Goal: Task Accomplishment & Management: Manage account settings

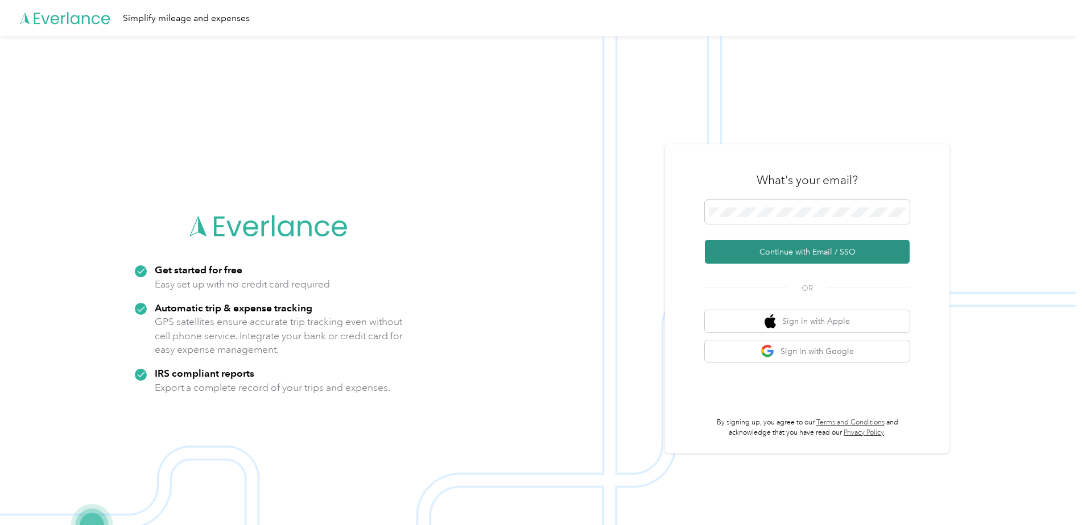
click at [782, 259] on button "Continue with Email / SSO" at bounding box center [807, 252] width 205 height 24
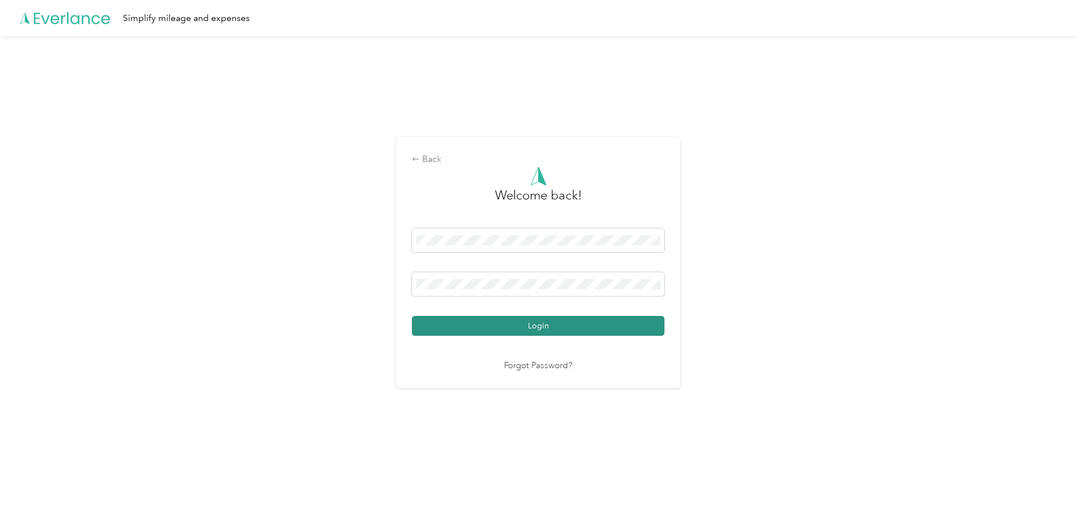
click at [491, 320] on button "Login" at bounding box center [538, 326] width 252 height 20
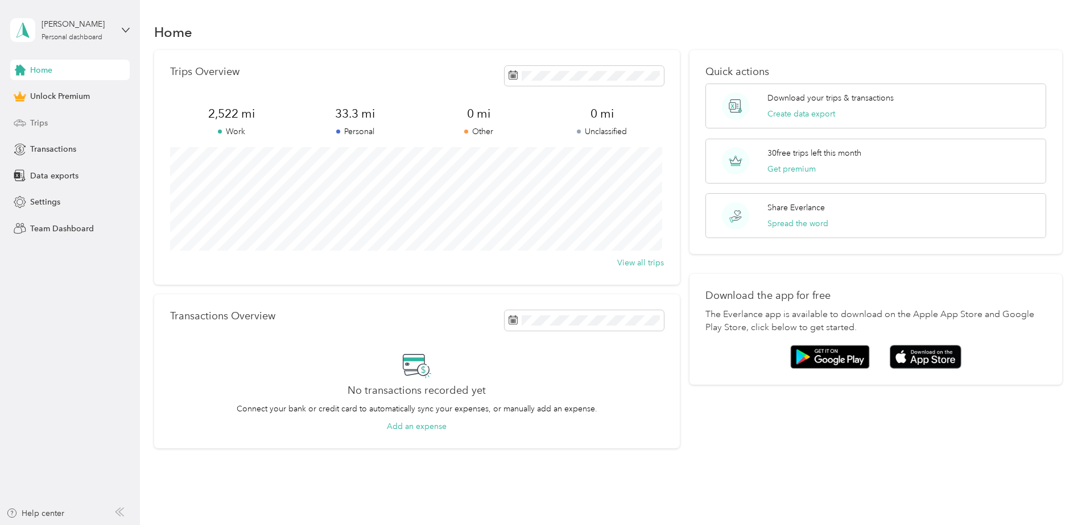
click at [62, 123] on div "Trips" at bounding box center [69, 123] width 119 height 20
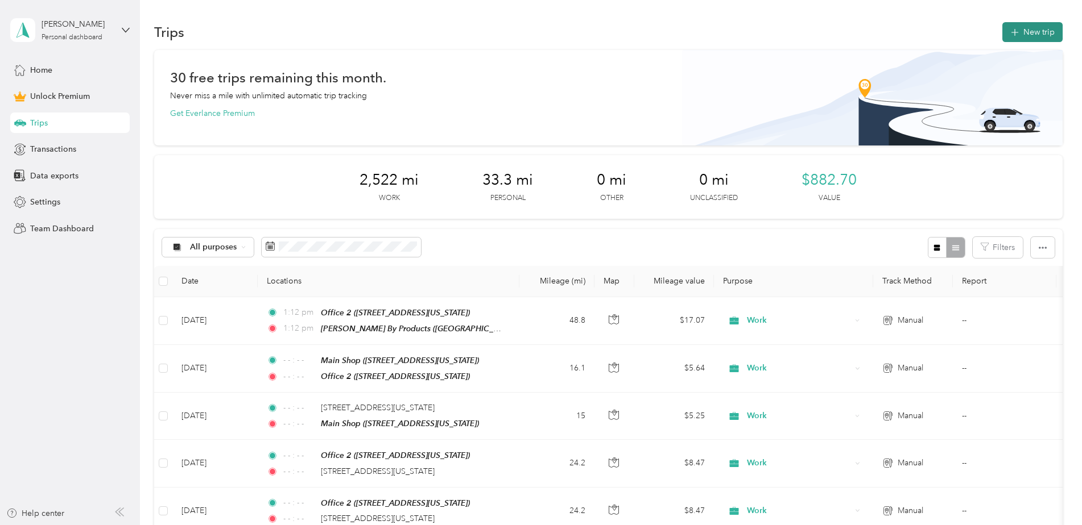
click at [1013, 38] on button "New trip" at bounding box center [1032, 32] width 60 height 20
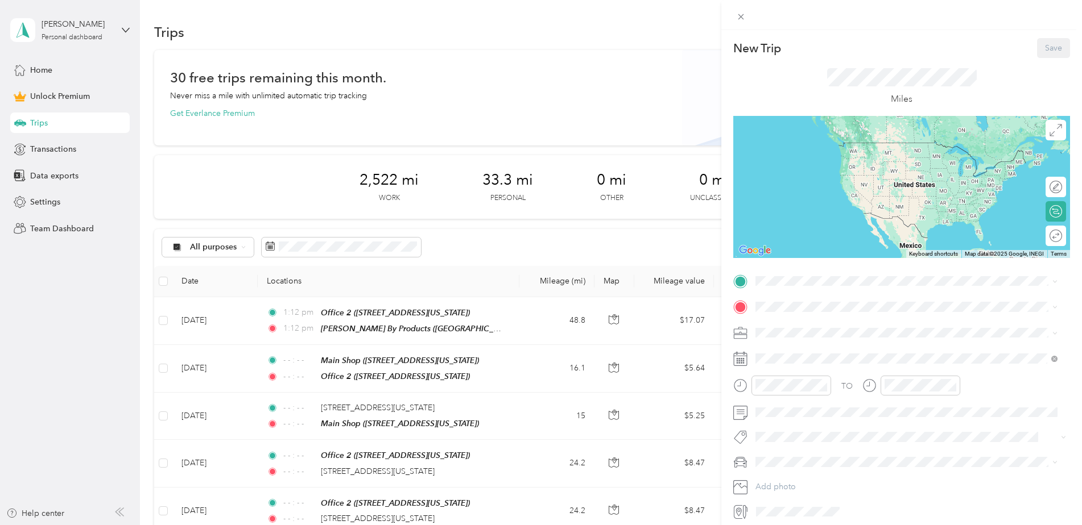
click at [812, 329] on div "Office 2 [STREET_ADDRESS][US_STATE]" at bounding box center [834, 333] width 114 height 24
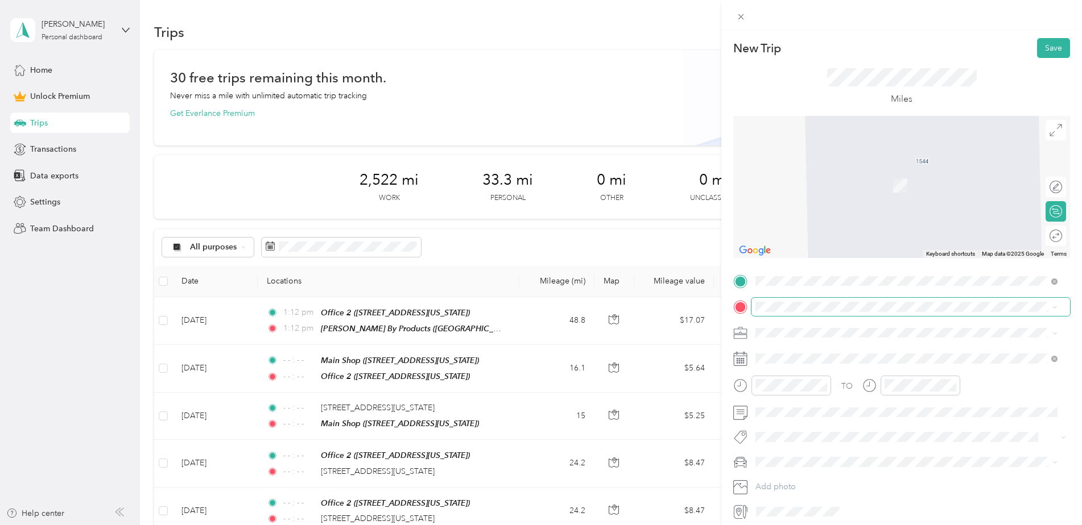
click at [810, 313] on span at bounding box center [910, 307] width 318 height 18
click at [816, 453] on div "Main Shop [STREET_ADDRESS][US_STATE]" at bounding box center [906, 467] width 294 height 28
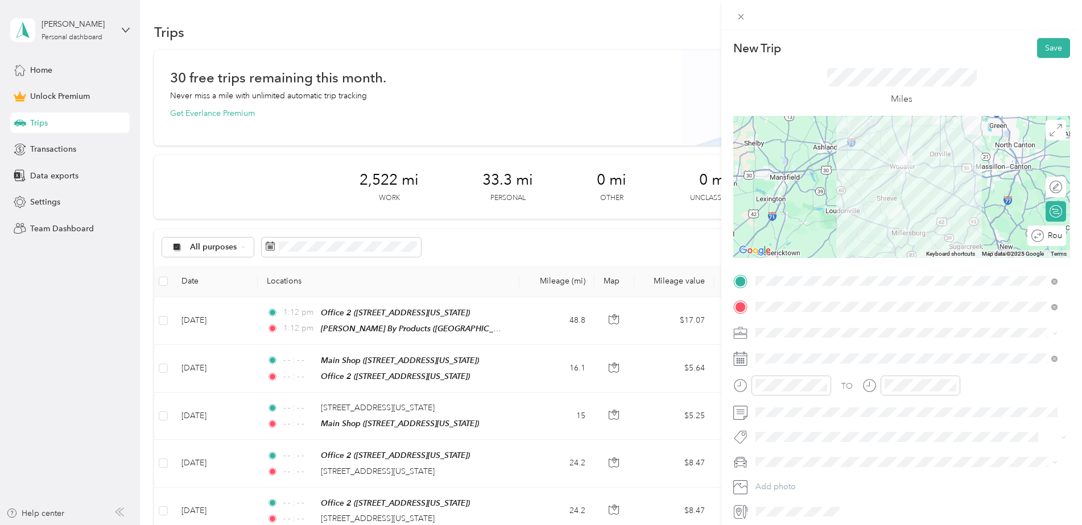
click at [825, 384] on icon "close-circle" at bounding box center [823, 386] width 8 height 8
click at [950, 387] on icon "close-circle" at bounding box center [952, 386] width 8 height 8
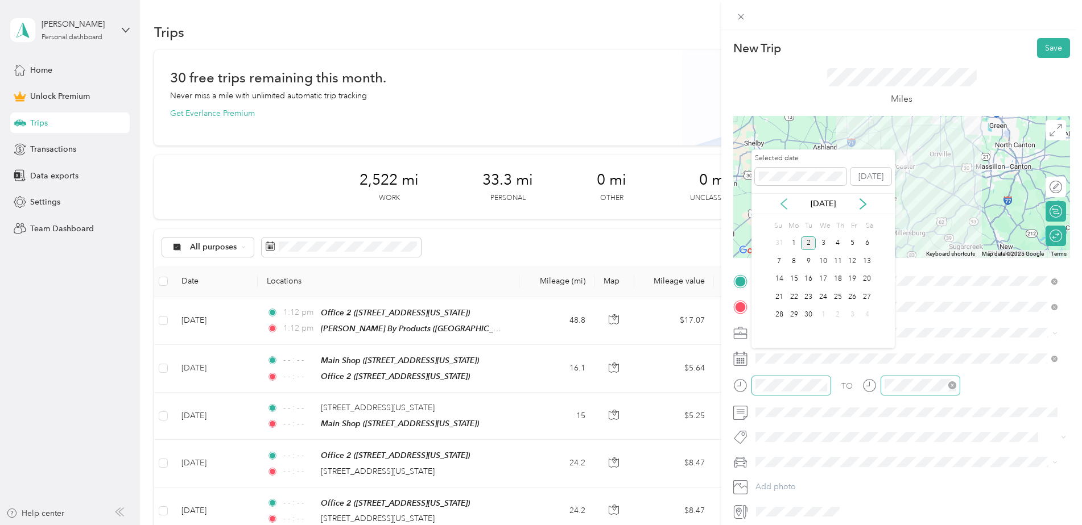
click at [780, 206] on icon at bounding box center [783, 203] width 11 height 11
click at [813, 280] on div "12" at bounding box center [808, 279] width 15 height 14
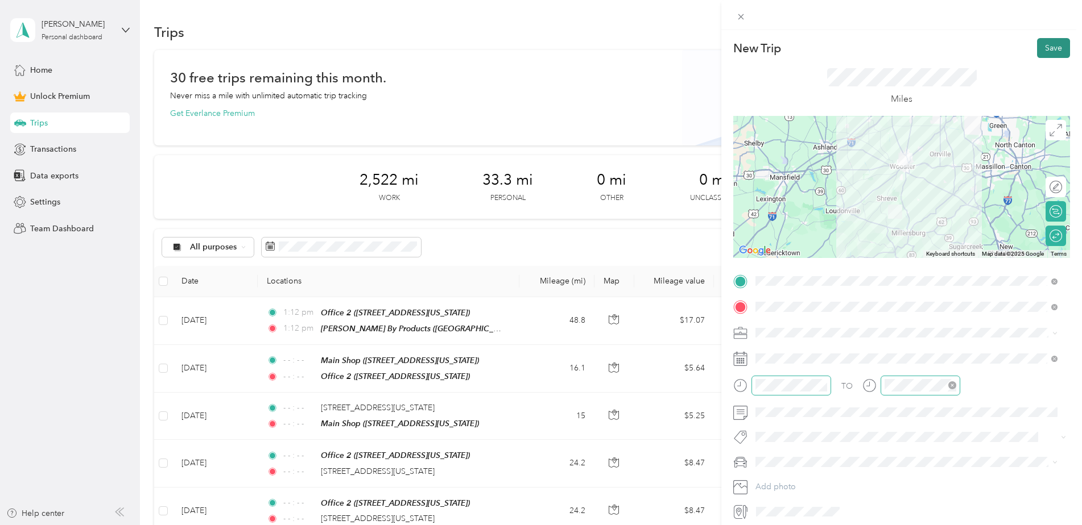
click at [1046, 48] on button "Save" at bounding box center [1053, 48] width 33 height 20
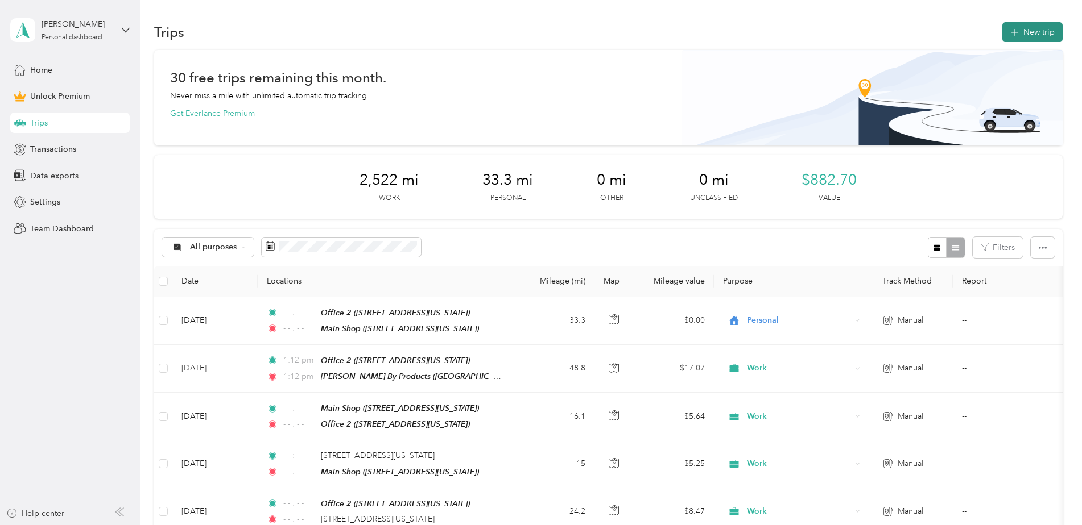
click at [1031, 25] on button "New trip" at bounding box center [1032, 32] width 60 height 20
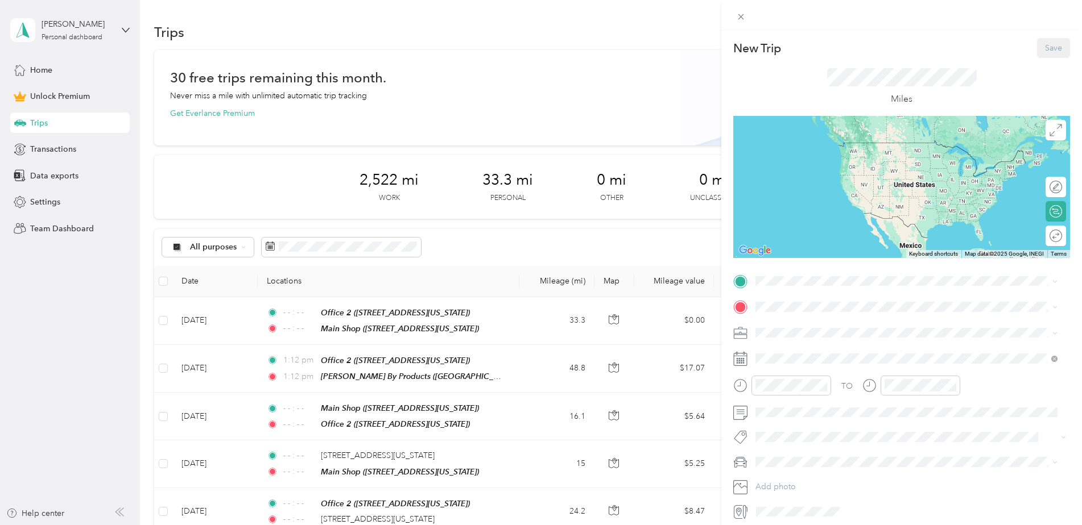
click at [841, 341] on div "Office 2 [STREET_ADDRESS][US_STATE]" at bounding box center [906, 333] width 294 height 28
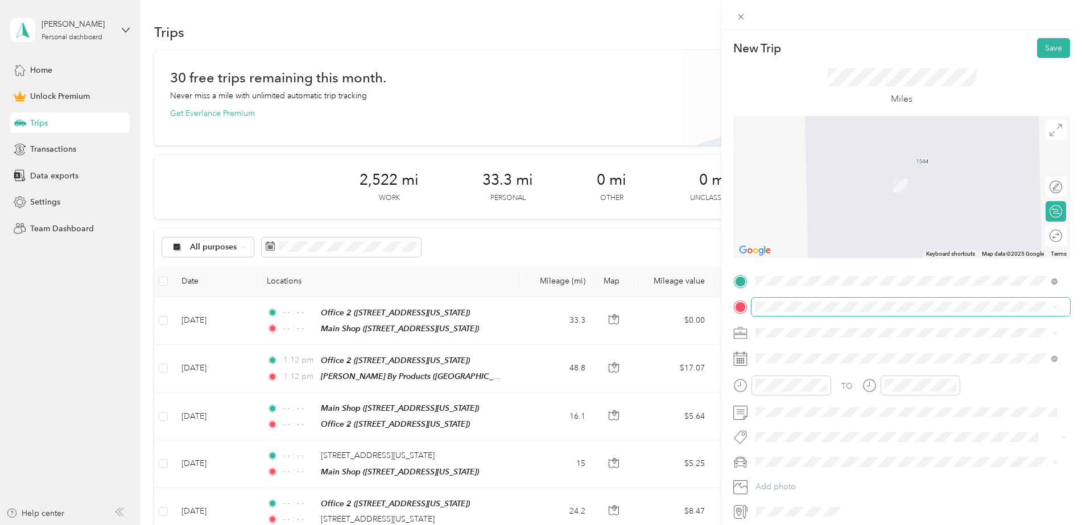
drag, startPoint x: 841, startPoint y: 341, endPoint x: 786, endPoint y: 312, distance: 61.8
click at [786, 312] on span at bounding box center [910, 307] width 318 height 18
click at [828, 455] on div "Main Shop" at bounding box center [834, 459] width 114 height 10
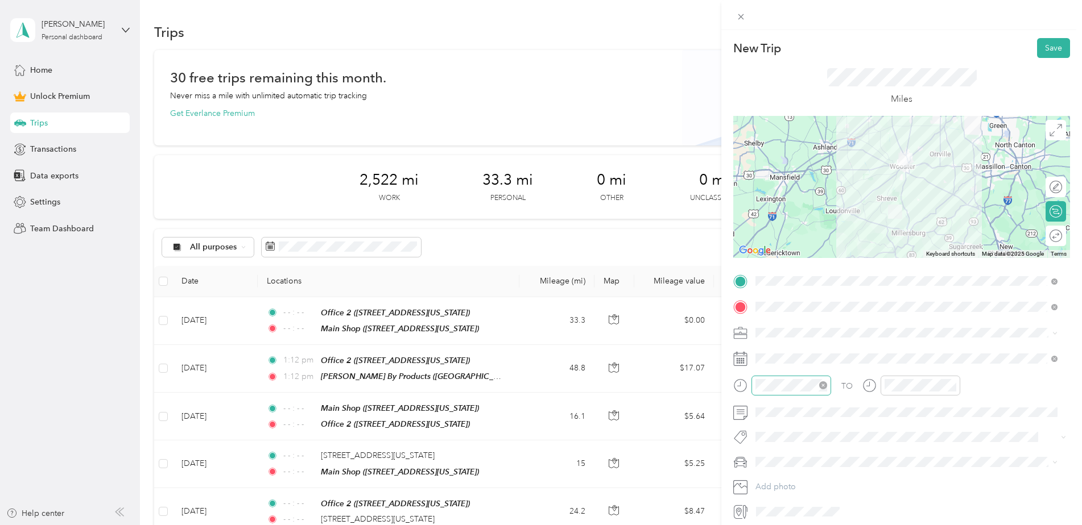
click at [826, 386] on icon "close-circle" at bounding box center [823, 386] width 8 height 8
click at [953, 385] on icon "close-circle" at bounding box center [952, 386] width 8 height 8
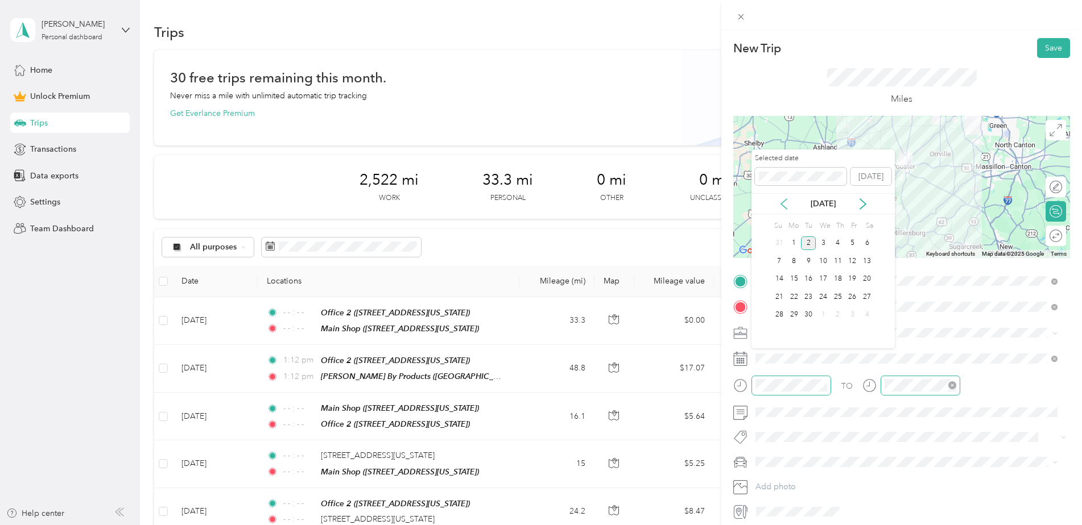
click at [781, 201] on icon at bounding box center [783, 203] width 11 height 11
click at [825, 283] on div "13" at bounding box center [822, 279] width 15 height 14
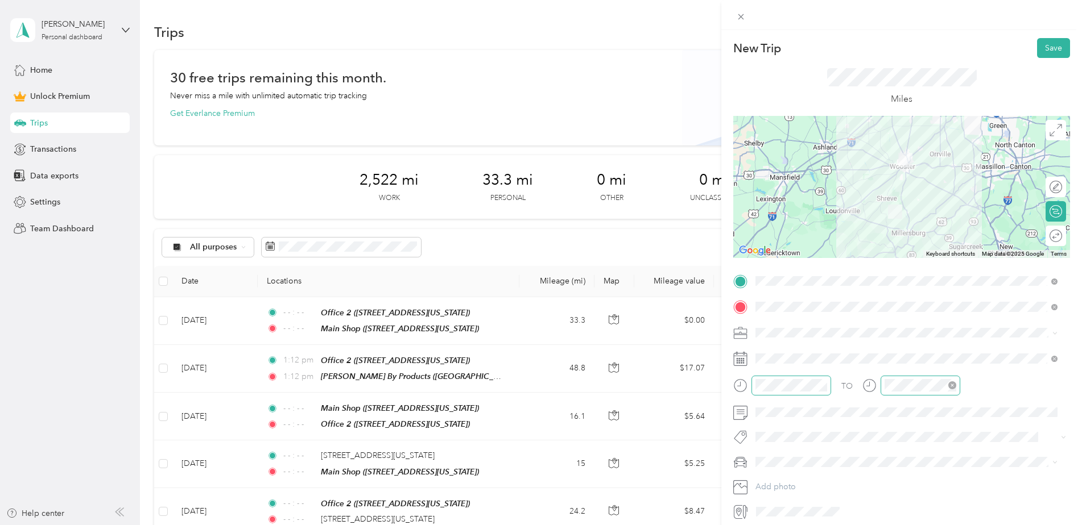
click at [793, 354] on div "Work" at bounding box center [906, 352] width 294 height 12
click at [1045, 239] on div at bounding box center [1050, 236] width 24 height 12
click at [1051, 51] on button "Save" at bounding box center [1053, 48] width 33 height 20
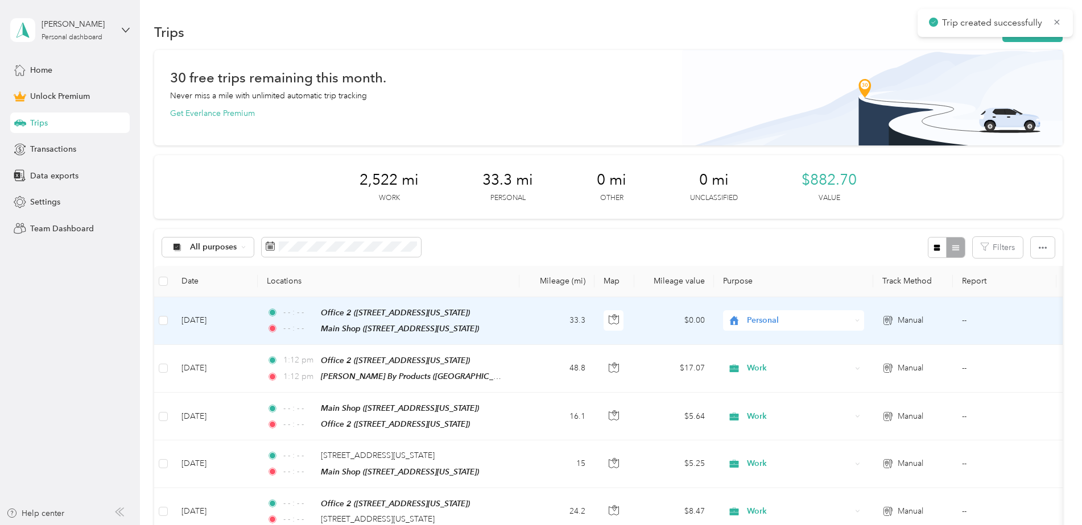
click at [745, 317] on span "Personal" at bounding box center [789, 320] width 124 height 13
click at [766, 344] on span "Commute" at bounding box center [803, 345] width 105 height 12
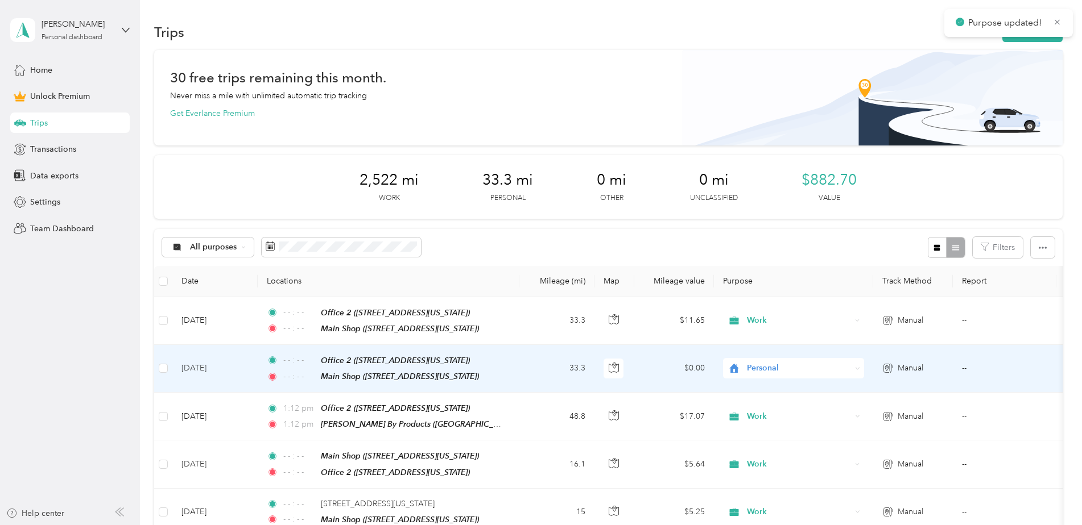
click at [756, 362] on span "Personal" at bounding box center [799, 368] width 104 height 13
click at [764, 206] on span "Work" at bounding box center [803, 206] width 105 height 12
click at [758, 372] on span "Work" at bounding box center [799, 368] width 104 height 13
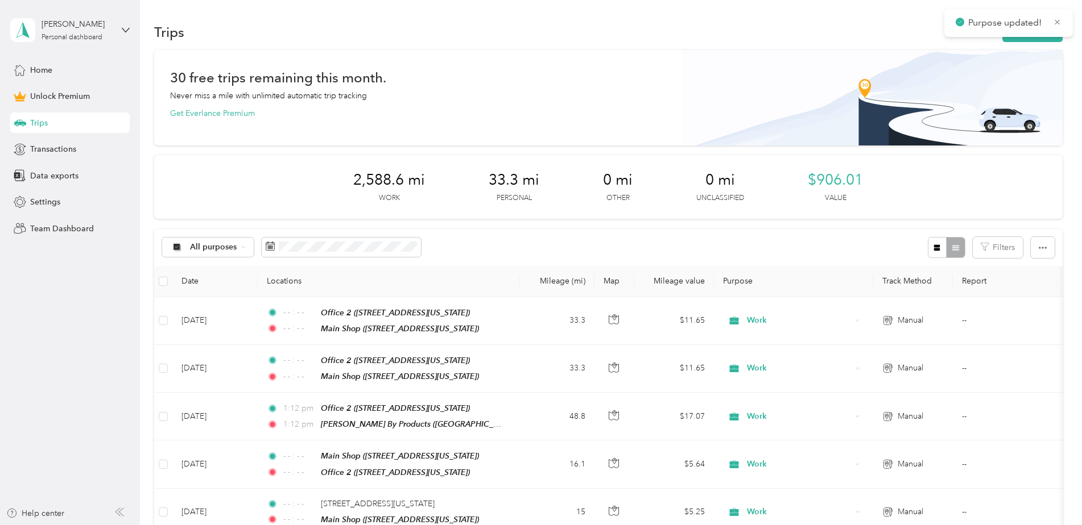
click at [678, 115] on div "30 free trips remaining this month. Never miss a mile with unlimited automatic …" at bounding box center [608, 96] width 876 height 48
click at [1041, 28] on button "New trip" at bounding box center [1032, 32] width 60 height 20
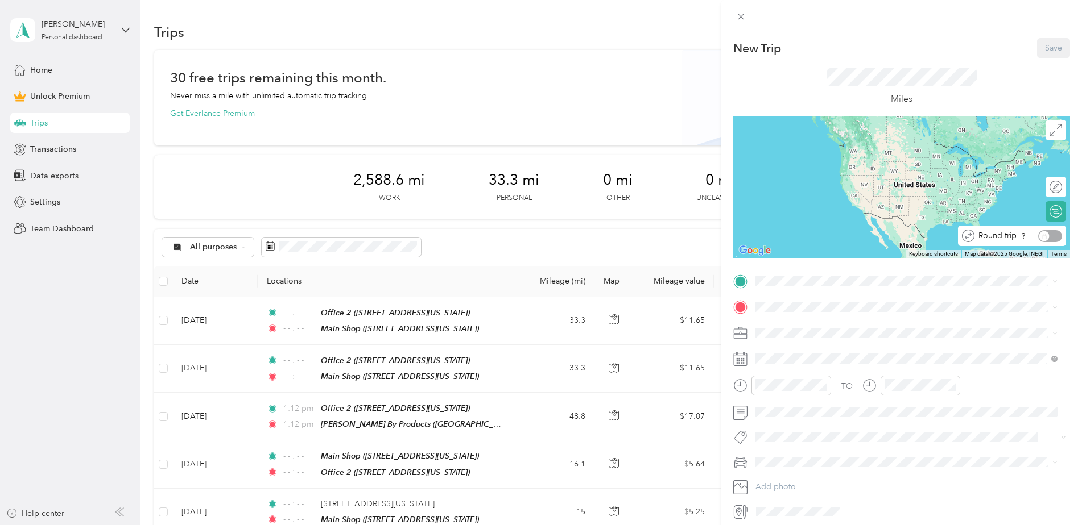
click at [1045, 230] on div "Round trip" at bounding box center [1018, 236] width 88 height 12
click at [1044, 231] on div "Round trip" at bounding box center [1018, 236] width 88 height 12
click at [1044, 234] on div "Round trip" at bounding box center [1018, 236] width 88 height 12
click at [1041, 237] on div "Round trip" at bounding box center [1018, 236] width 88 height 12
click at [1042, 236] on div "Round trip" at bounding box center [1018, 236] width 88 height 12
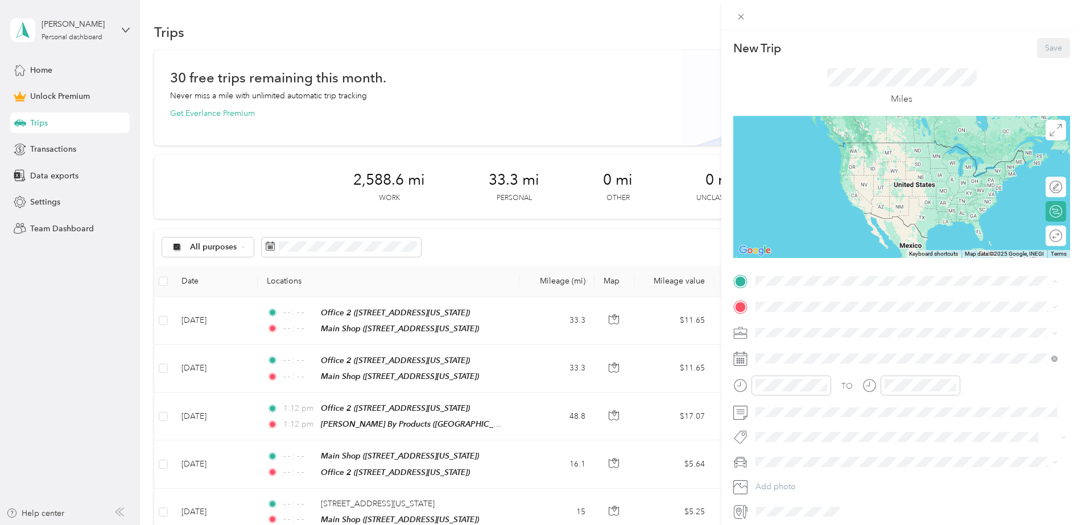
click at [819, 333] on div "Office 2 [STREET_ADDRESS][US_STATE]" at bounding box center [834, 333] width 114 height 24
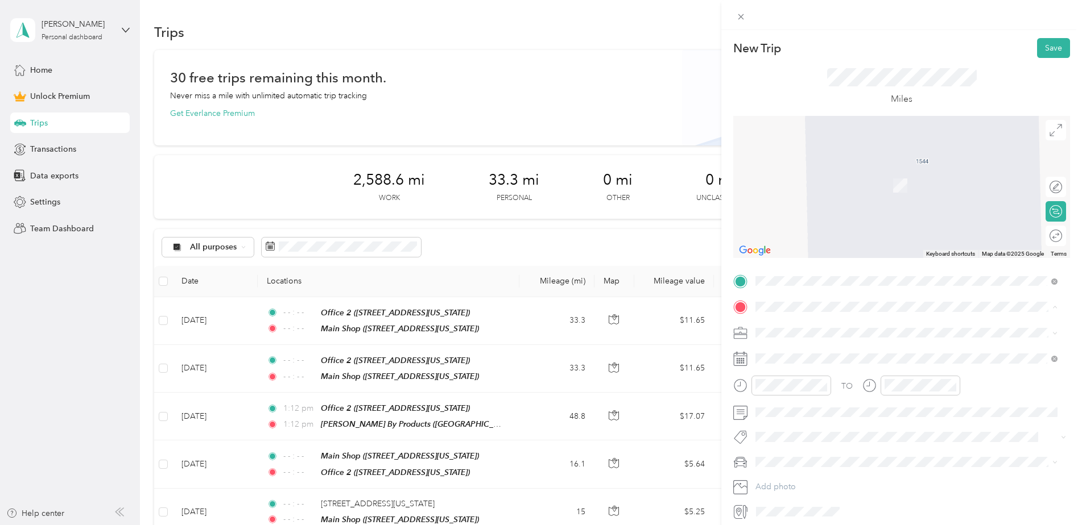
click at [809, 450] on li "Main Shop [STREET_ADDRESS][US_STATE]" at bounding box center [906, 467] width 310 height 36
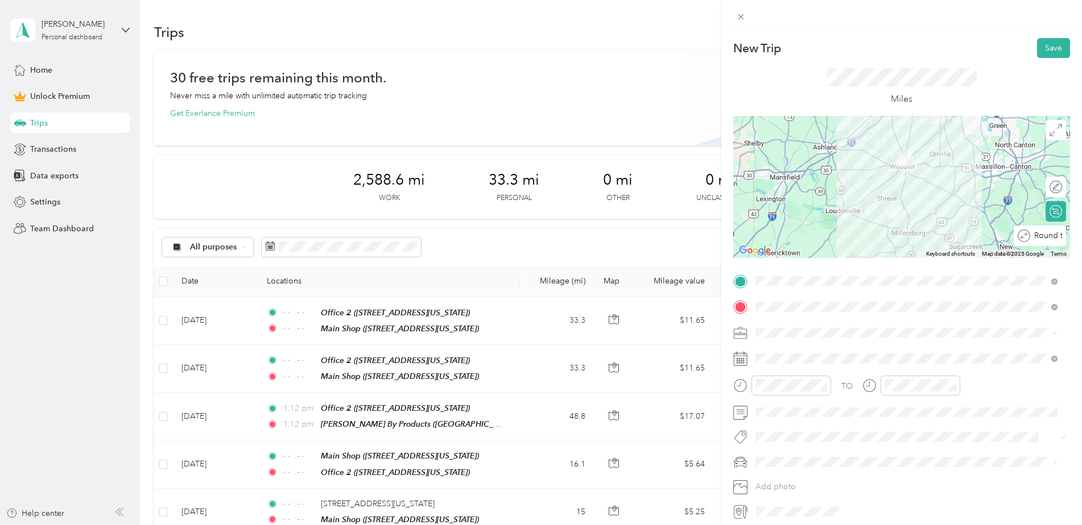
click at [1081, 235] on div at bounding box center [1093, 236] width 0 height 12
click at [838, 338] on span at bounding box center [910, 333] width 318 height 18
click at [815, 350] on div "Work" at bounding box center [906, 353] width 294 height 12
click at [824, 385] on icon "close-circle" at bounding box center [823, 386] width 8 height 8
click at [954, 387] on icon "close-circle" at bounding box center [952, 386] width 8 height 8
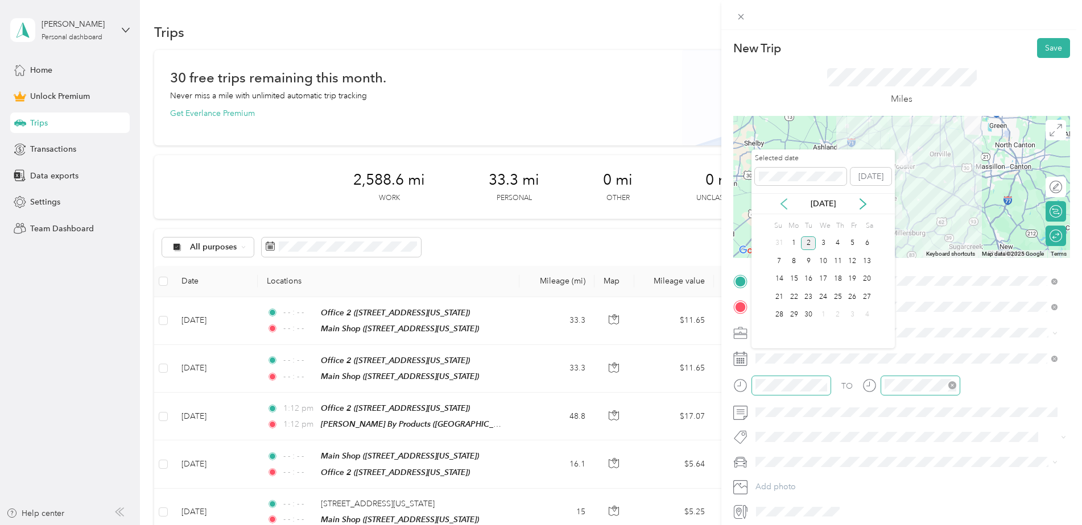
click at [782, 207] on icon at bounding box center [783, 203] width 11 height 11
click at [835, 281] on div "14" at bounding box center [837, 279] width 15 height 14
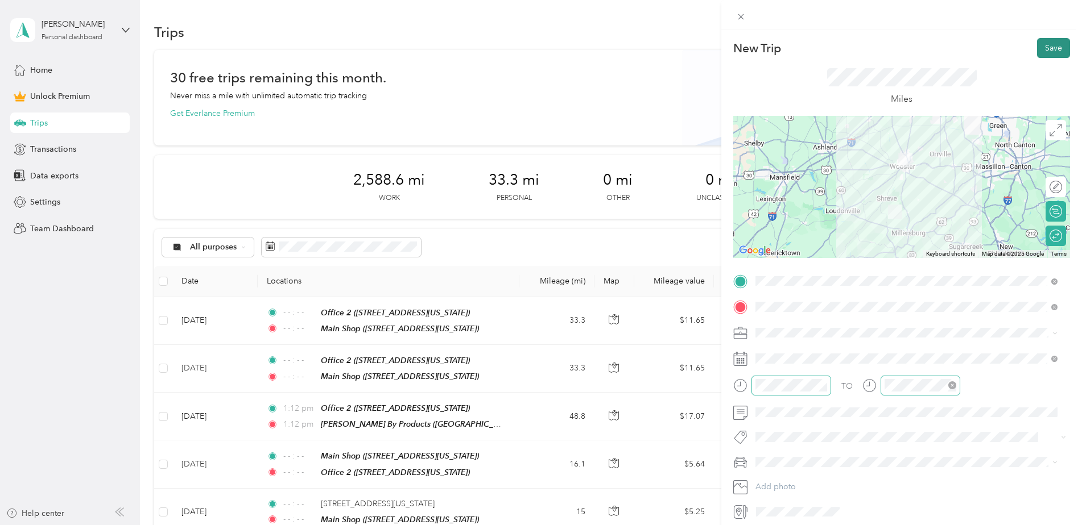
click at [1038, 52] on button "Save" at bounding box center [1053, 48] width 33 height 20
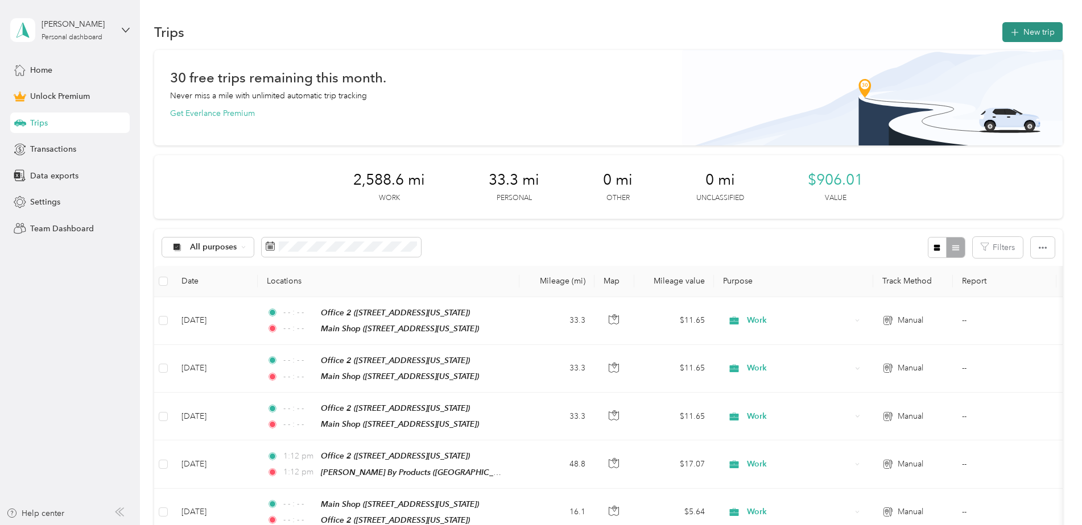
click at [1031, 39] on button "New trip" at bounding box center [1032, 32] width 60 height 20
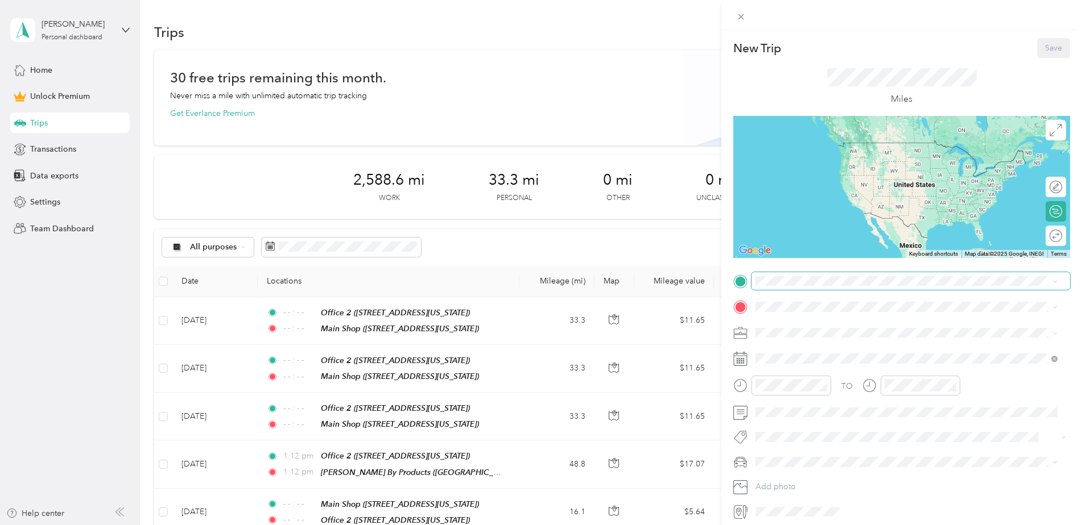
click at [814, 274] on span at bounding box center [910, 281] width 318 height 18
click at [794, 330] on div "Office 2 [STREET_ADDRESS][US_STATE]" at bounding box center [834, 333] width 114 height 24
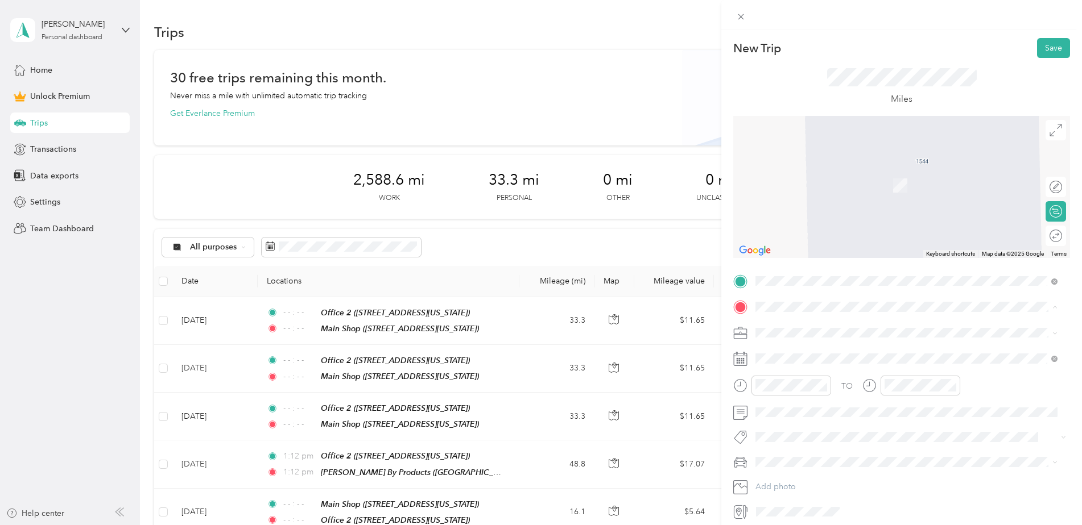
click at [796, 455] on strong "Main Shop" at bounding box center [797, 459] width 40 height 10
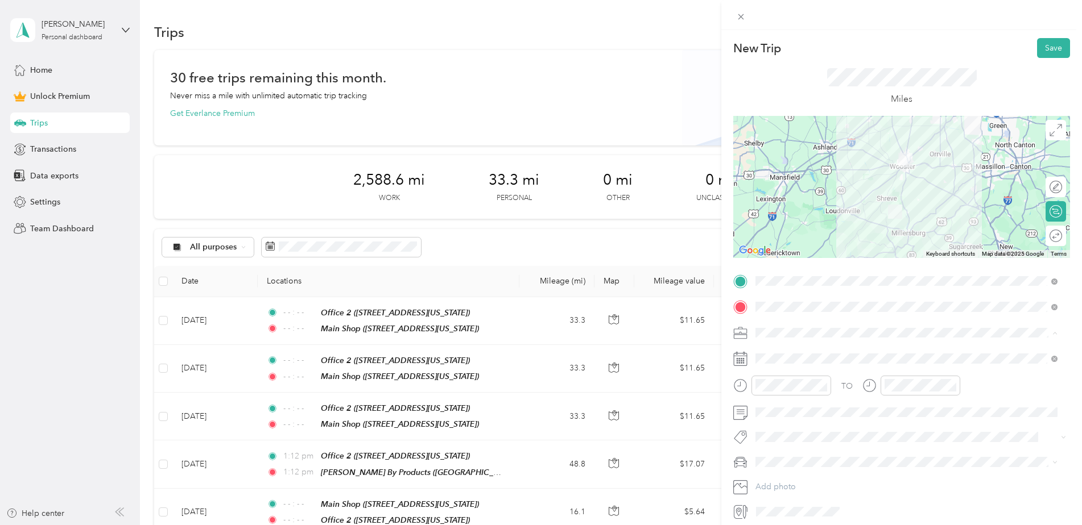
click at [793, 349] on div "Work" at bounding box center [906, 353] width 294 height 12
click at [825, 384] on icon "close-circle" at bounding box center [823, 386] width 8 height 8
click at [951, 386] on icon "close-circle" at bounding box center [952, 386] width 8 height 8
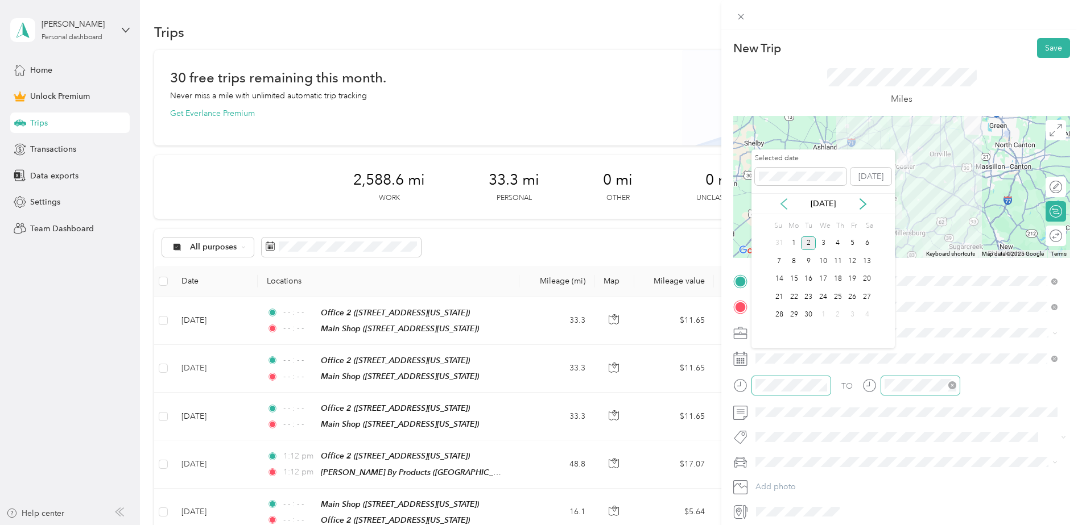
click at [784, 200] on icon at bounding box center [783, 203] width 11 height 11
click at [850, 281] on div "15" at bounding box center [852, 279] width 15 height 14
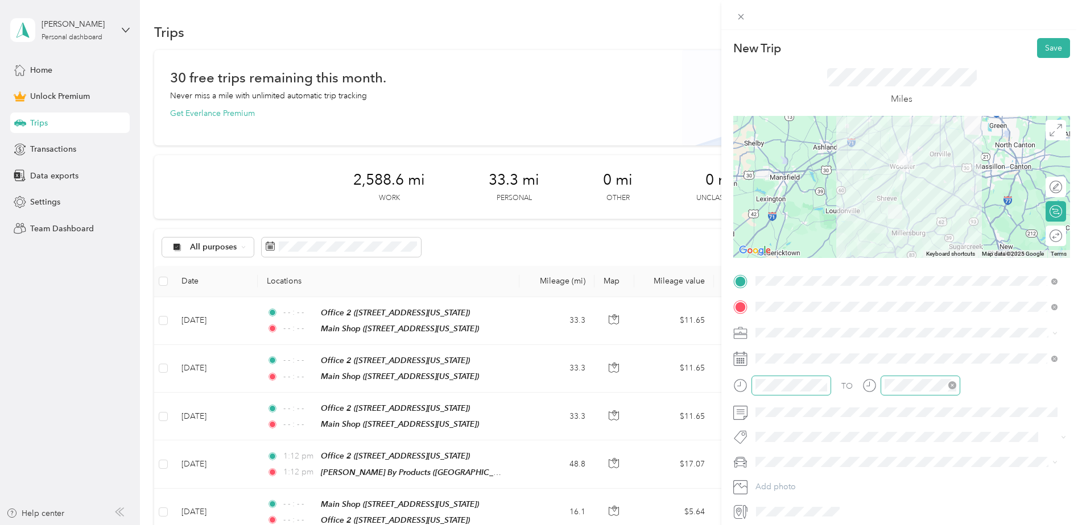
click at [1062, 237] on div "Round trip" at bounding box center [1062, 236] width 0 height 12
click at [1041, 240] on div at bounding box center [1050, 236] width 24 height 12
click at [1038, 50] on button "Save" at bounding box center [1053, 48] width 33 height 20
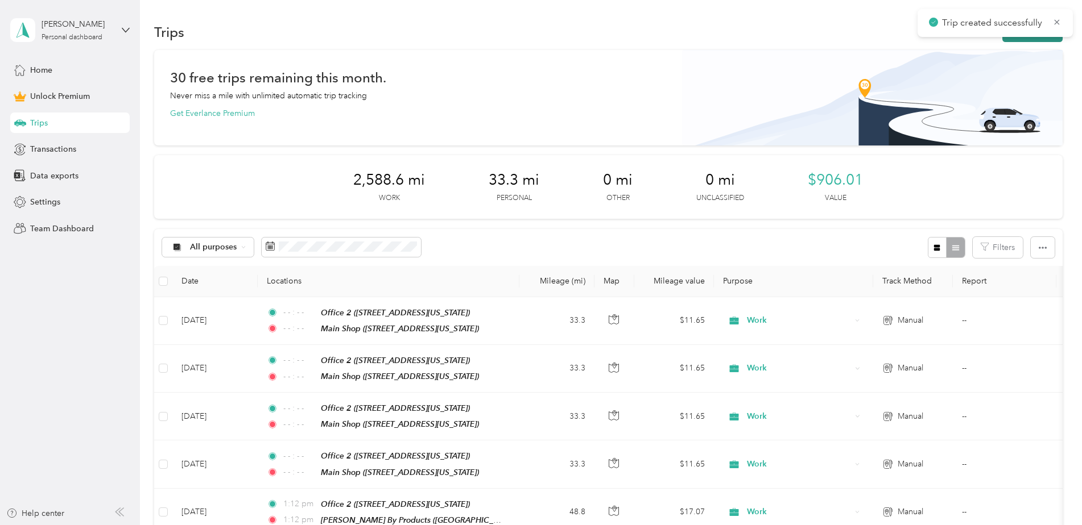
click at [1022, 38] on button "New trip" at bounding box center [1032, 32] width 60 height 20
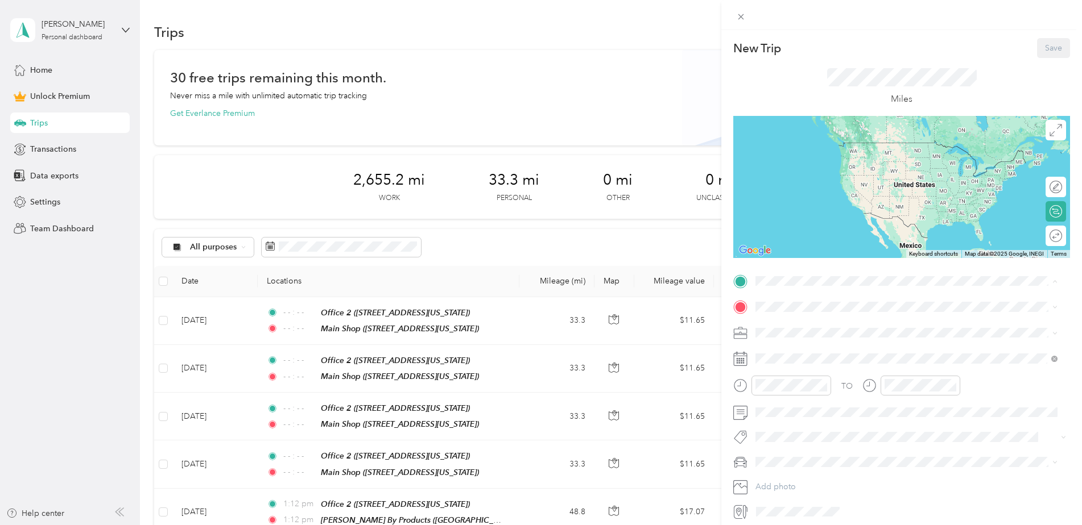
click at [810, 334] on span "[STREET_ADDRESS][US_STATE]" at bounding box center [834, 339] width 114 height 10
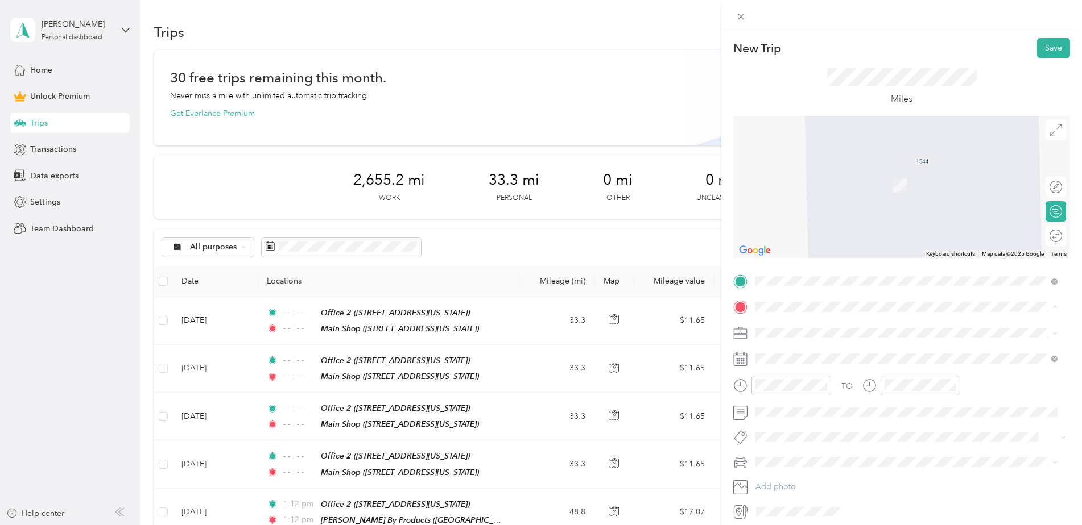
click at [803, 383] on strong "[PERSON_NAME] By Products" at bounding box center [833, 388] width 113 height 10
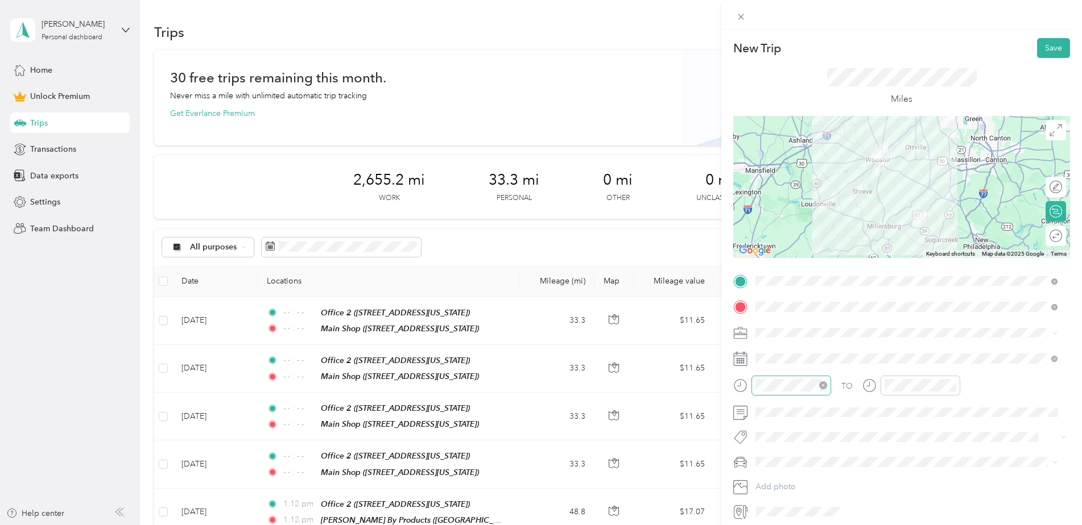
click at [822, 385] on icon "close-circle" at bounding box center [823, 386] width 8 height 8
click at [950, 385] on icon "close-circle" at bounding box center [952, 386] width 8 height 8
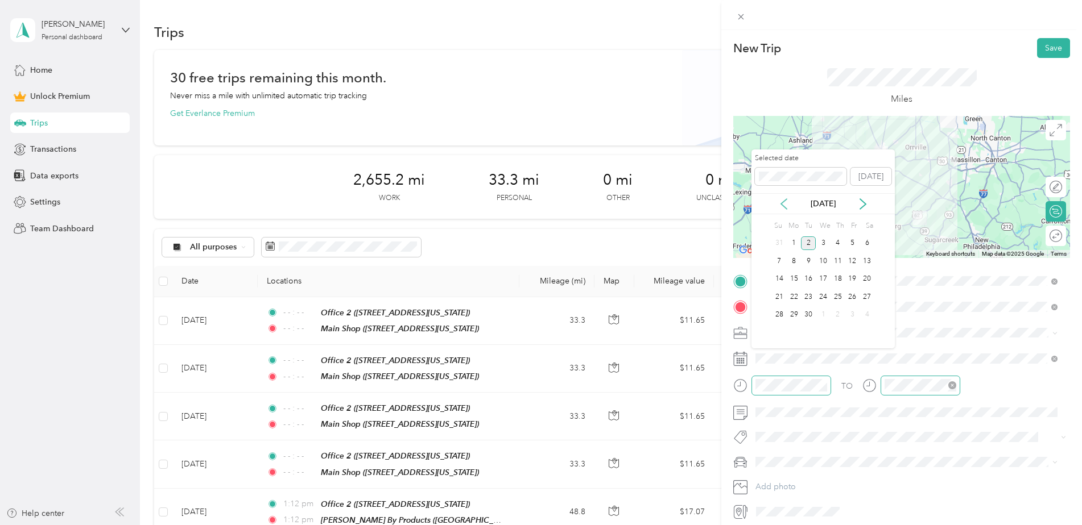
click at [781, 202] on icon at bounding box center [783, 203] width 11 height 11
click at [797, 301] on div "18" at bounding box center [793, 297] width 15 height 14
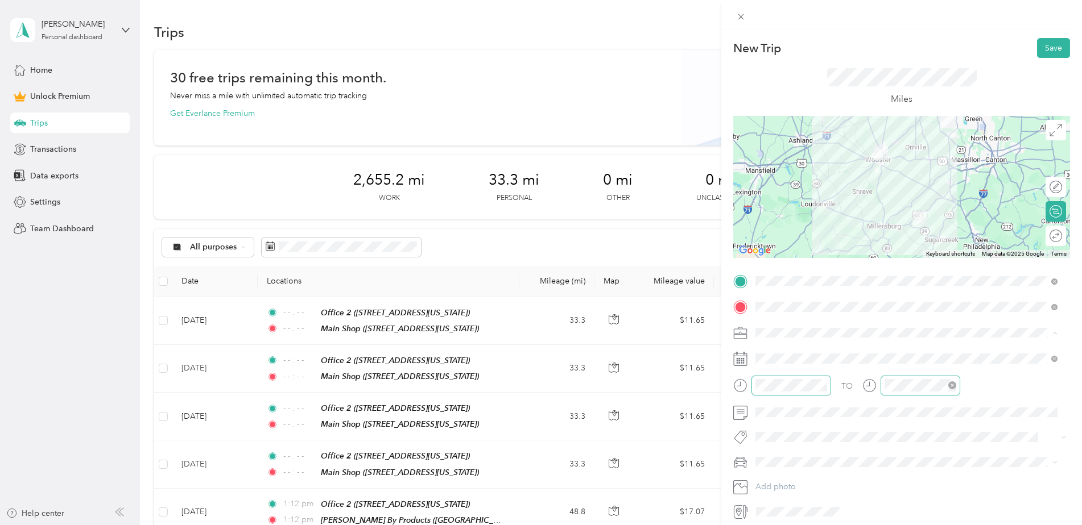
click at [806, 354] on div "Work" at bounding box center [906, 353] width 294 height 12
click at [1042, 51] on button "Save" at bounding box center [1053, 48] width 33 height 20
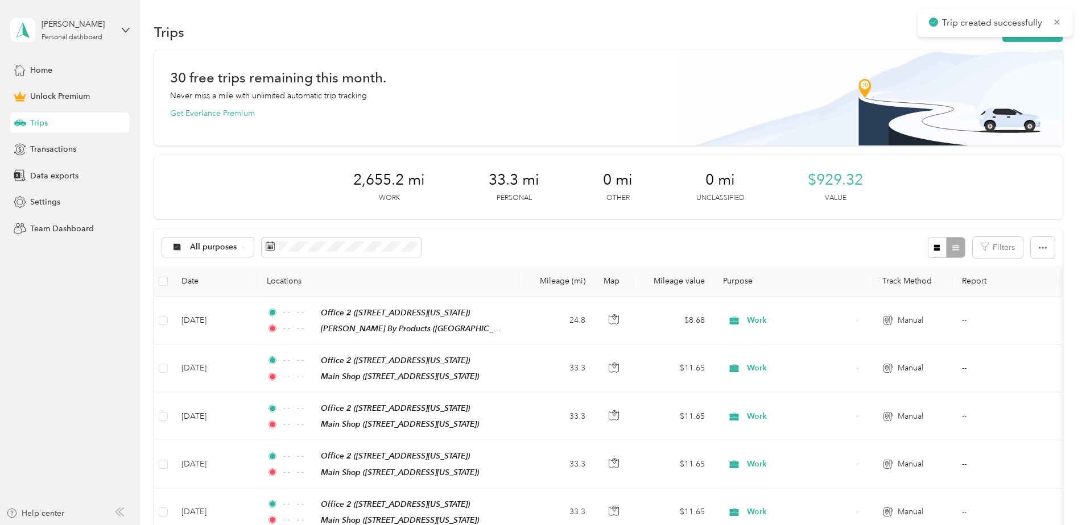
click at [1021, 30] on div "Trip created successfully" at bounding box center [994, 23] width 155 height 28
click at [1024, 39] on button "New trip" at bounding box center [1032, 32] width 60 height 20
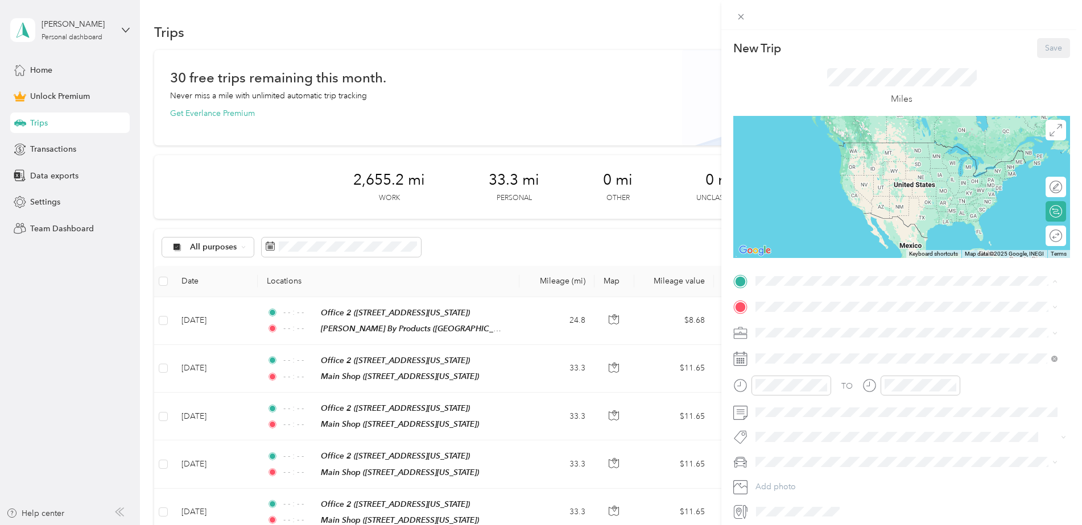
click at [832, 361] on strong "[PERSON_NAME] By Products" at bounding box center [833, 362] width 113 height 10
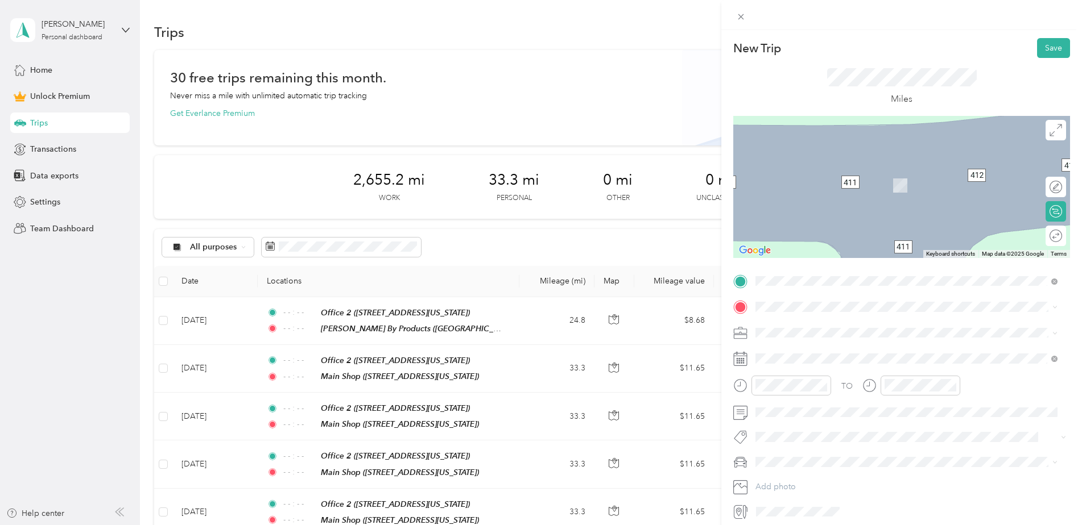
click at [823, 458] on div "Main Shop" at bounding box center [834, 459] width 114 height 10
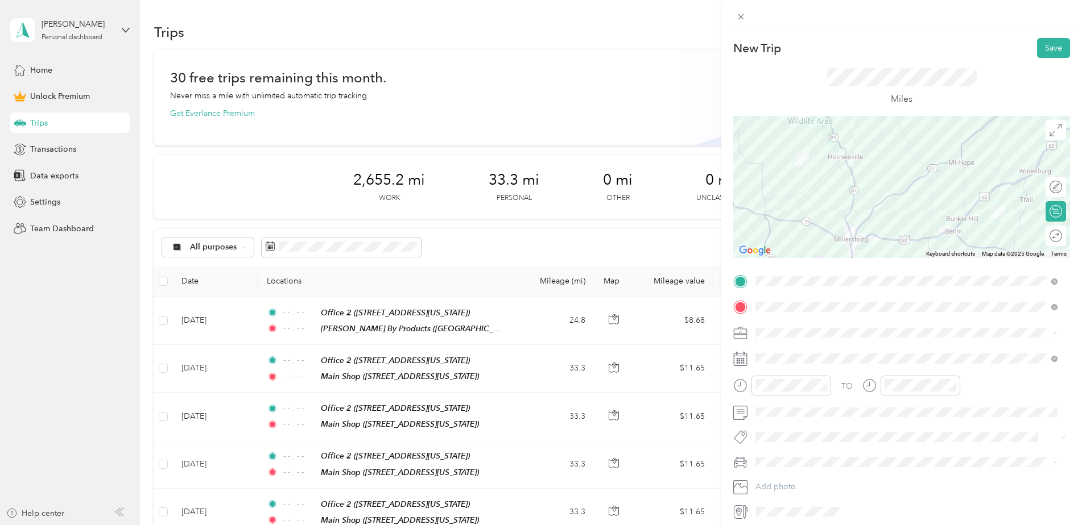
click at [800, 356] on div "Work" at bounding box center [906, 353] width 294 height 12
click at [819, 388] on icon "close-circle" at bounding box center [823, 386] width 8 height 8
click at [948, 388] on icon "close-circle" at bounding box center [952, 386] width 8 height 8
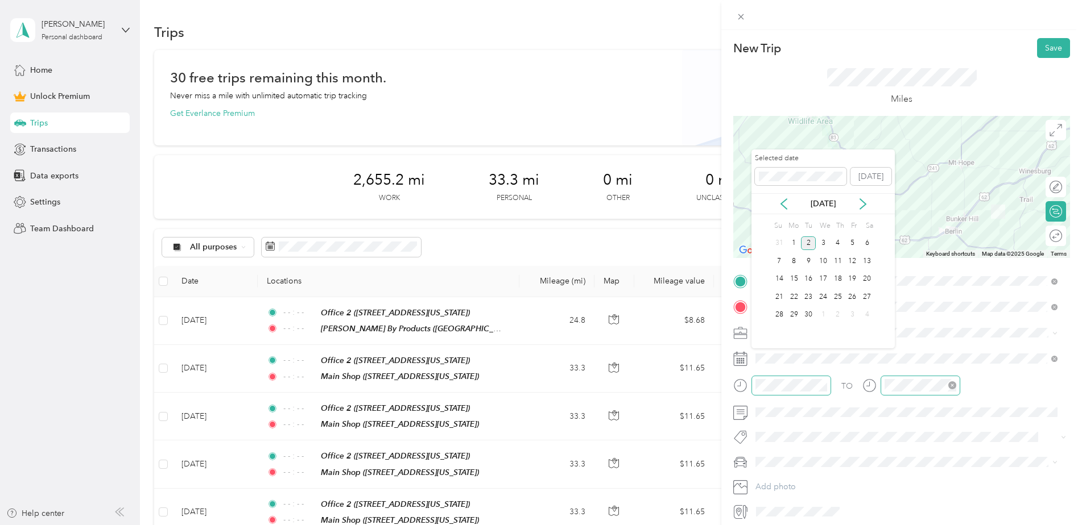
click at [795, 207] on div "[DATE]" at bounding box center [822, 204] width 143 height 12
click at [788, 210] on div "[DATE]" at bounding box center [822, 203] width 143 height 21
click at [788, 212] on div "[DATE]" at bounding box center [822, 203] width 143 height 21
click at [785, 211] on div "[DATE]" at bounding box center [822, 203] width 143 height 21
click at [784, 207] on icon at bounding box center [784, 204] width 6 height 10
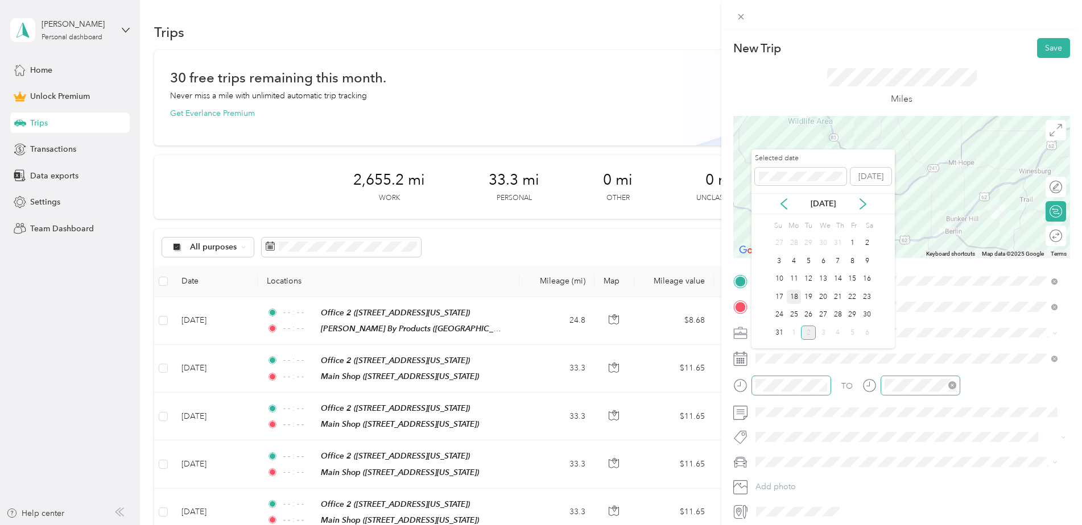
click at [798, 297] on div "18" at bounding box center [793, 297] width 15 height 14
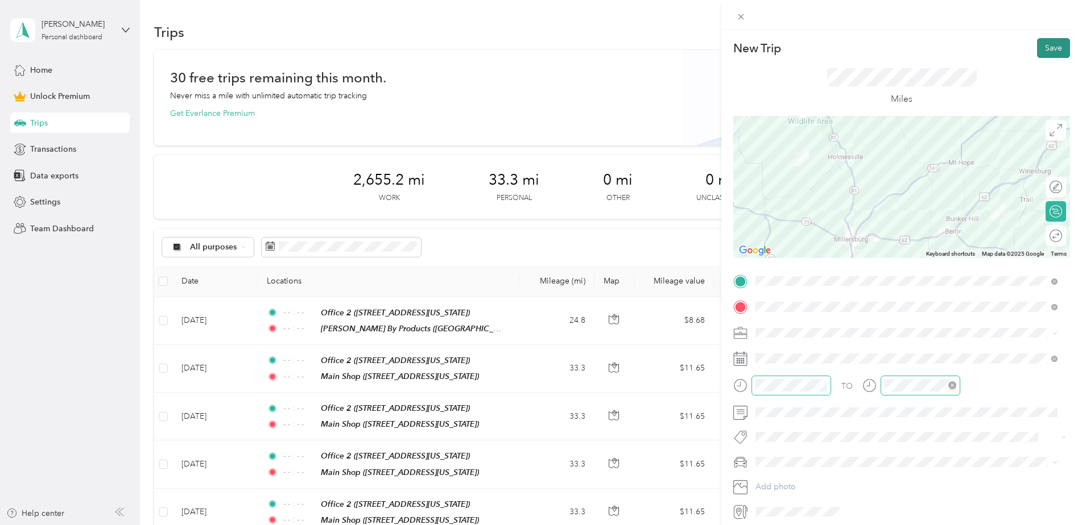
click at [1038, 47] on button "Save" at bounding box center [1053, 48] width 33 height 20
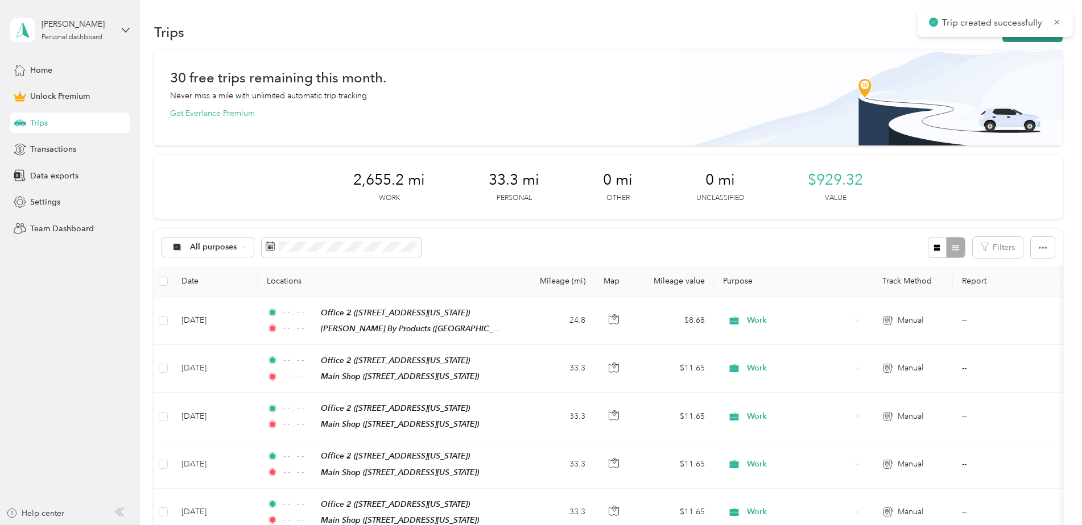
click at [1012, 39] on icon "button" at bounding box center [1014, 32] width 13 height 13
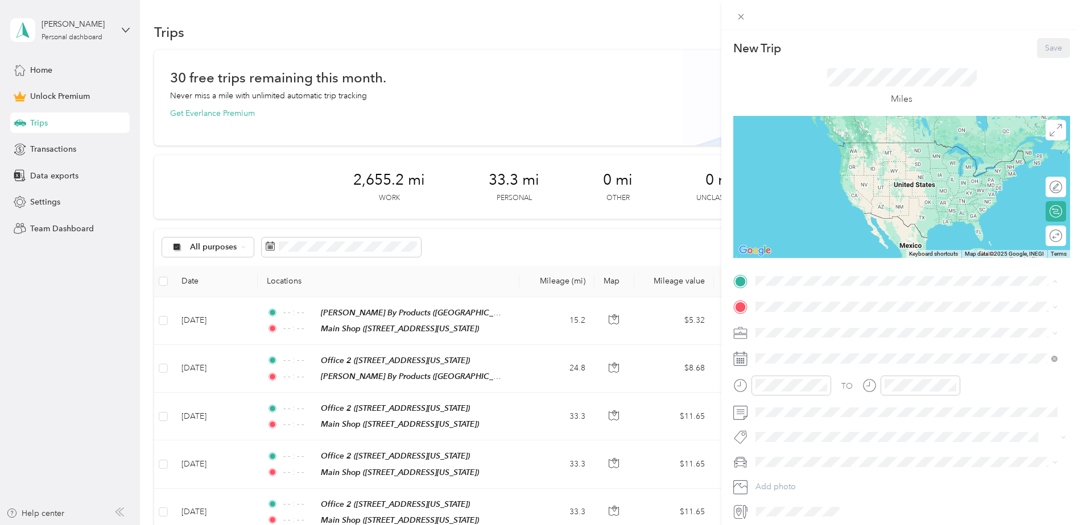
click at [832, 432] on div "Main Shop" at bounding box center [834, 434] width 114 height 10
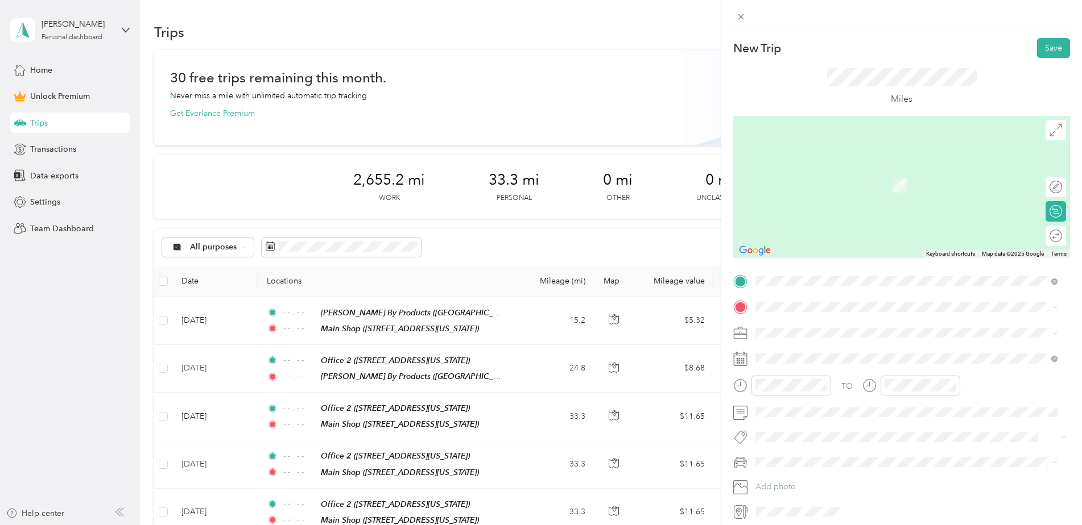
click at [807, 295] on div "TO Add photo" at bounding box center [901, 396] width 337 height 249
click at [825, 362] on span "[STREET_ADDRESS][US_STATE]" at bounding box center [834, 365] width 114 height 10
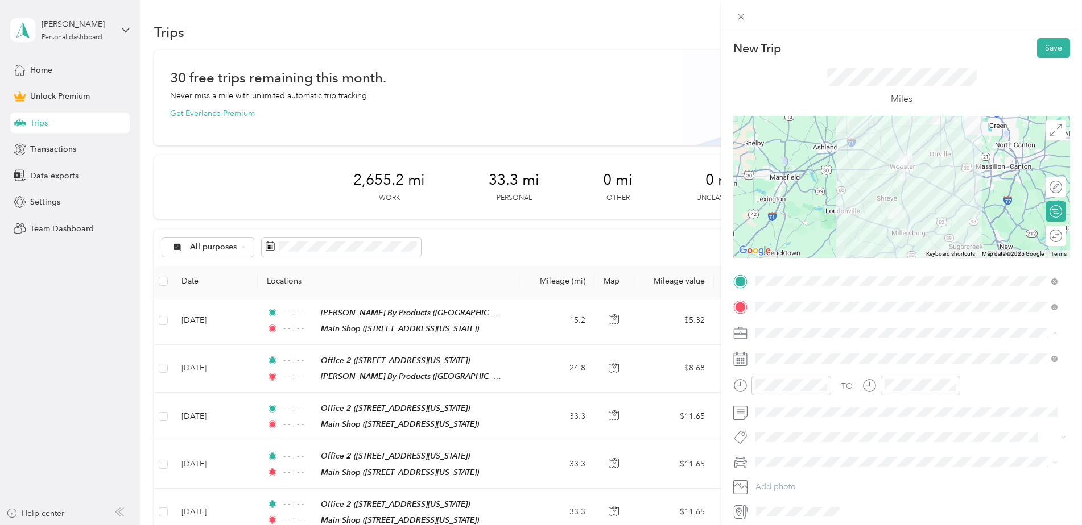
click at [790, 347] on div "Work" at bounding box center [906, 353] width 294 height 12
click at [1049, 358] on span at bounding box center [1052, 359] width 10 height 8
click at [1054, 358] on icon at bounding box center [1054, 359] width 6 height 6
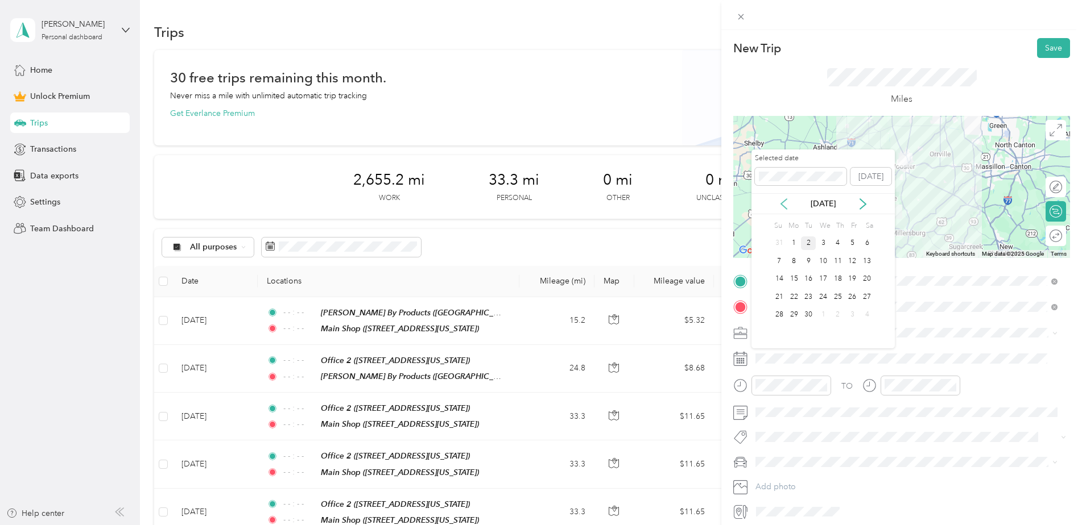
click at [784, 208] on icon at bounding box center [783, 203] width 11 height 11
click at [794, 295] on div "18" at bounding box center [793, 297] width 15 height 14
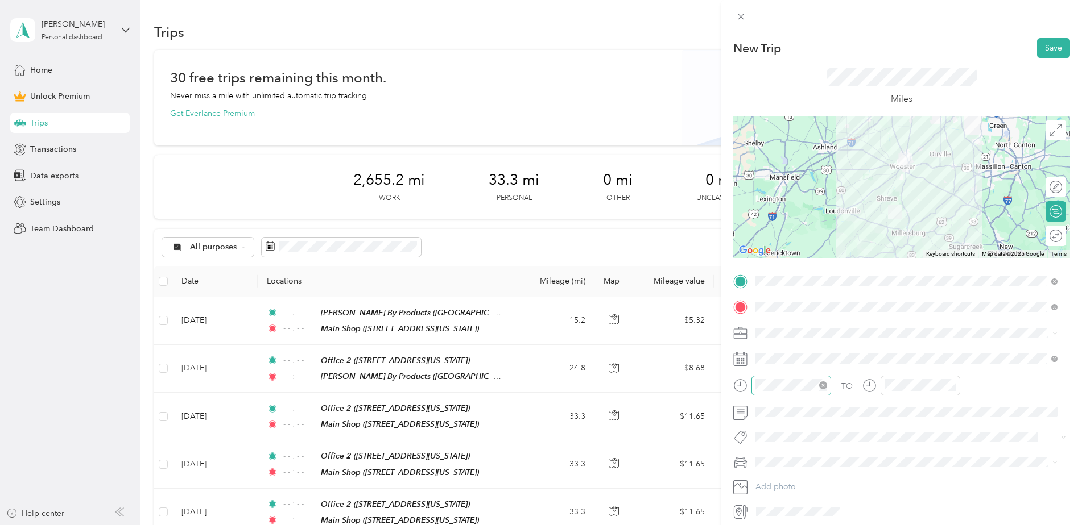
click at [823, 386] on icon "close-circle" at bounding box center [823, 386] width 8 height 8
click at [948, 384] on icon "close-circle" at bounding box center [952, 386] width 8 height 8
click at [1049, 47] on button "Save" at bounding box center [1053, 48] width 33 height 20
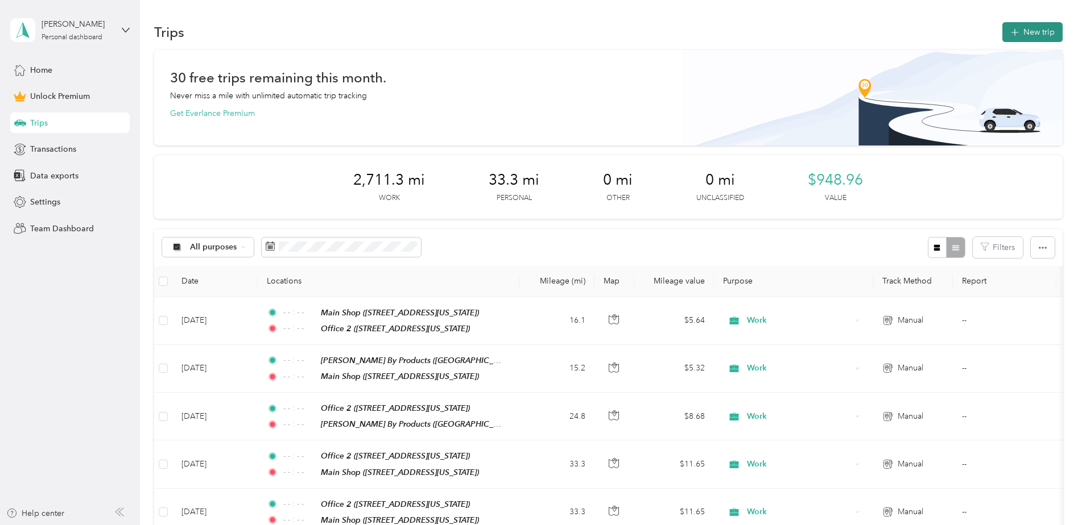
click at [1013, 34] on icon "button" at bounding box center [1014, 32] width 13 height 13
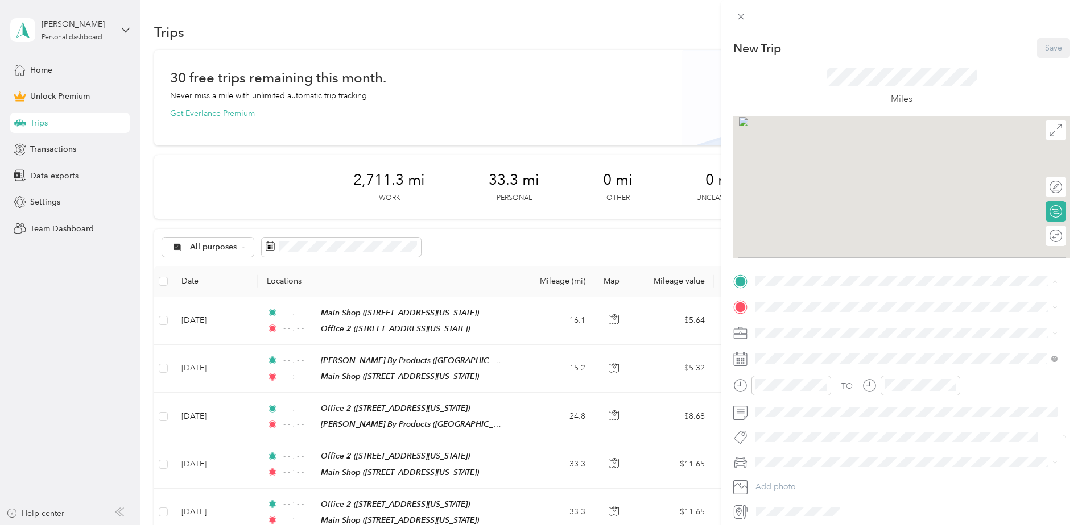
click at [792, 334] on span "[STREET_ADDRESS][US_STATE]" at bounding box center [834, 339] width 114 height 10
click at [815, 468] on span "[STREET_ADDRESS][US_STATE]" at bounding box center [834, 472] width 114 height 10
click at [761, 360] on ol "Work Personal Contractor Other Charity Medical Moving Commute" at bounding box center [906, 422] width 310 height 159
click at [1054, 361] on icon at bounding box center [1054, 359] width 6 height 6
click at [826, 387] on icon "close-circle" at bounding box center [823, 386] width 8 height 8
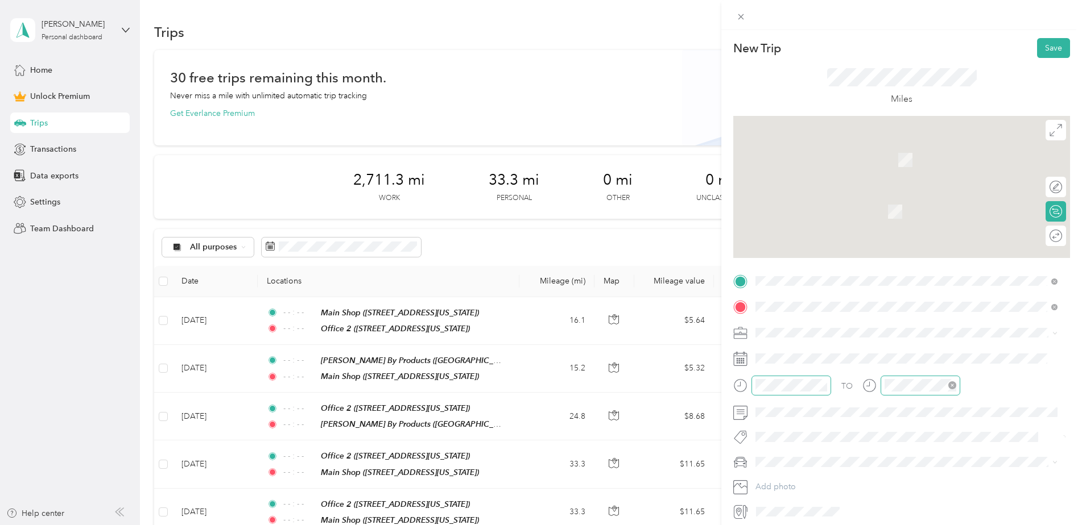
click at [948, 385] on icon "close-circle" at bounding box center [952, 386] width 8 height 8
click at [1048, 240] on div "Round trip" at bounding box center [1039, 236] width 53 height 20
click at [1039, 237] on div at bounding box center [1044, 236] width 10 height 10
click at [1045, 45] on button "Save" at bounding box center [1053, 48] width 33 height 20
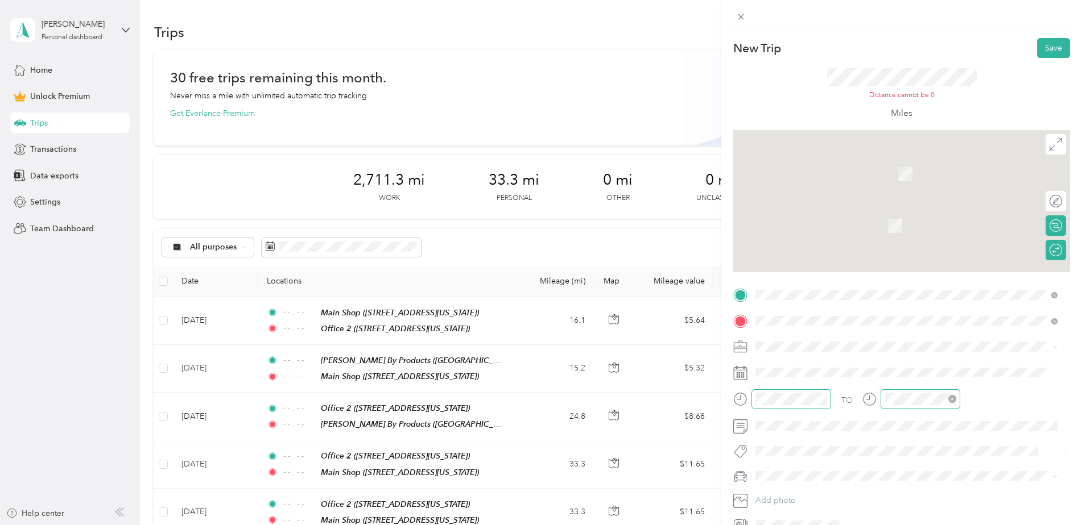
click at [807, 361] on div "Work" at bounding box center [906, 365] width 294 height 12
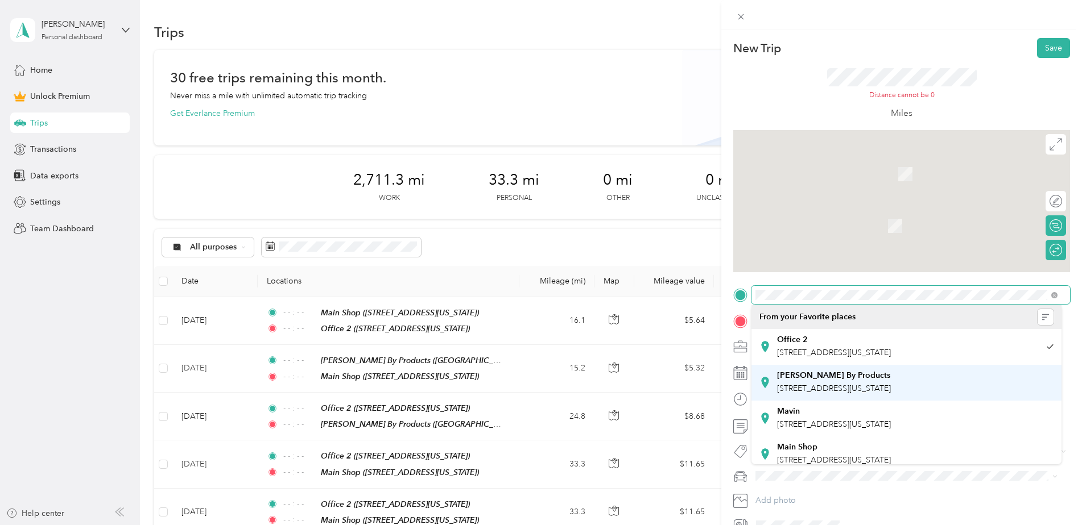
drag, startPoint x: 987, startPoint y: 278, endPoint x: 1043, endPoint y: 368, distance: 106.2
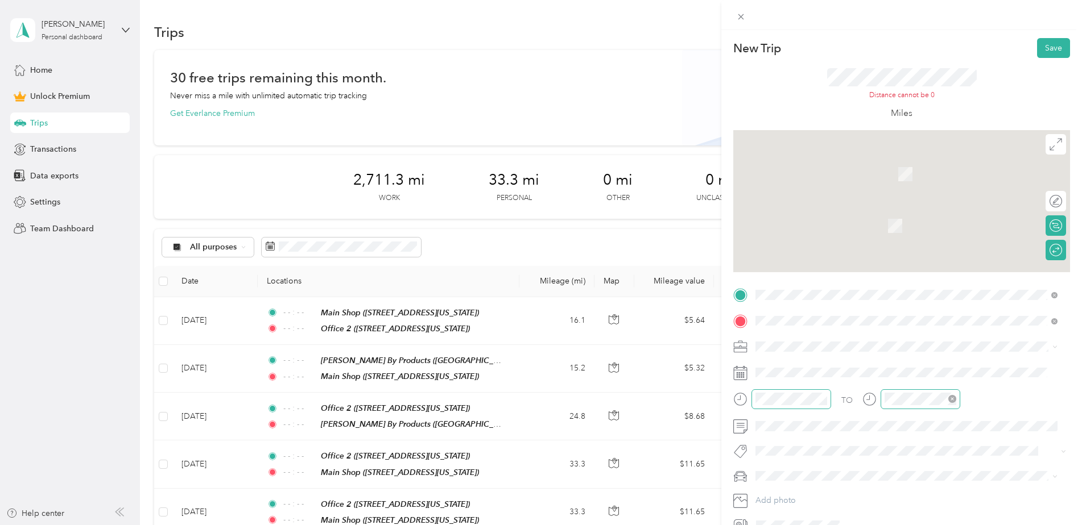
drag, startPoint x: 1043, startPoint y: 368, endPoint x: 807, endPoint y: 449, distance: 248.9
click at [807, 449] on div "Main Shop [STREET_ADDRESS][US_STATE]" at bounding box center [834, 454] width 114 height 24
click at [851, 333] on div "Office 2 [STREET_ADDRESS][US_STATE]" at bounding box center [906, 345] width 294 height 28
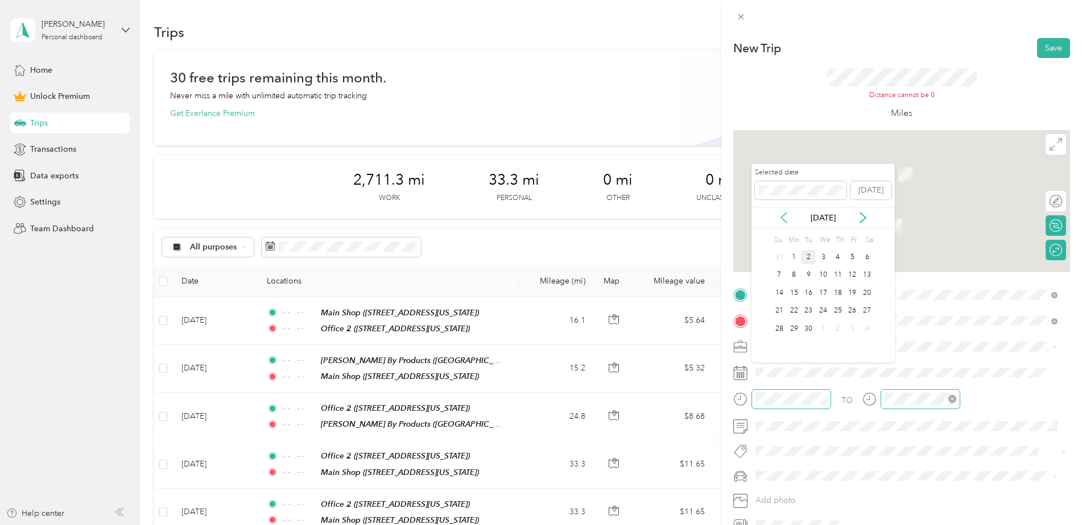
click at [785, 216] on icon at bounding box center [783, 217] width 11 height 11
click at [809, 310] on div "19" at bounding box center [808, 311] width 15 height 14
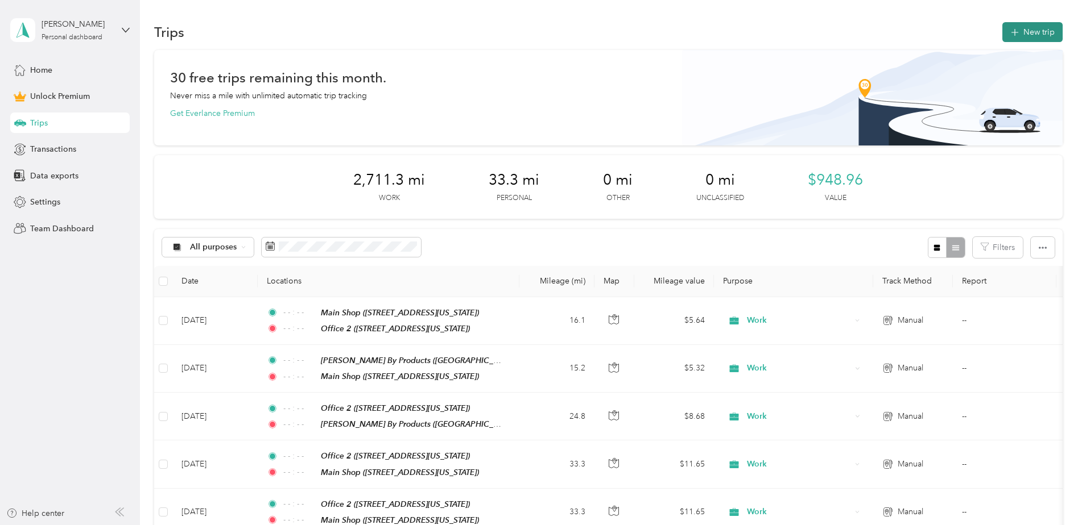
click at [1033, 38] on button "New trip" at bounding box center [1032, 32] width 60 height 20
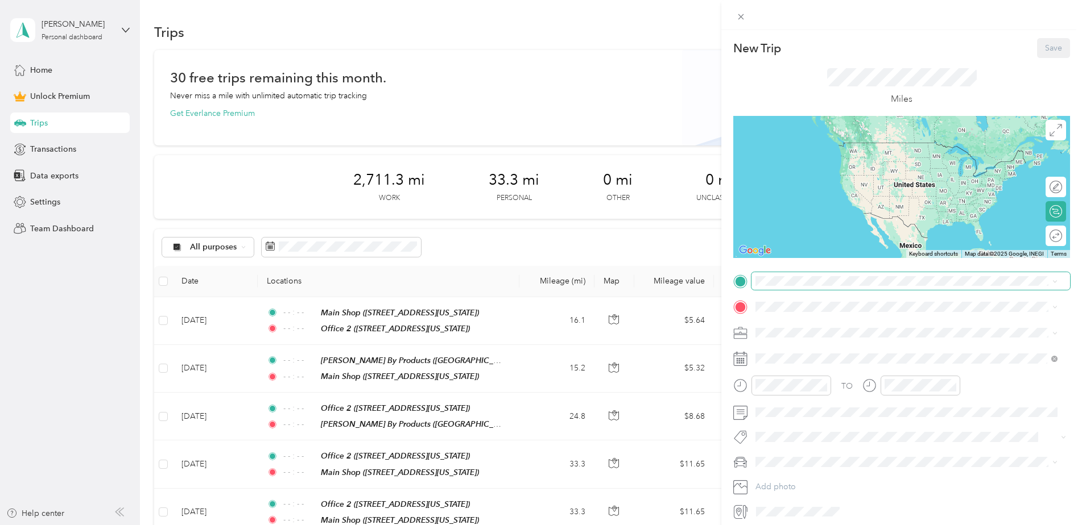
click at [810, 275] on span at bounding box center [910, 281] width 318 height 18
click at [811, 326] on div "Office 2" at bounding box center [834, 326] width 114 height 10
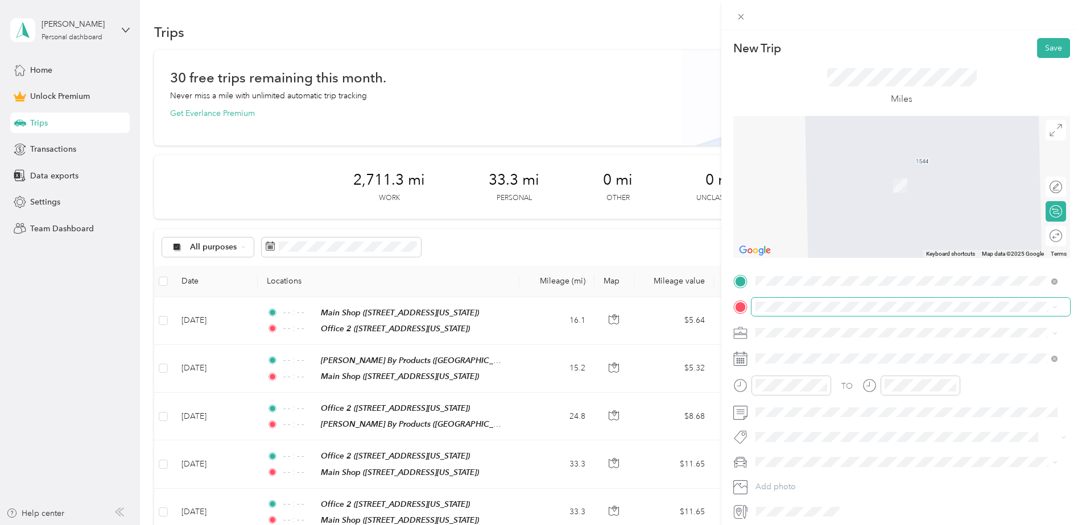
click at [825, 315] on span at bounding box center [910, 307] width 318 height 18
click at [830, 300] on span at bounding box center [910, 307] width 318 height 18
click at [832, 453] on div "Main Shop [STREET_ADDRESS][US_STATE]" at bounding box center [906, 467] width 294 height 28
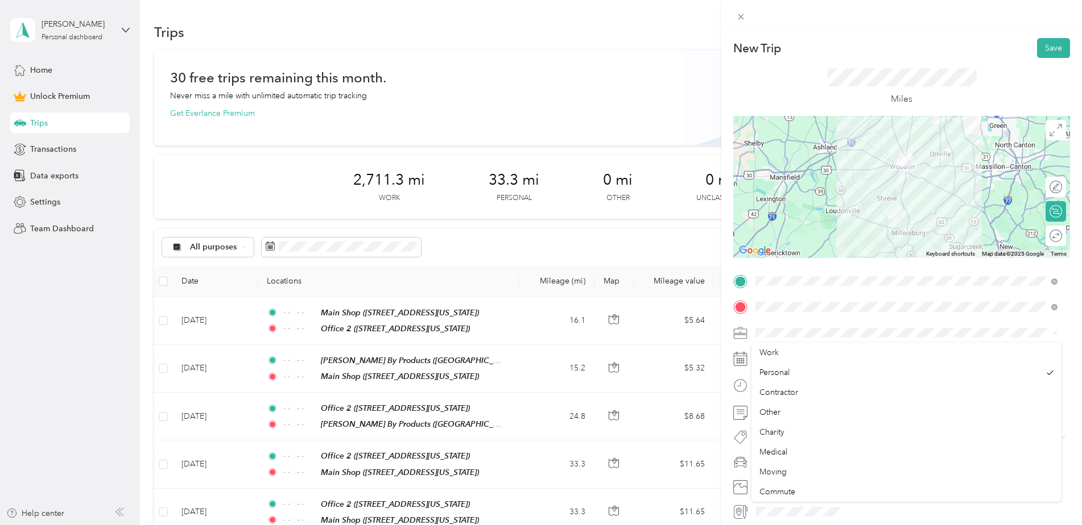
click at [777, 340] on span at bounding box center [910, 333] width 318 height 18
click at [776, 354] on li "Work" at bounding box center [906, 353] width 310 height 20
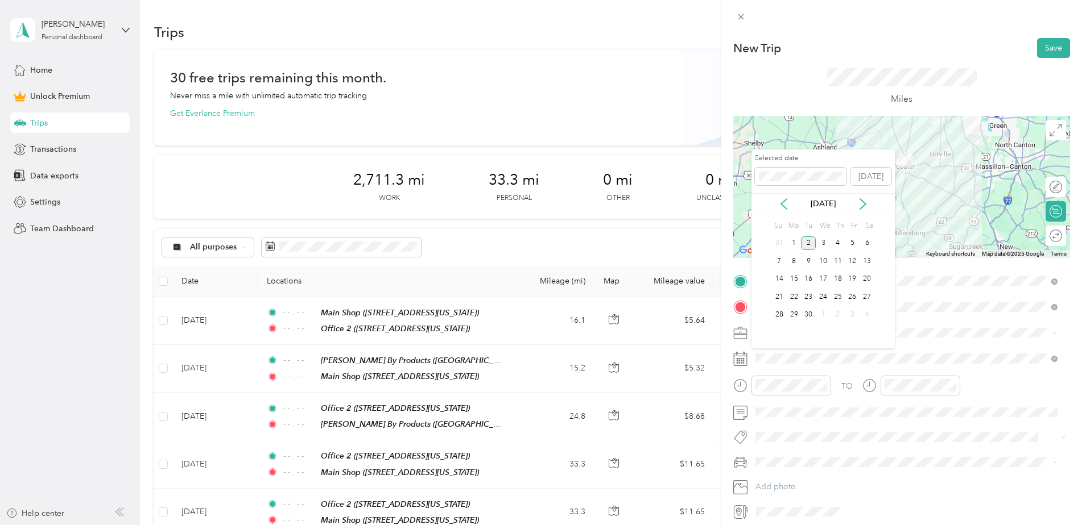
click at [782, 197] on div "[DATE]" at bounding box center [822, 203] width 143 height 21
click at [782, 206] on icon at bounding box center [783, 203] width 11 height 11
click at [807, 299] on div "19" at bounding box center [808, 297] width 15 height 14
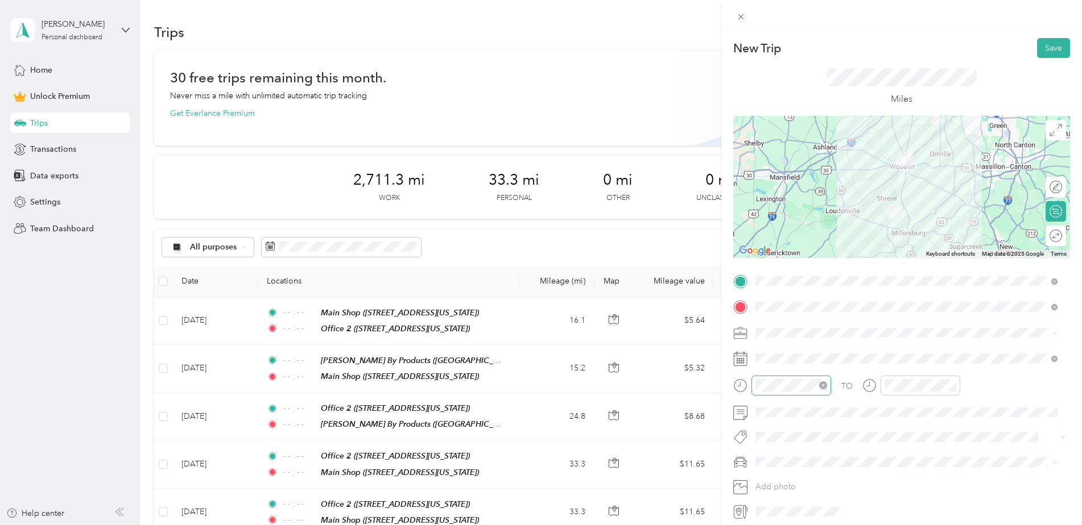
scroll to position [832, 0]
click at [950, 383] on icon "close-circle" at bounding box center [952, 386] width 8 height 8
drag, startPoint x: 817, startPoint y: 326, endPoint x: 816, endPoint y: 314, distance: 12.0
click at [816, 316] on div "TO Add photo" at bounding box center [901, 396] width 337 height 249
click at [826, 383] on icon "close-circle" at bounding box center [823, 386] width 8 height 8
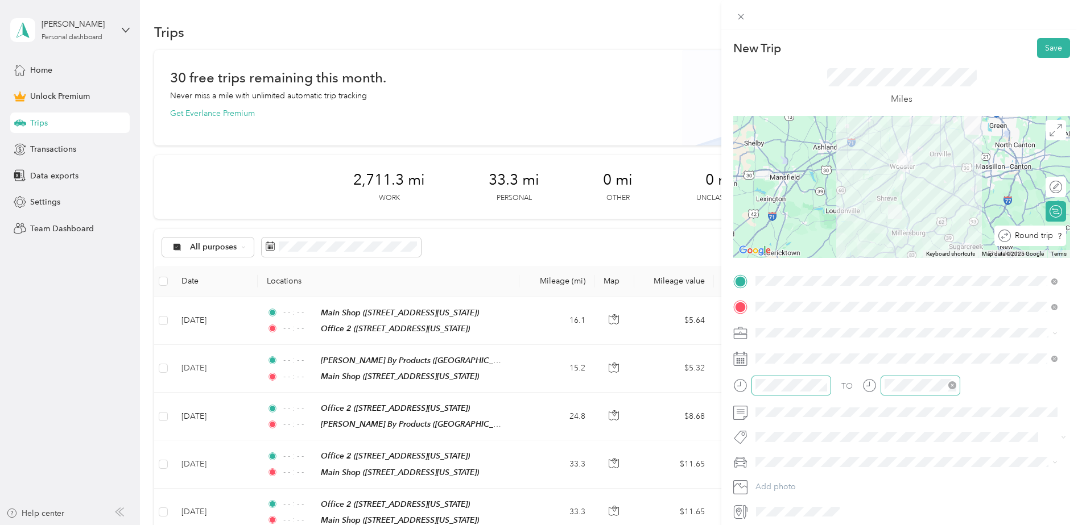
click at [1044, 238] on div "Round trip" at bounding box center [1036, 236] width 52 height 12
click at [1039, 234] on div at bounding box center [1044, 236] width 10 height 10
click at [1037, 52] on button "Save" at bounding box center [1053, 48] width 33 height 20
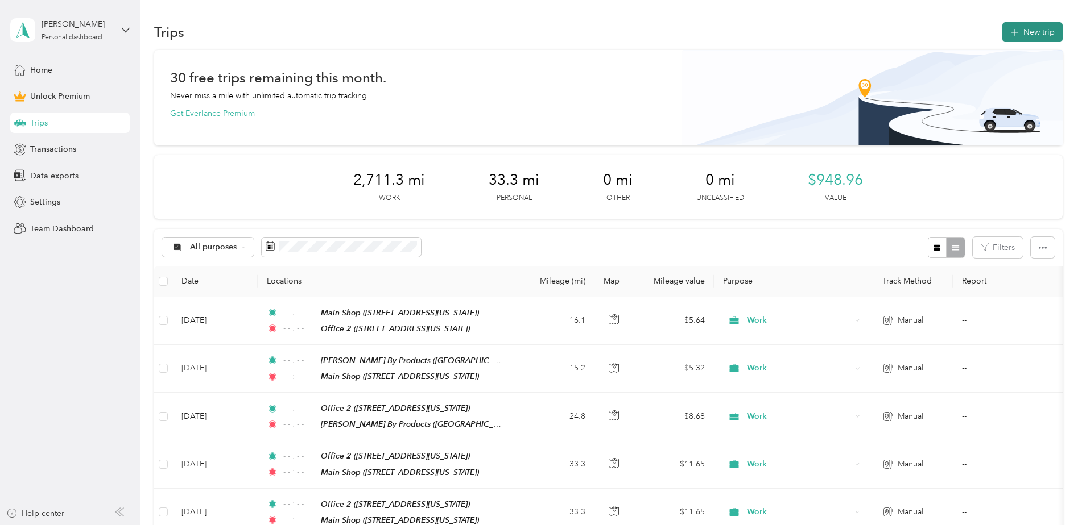
click at [1011, 40] on button "New trip" at bounding box center [1032, 32] width 60 height 20
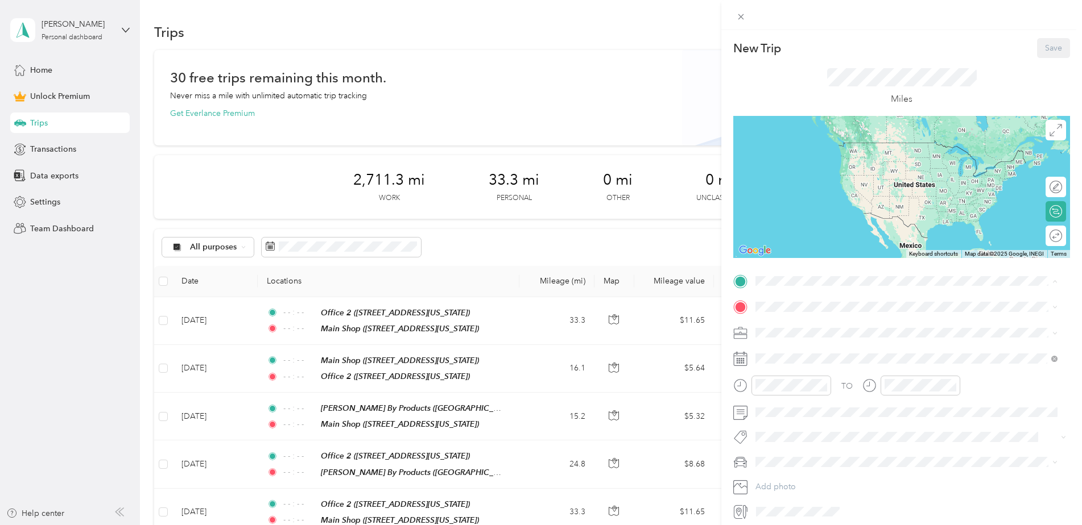
click at [813, 343] on div "Office 2 [STREET_ADDRESS][US_STATE]" at bounding box center [906, 333] width 294 height 28
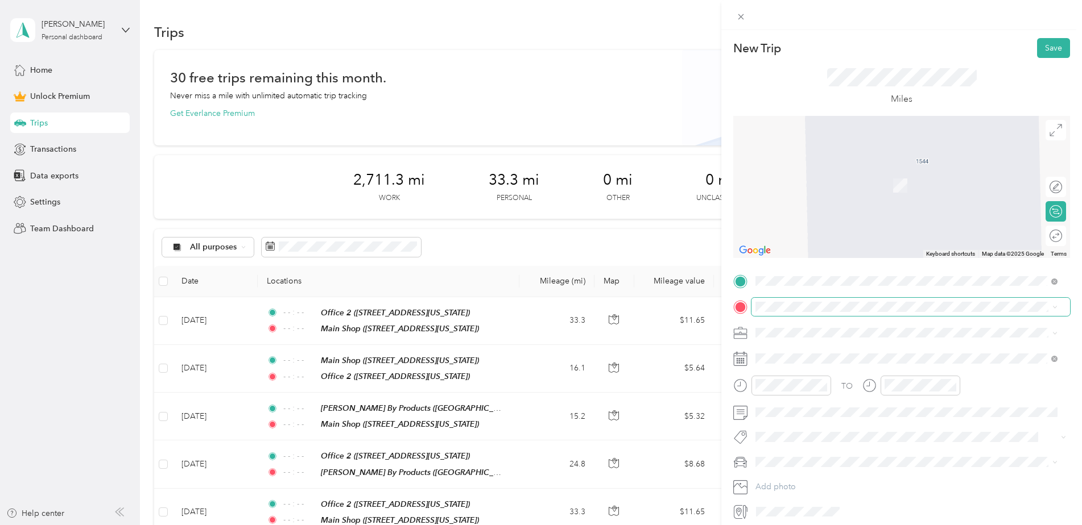
click at [826, 300] on span at bounding box center [910, 307] width 318 height 18
click at [793, 465] on div "Main Shop [STREET_ADDRESS][US_STATE]" at bounding box center [834, 466] width 114 height 24
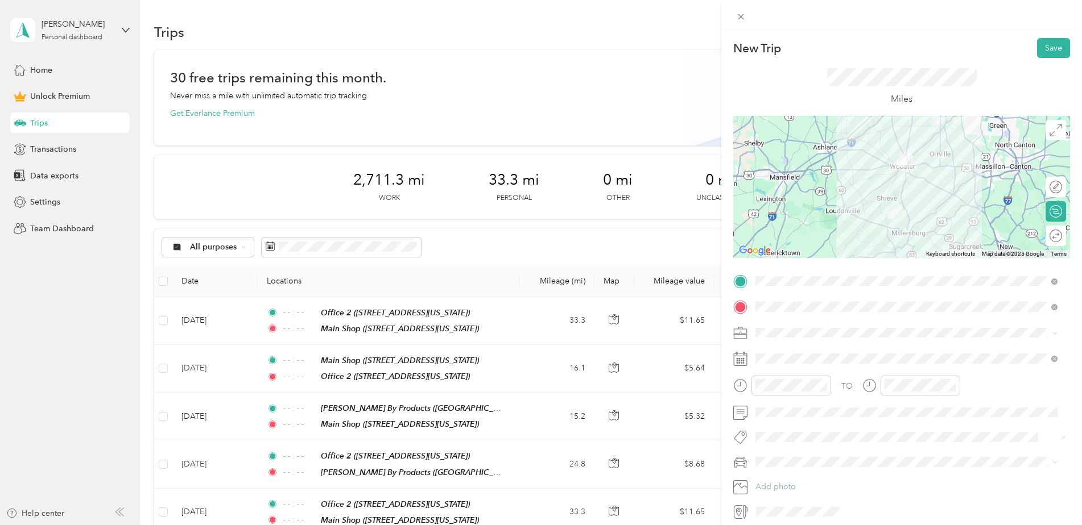
click at [780, 357] on li "Work" at bounding box center [906, 353] width 310 height 20
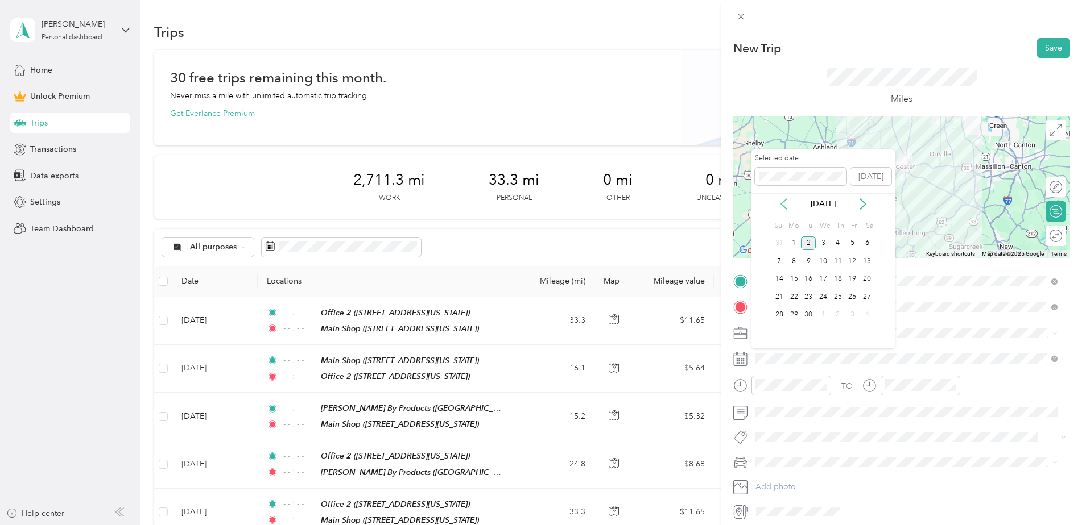
click at [778, 202] on icon at bounding box center [783, 203] width 11 height 11
click at [819, 299] on div "20" at bounding box center [822, 297] width 15 height 14
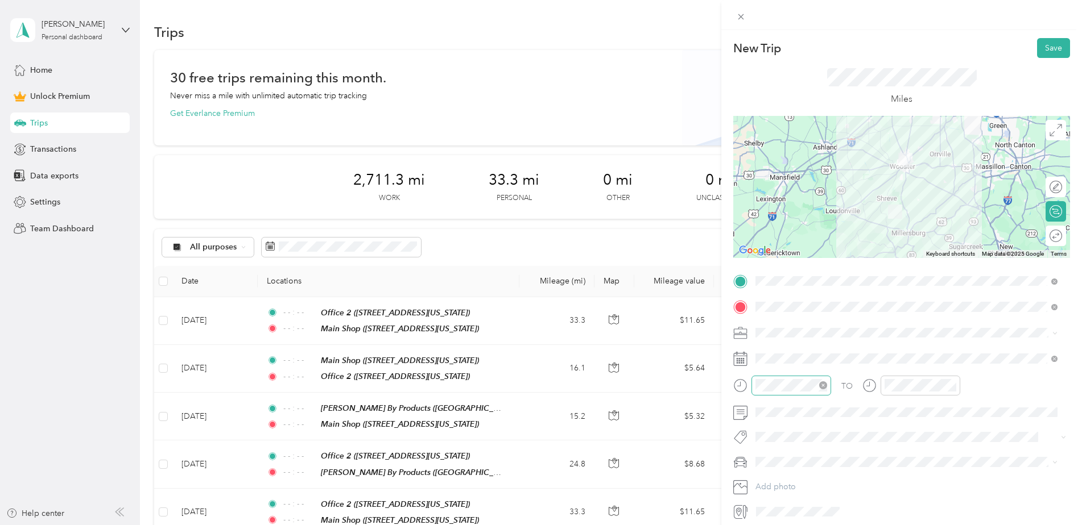
drag, startPoint x: 823, startPoint y: 388, endPoint x: 842, endPoint y: 387, distance: 18.2
click at [823, 388] on icon "close-circle" at bounding box center [823, 386] width 8 height 8
click at [950, 384] on icon "close-circle" at bounding box center [952, 386] width 8 height 8
click at [1044, 242] on div "Round trip" at bounding box center [1036, 236] width 52 height 12
click at [1049, 238] on div at bounding box center [1050, 236] width 24 height 12
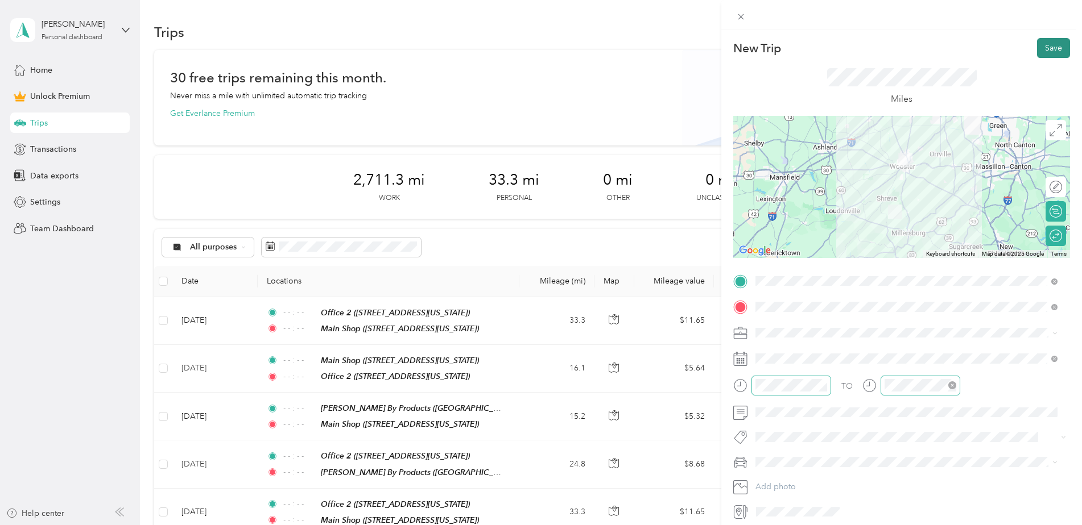
click at [1038, 51] on button "Save" at bounding box center [1053, 48] width 33 height 20
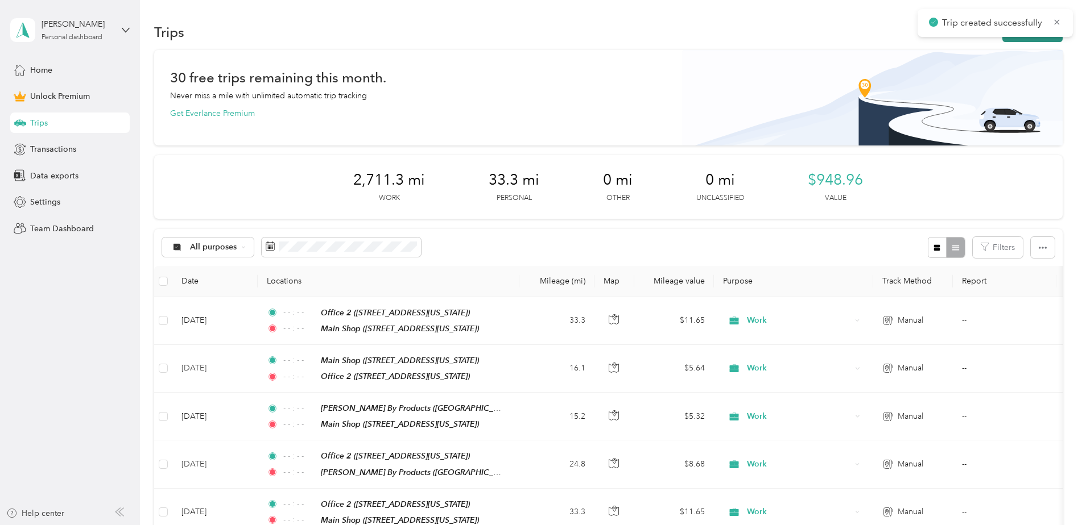
click at [1042, 37] on button "New trip" at bounding box center [1032, 32] width 60 height 20
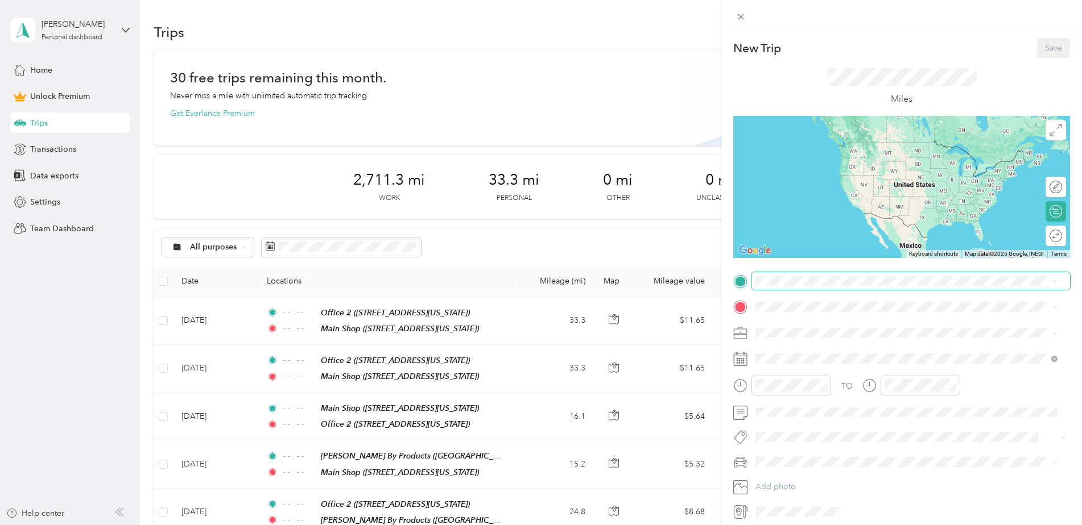
click at [794, 287] on span at bounding box center [910, 281] width 318 height 18
click at [806, 326] on div "Office 2" at bounding box center [834, 325] width 114 height 10
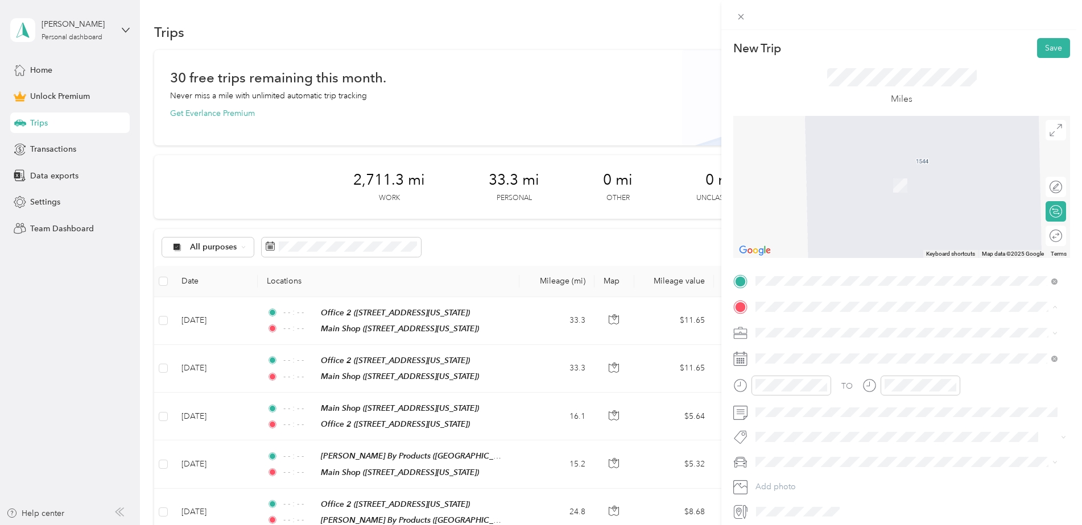
click at [786, 463] on div "Main Shop [STREET_ADDRESS][US_STATE]" at bounding box center [834, 466] width 114 height 24
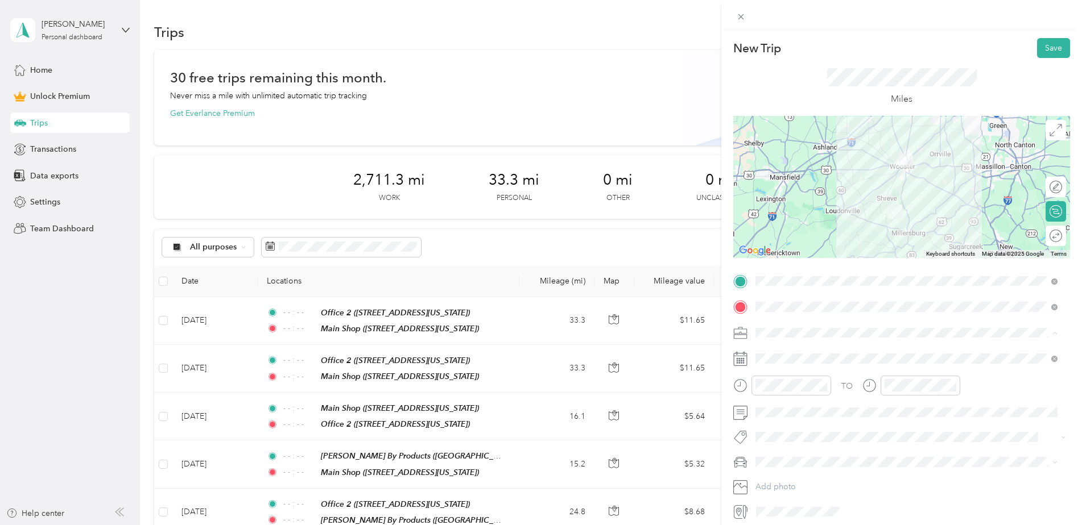
click at [780, 353] on div "Work" at bounding box center [906, 353] width 294 height 12
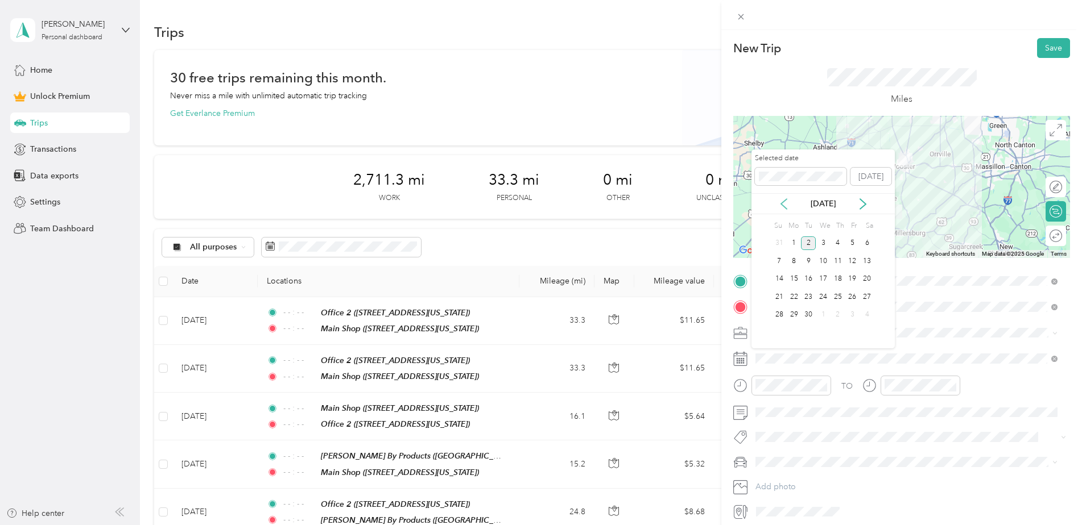
click at [783, 206] on icon at bounding box center [784, 204] width 6 height 10
click at [843, 295] on div "21" at bounding box center [837, 297] width 15 height 14
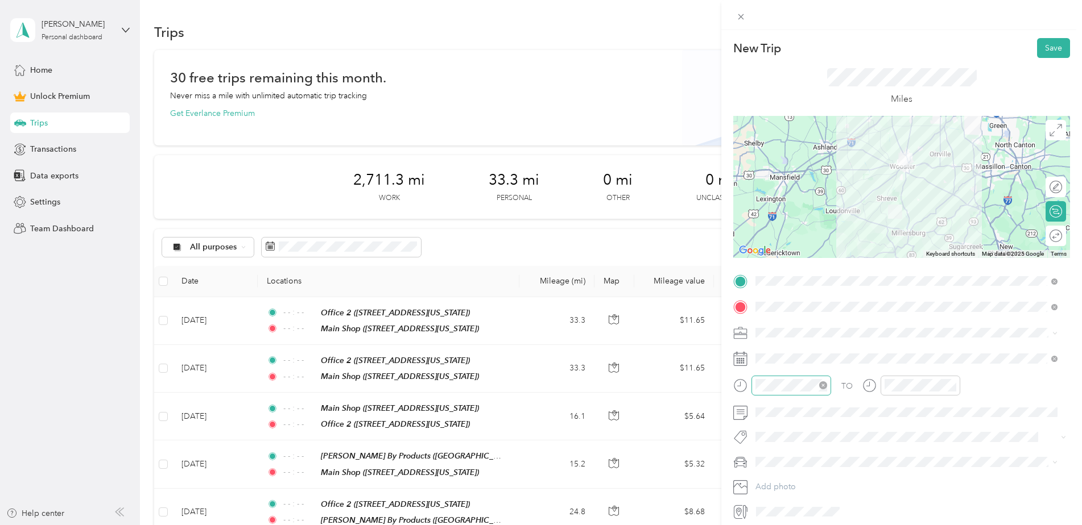
click at [819, 384] on icon "close-circle" at bounding box center [823, 386] width 8 height 8
click at [948, 387] on icon "close-circle" at bounding box center [952, 386] width 8 height 8
click at [1043, 50] on button "Save" at bounding box center [1053, 48] width 33 height 20
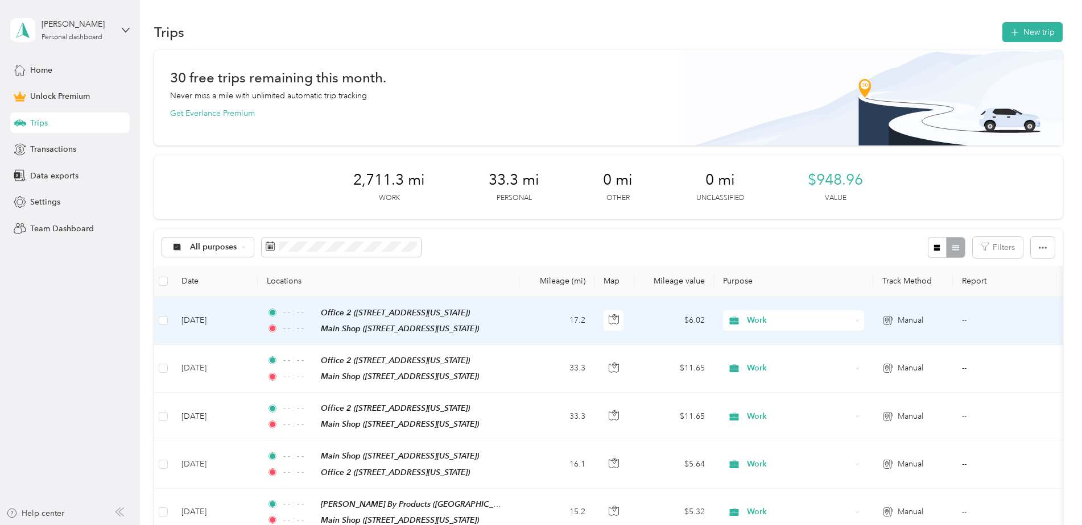
click at [253, 313] on td "[DATE]" at bounding box center [214, 321] width 85 height 48
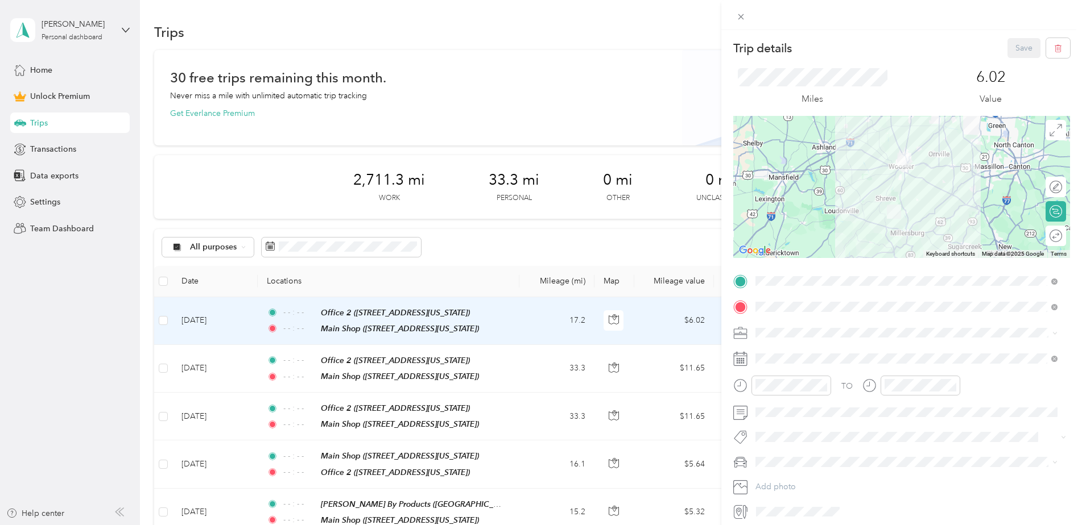
click at [1062, 239] on div "Round trip" at bounding box center [1062, 236] width 0 height 12
click at [1040, 237] on div at bounding box center [1044, 236] width 10 height 10
click at [1007, 44] on button "Save" at bounding box center [1023, 48] width 33 height 20
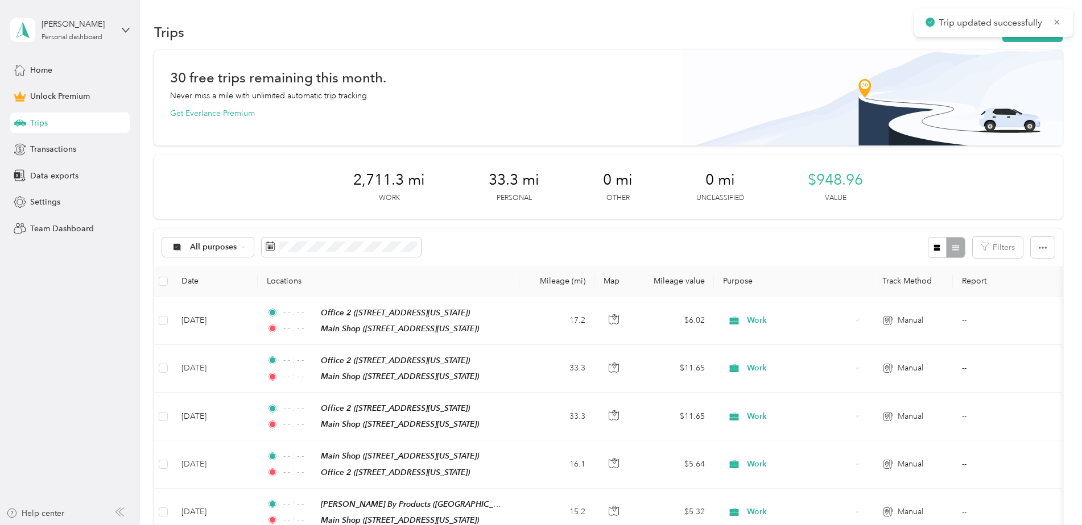
click at [1017, 35] on div "Trip updated successfully" at bounding box center [993, 23] width 159 height 28
click at [1017, 36] on div "Trip updated successfully" at bounding box center [993, 23] width 159 height 28
drag, startPoint x: 1017, startPoint y: 36, endPoint x: 1013, endPoint y: 40, distance: 6.4
click at [1013, 40] on button "New trip" at bounding box center [1032, 32] width 60 height 20
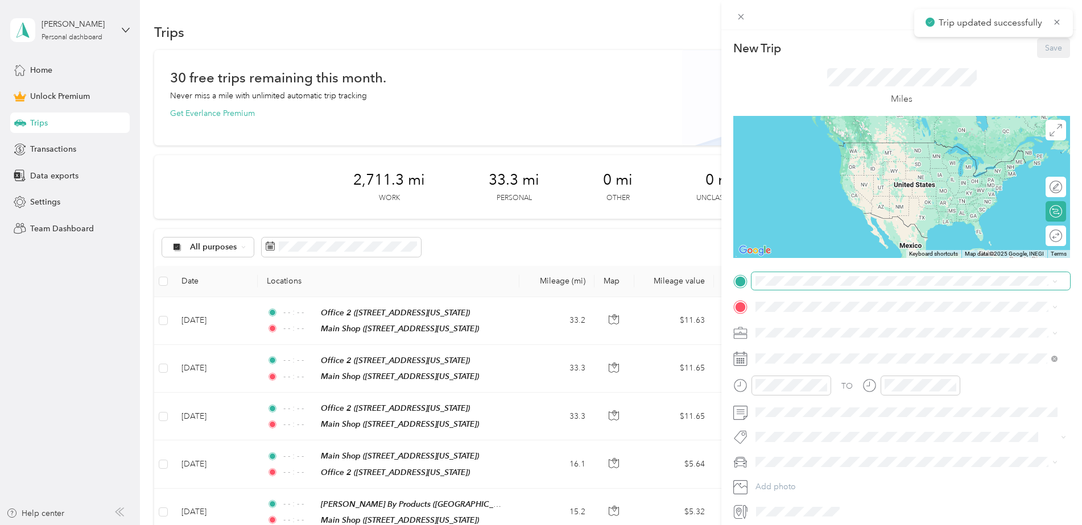
click at [811, 287] on span at bounding box center [910, 281] width 318 height 18
click at [811, 285] on span at bounding box center [910, 281] width 318 height 18
click at [797, 330] on div "Office 2 [STREET_ADDRESS][US_STATE]" at bounding box center [834, 333] width 114 height 24
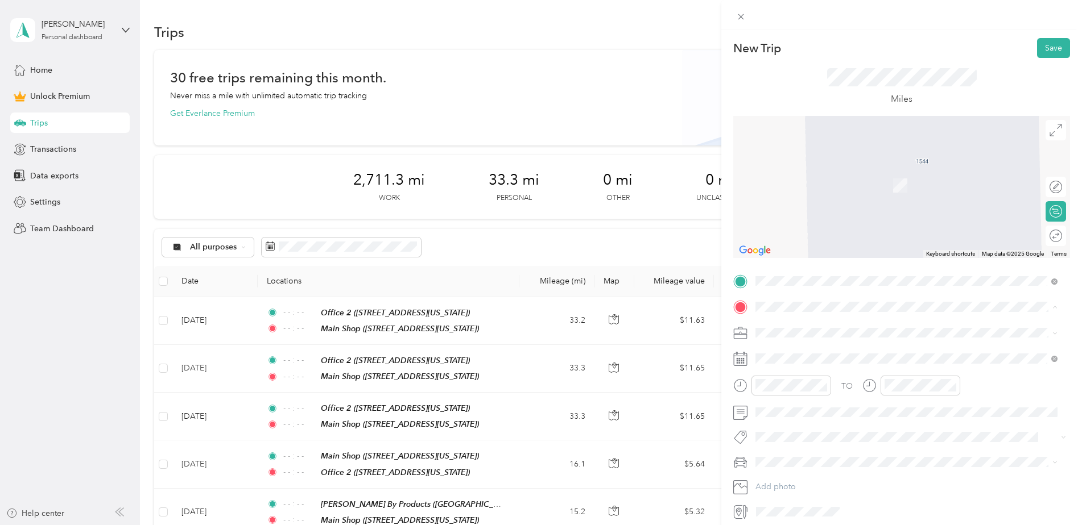
click at [815, 463] on div "Main Shop [STREET_ADDRESS][US_STATE]" at bounding box center [834, 466] width 114 height 24
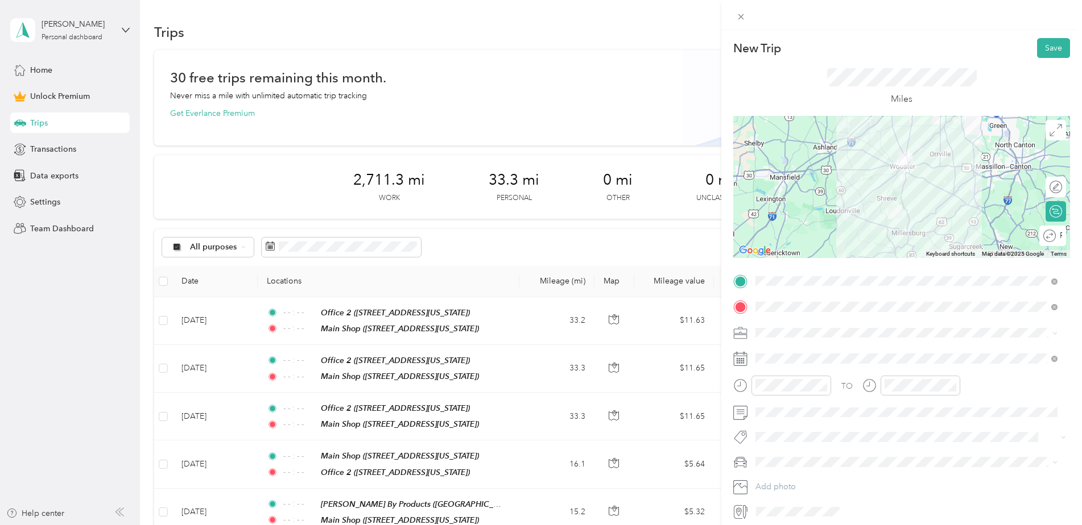
click at [1055, 233] on div "Round trip" at bounding box center [1058, 236] width 6 height 12
click at [1054, 235] on div "Round trip" at bounding box center [1012, 236] width 108 height 20
click at [1049, 233] on div at bounding box center [1050, 236] width 24 height 12
click at [774, 357] on div "Work" at bounding box center [906, 353] width 294 height 12
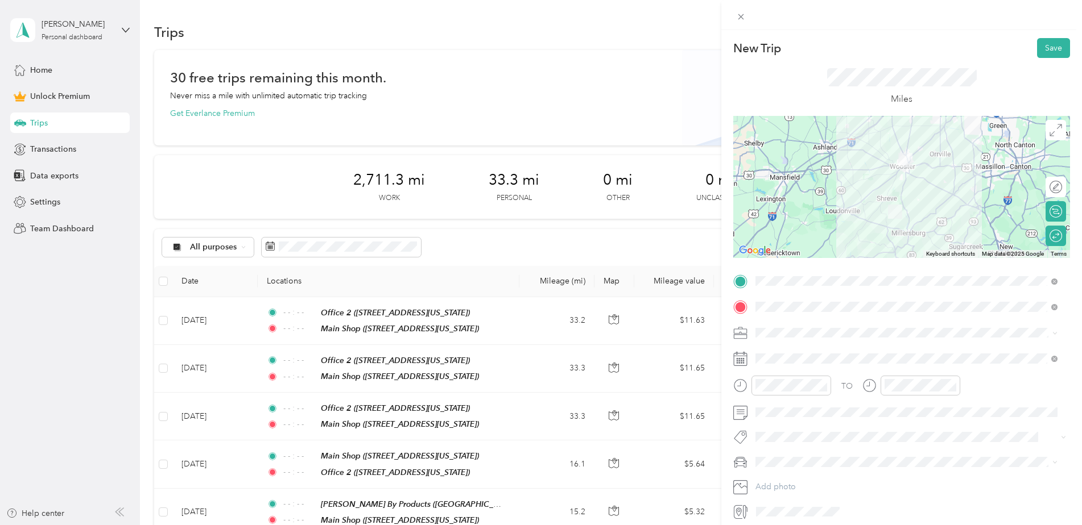
click at [881, 347] on div "TO Add photo" at bounding box center [901, 396] width 337 height 249
click at [823, 386] on icon "close-circle" at bounding box center [823, 386] width 8 height 8
click at [951, 383] on icon "close-circle" at bounding box center [952, 386] width 8 height 8
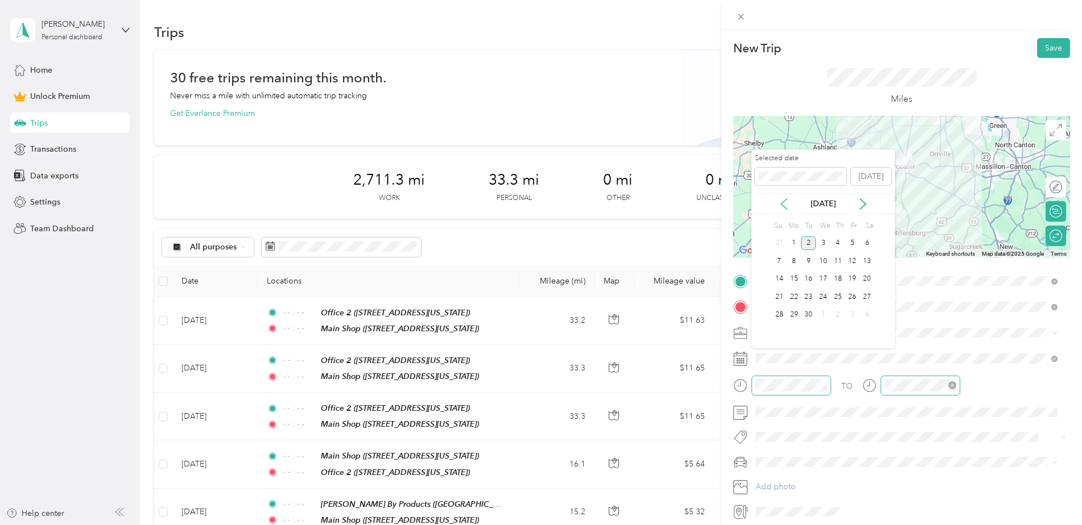
click at [786, 204] on icon at bounding box center [783, 203] width 11 height 11
click at [857, 299] on div "22" at bounding box center [852, 297] width 15 height 14
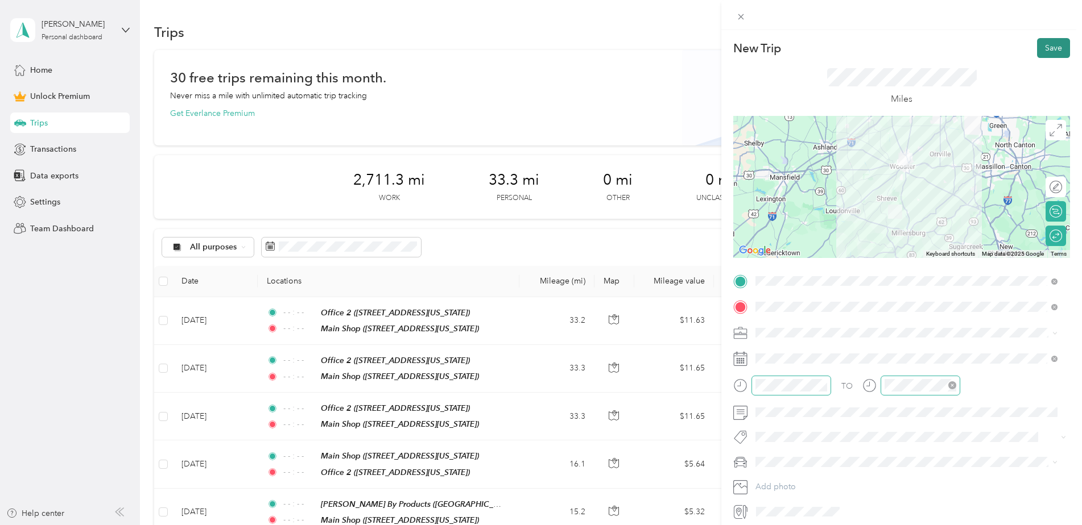
click at [1051, 53] on button "Save" at bounding box center [1053, 48] width 33 height 20
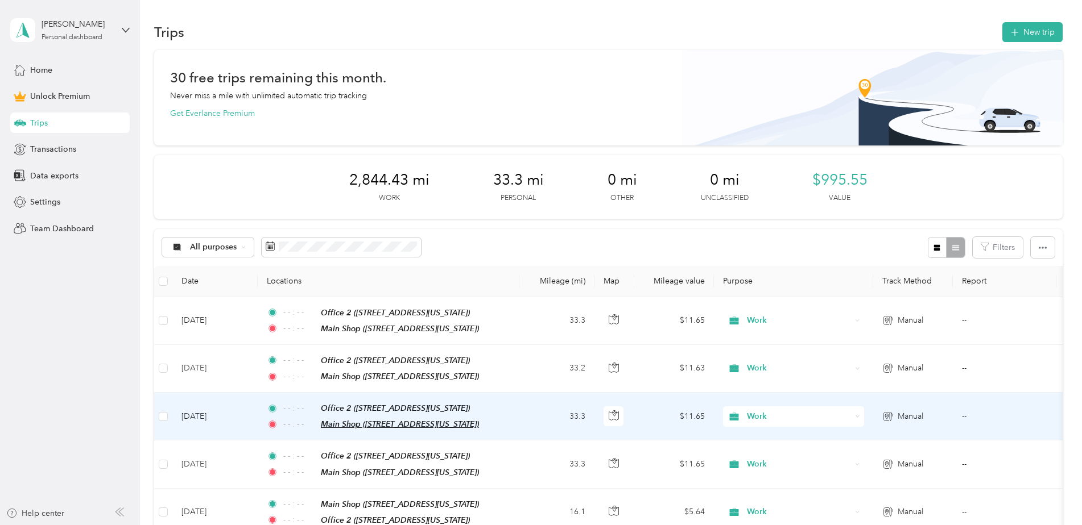
click at [378, 420] on span "Main Shop ([STREET_ADDRESS][US_STATE])" at bounding box center [400, 424] width 158 height 9
click at [370, 392] on button "Edit Place" at bounding box center [356, 394] width 65 height 20
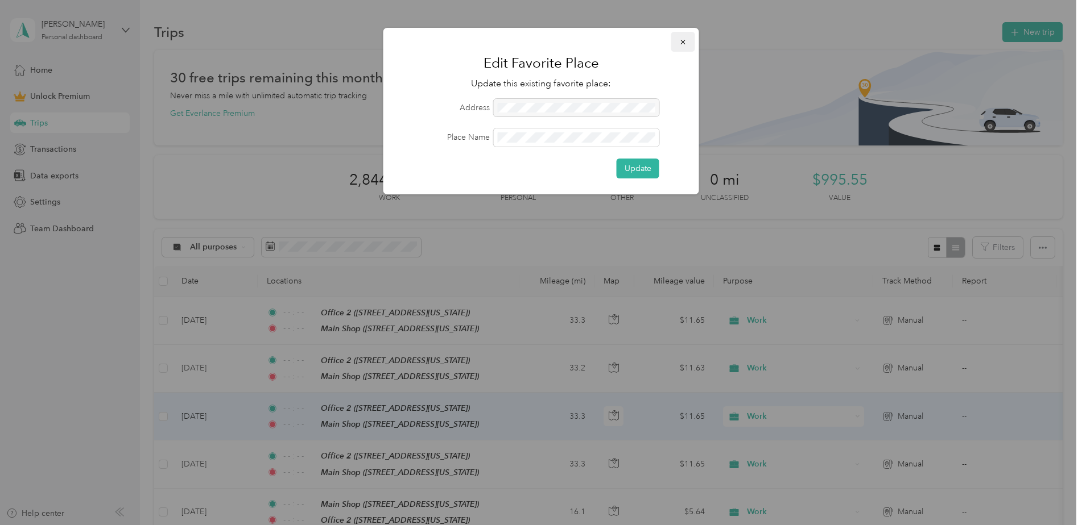
click at [682, 46] on icon "button" at bounding box center [683, 42] width 8 height 8
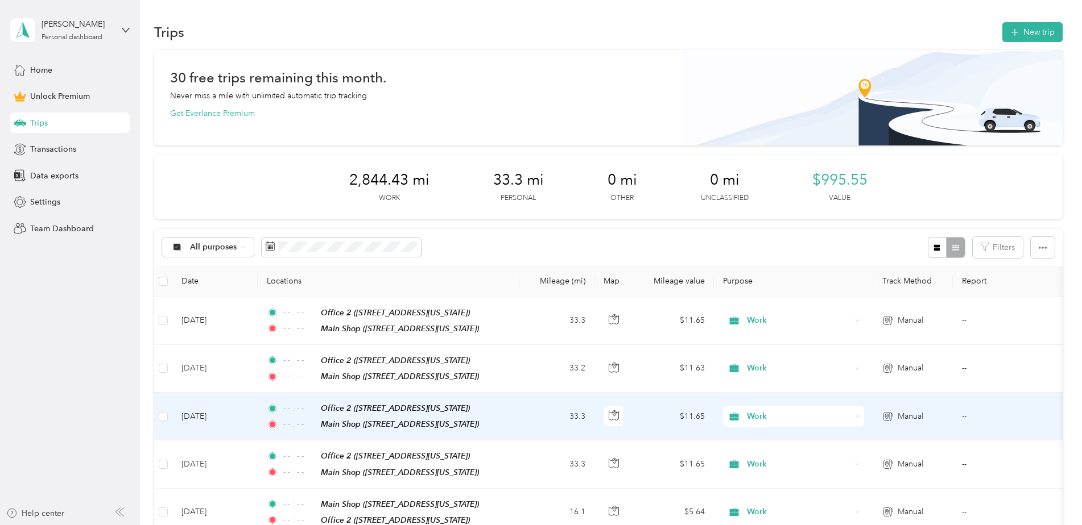
click at [222, 406] on td "[DATE]" at bounding box center [214, 417] width 85 height 48
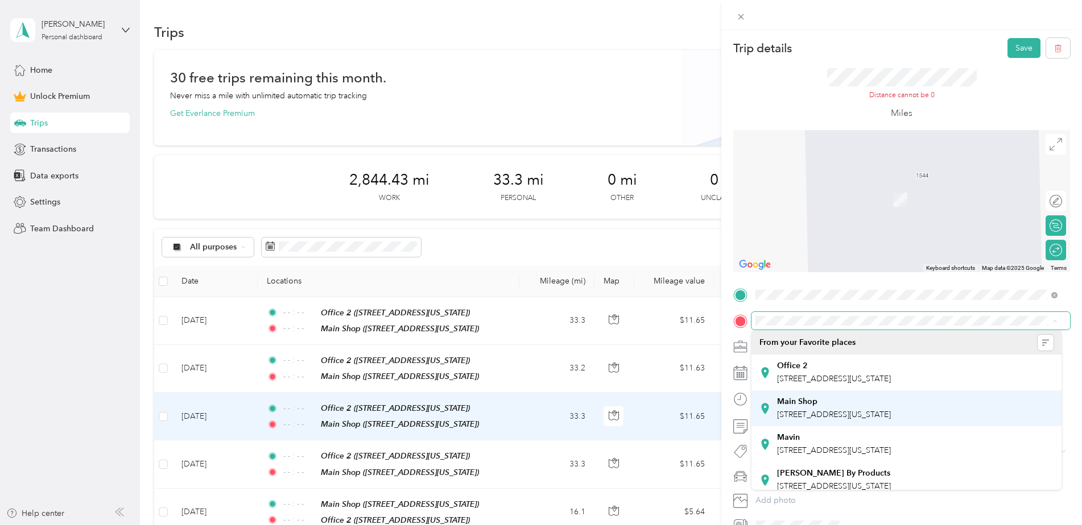
click at [846, 410] on span "[STREET_ADDRESS][US_STATE]" at bounding box center [834, 415] width 114 height 10
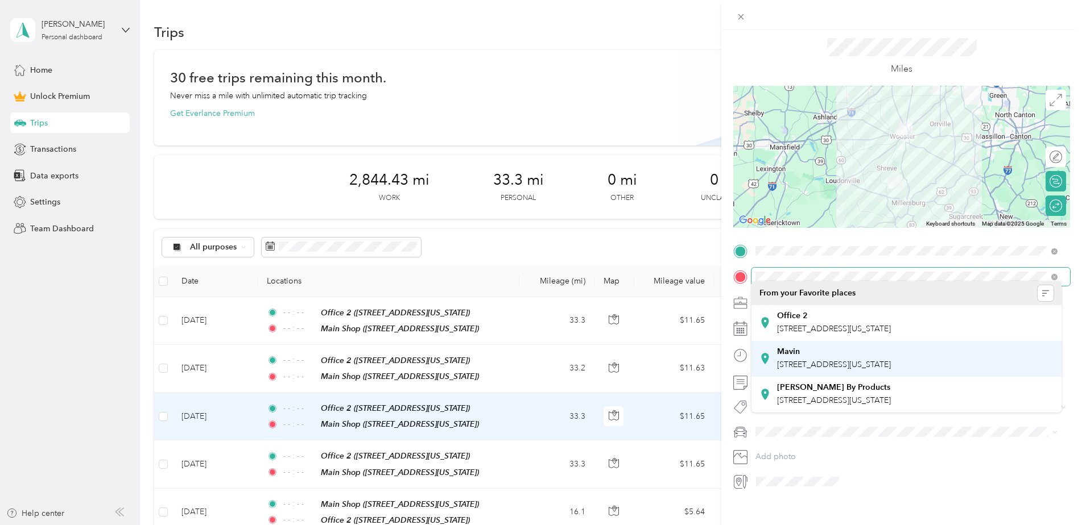
scroll to position [45, 0]
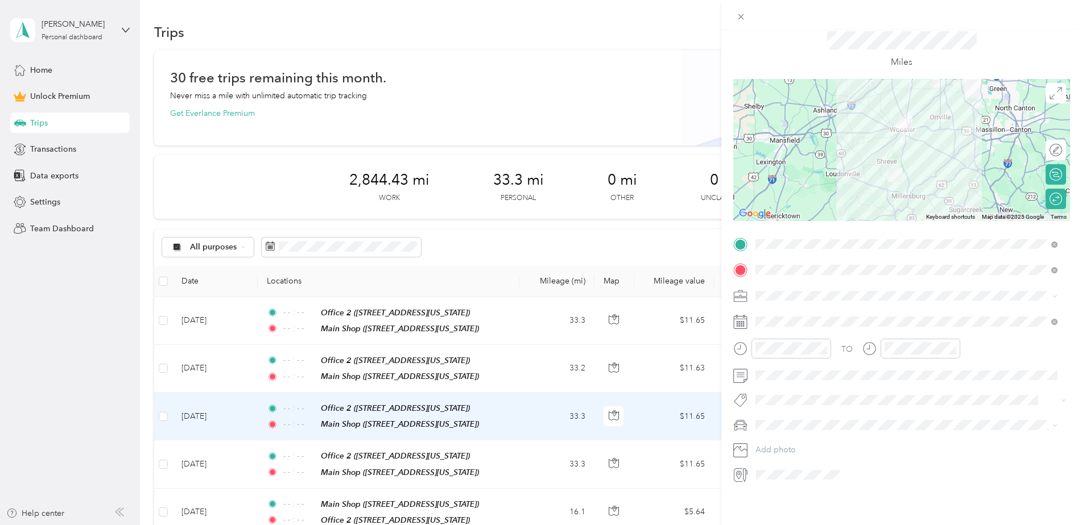
click at [835, 375] on strong "[PERSON_NAME] By Products" at bounding box center [833, 378] width 113 height 10
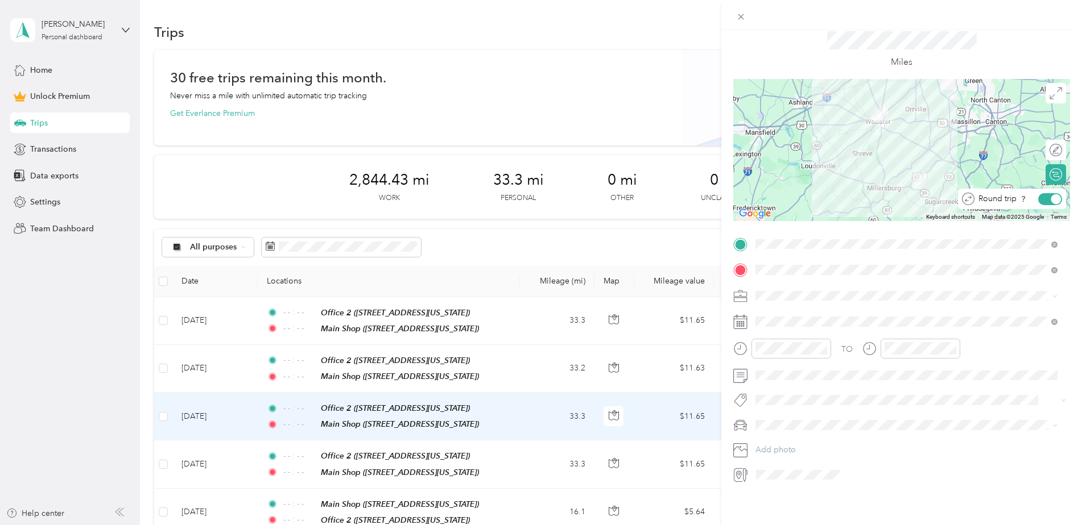
click at [1051, 194] on div at bounding box center [1056, 199] width 10 height 10
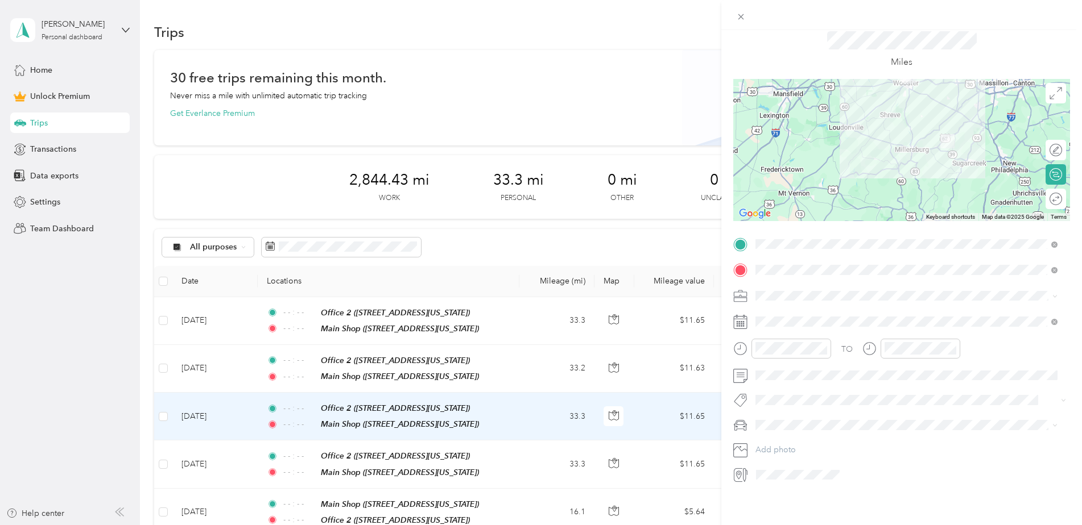
click at [1047, 28] on div at bounding box center [901, 15] width 361 height 30
drag, startPoint x: 1022, startPoint y: 47, endPoint x: 958, endPoint y: 52, distance: 63.8
click at [1016, 56] on div "Miles" at bounding box center [901, 50] width 337 height 58
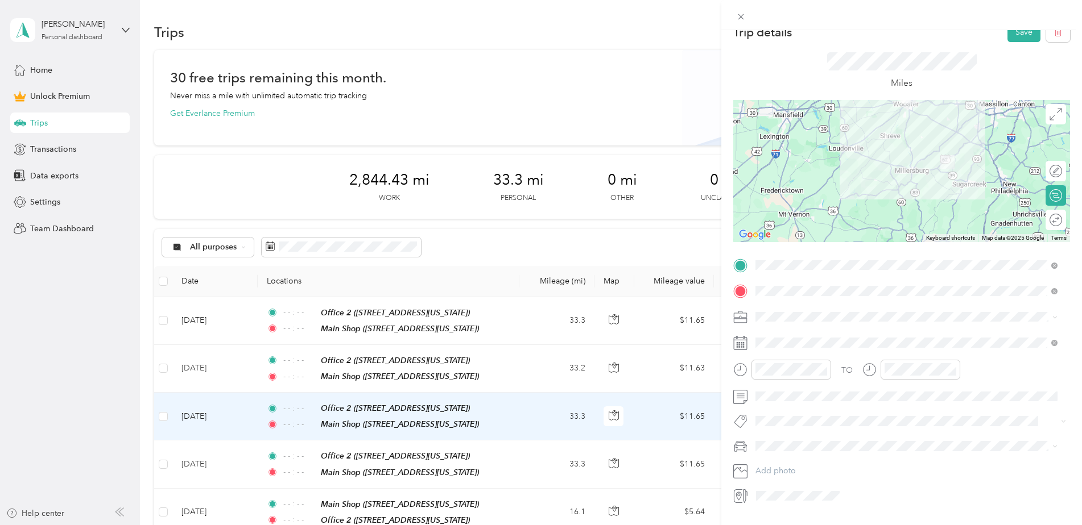
scroll to position [0, 0]
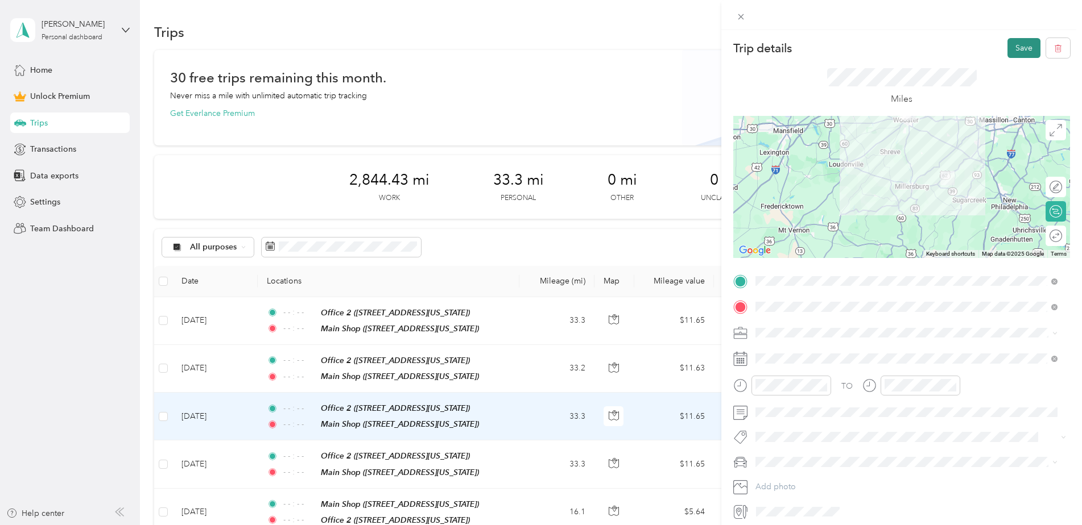
click at [1019, 45] on button "Save" at bounding box center [1023, 48] width 33 height 20
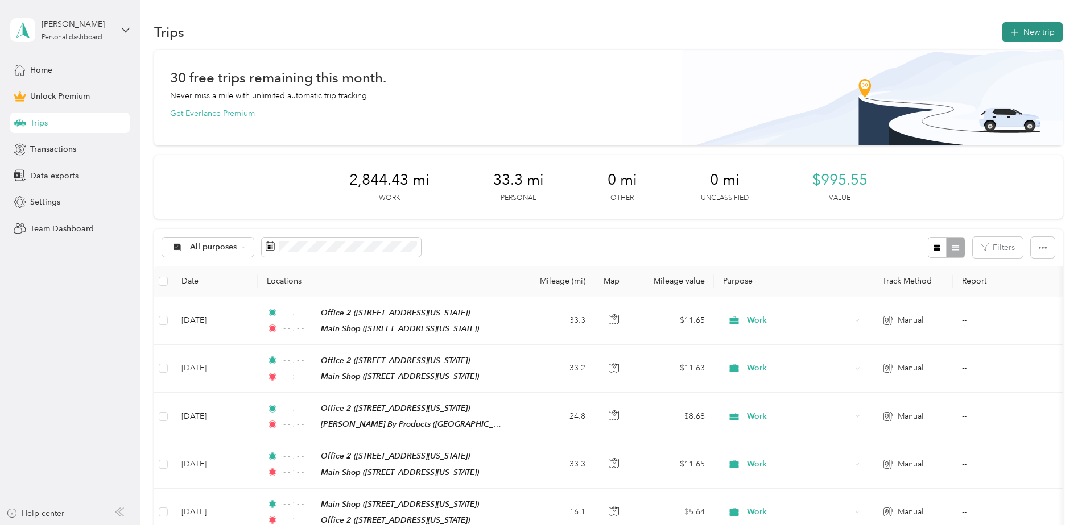
click at [1002, 31] on button "New trip" at bounding box center [1032, 32] width 60 height 20
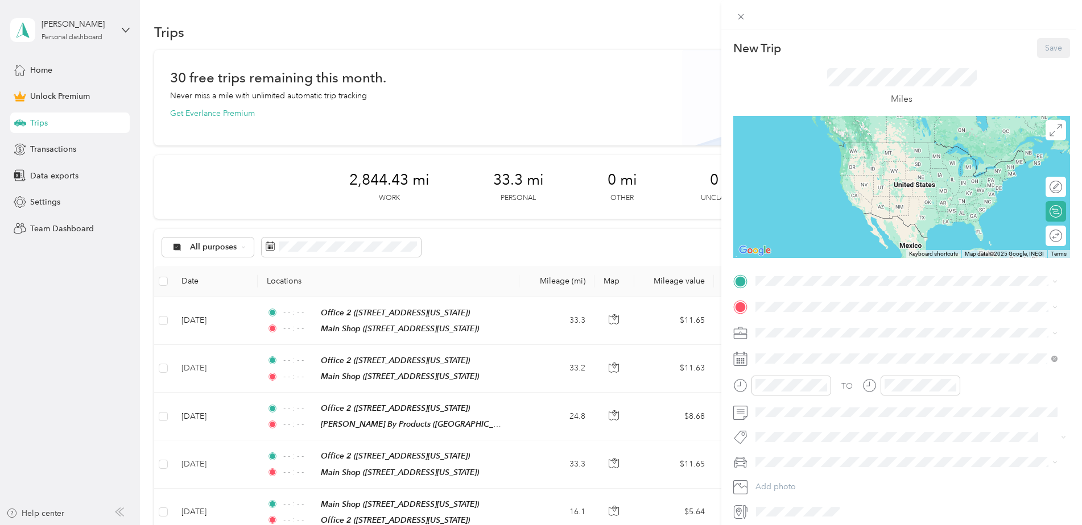
click at [805, 367] on div "[PERSON_NAME] By Products [STREET_ADDRESS][US_STATE]" at bounding box center [834, 367] width 114 height 24
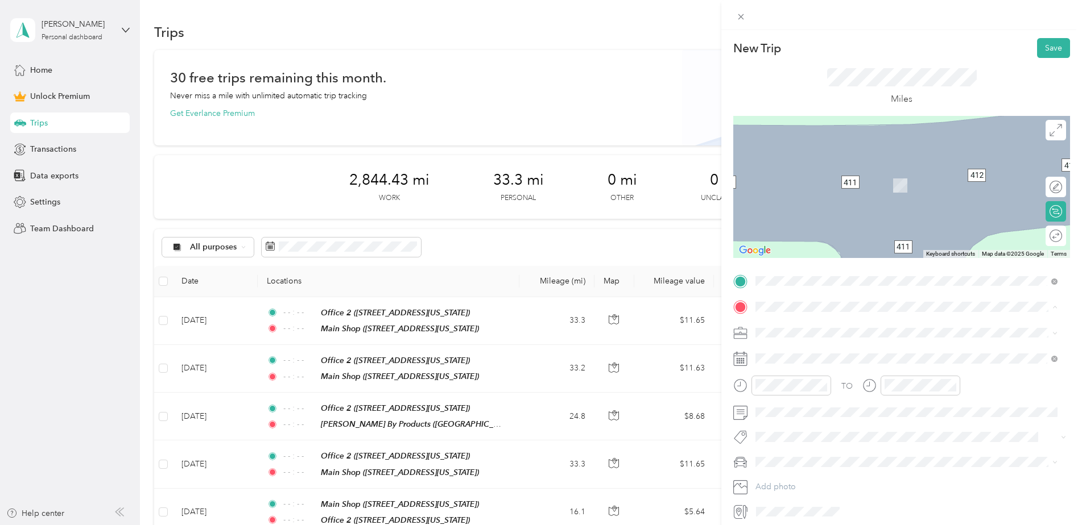
click at [790, 457] on strong "Main Shop" at bounding box center [797, 459] width 40 height 10
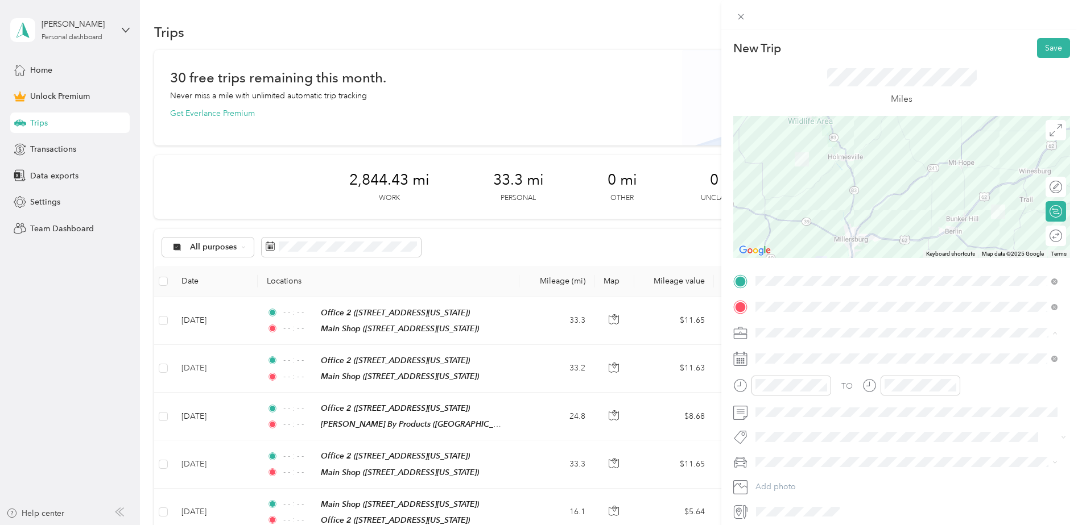
click at [773, 355] on span "Work" at bounding box center [768, 353] width 19 height 10
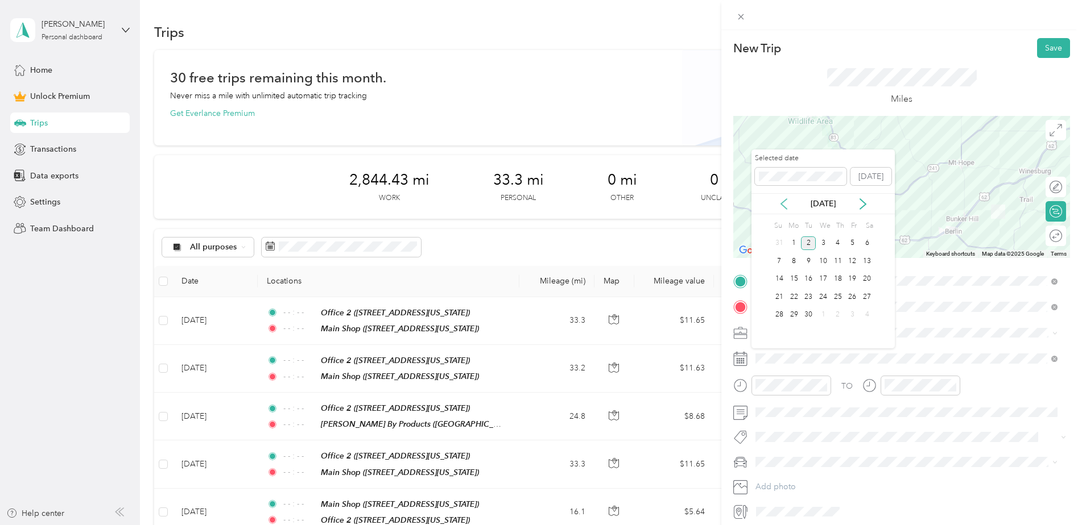
click at [783, 203] on icon at bounding box center [783, 203] width 11 height 11
click at [821, 299] on div "20" at bounding box center [822, 297] width 15 height 14
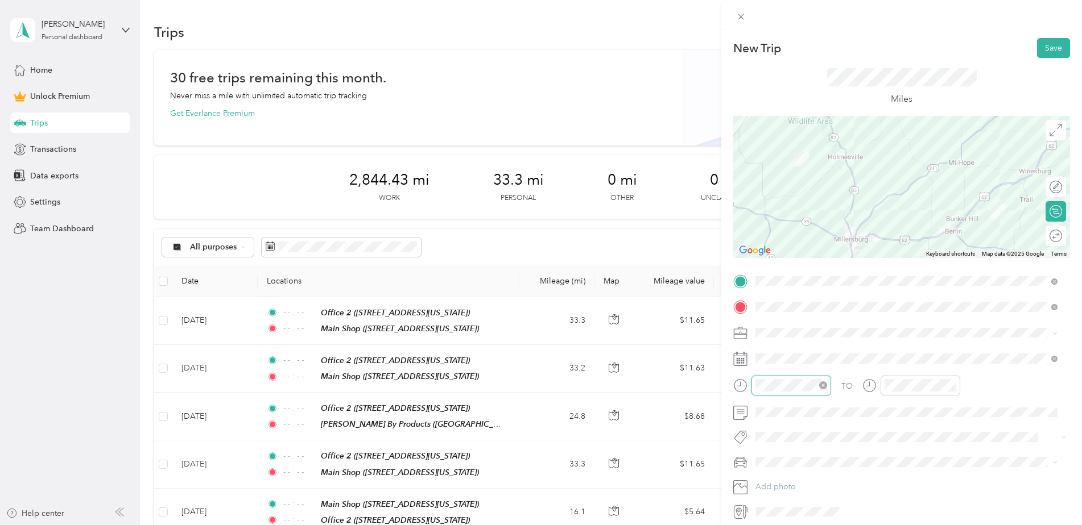
click at [822, 378] on div at bounding box center [791, 386] width 80 height 20
click at [821, 387] on icon "close-circle" at bounding box center [823, 386] width 8 height 8
click at [951, 384] on icon "close-circle" at bounding box center [952, 386] width 8 height 8
click at [1046, 52] on button "Save" at bounding box center [1053, 48] width 33 height 20
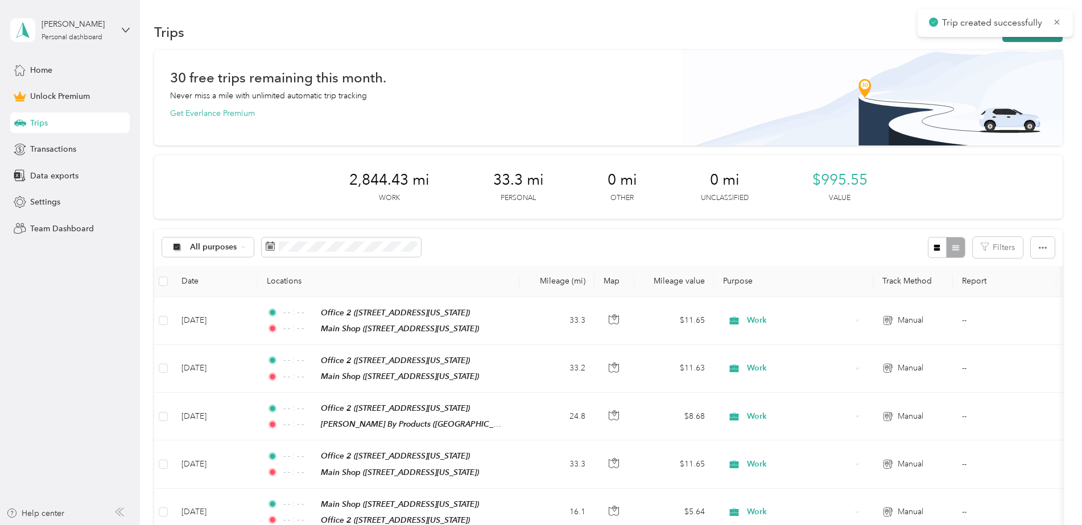
click at [1013, 39] on button "New trip" at bounding box center [1032, 32] width 60 height 20
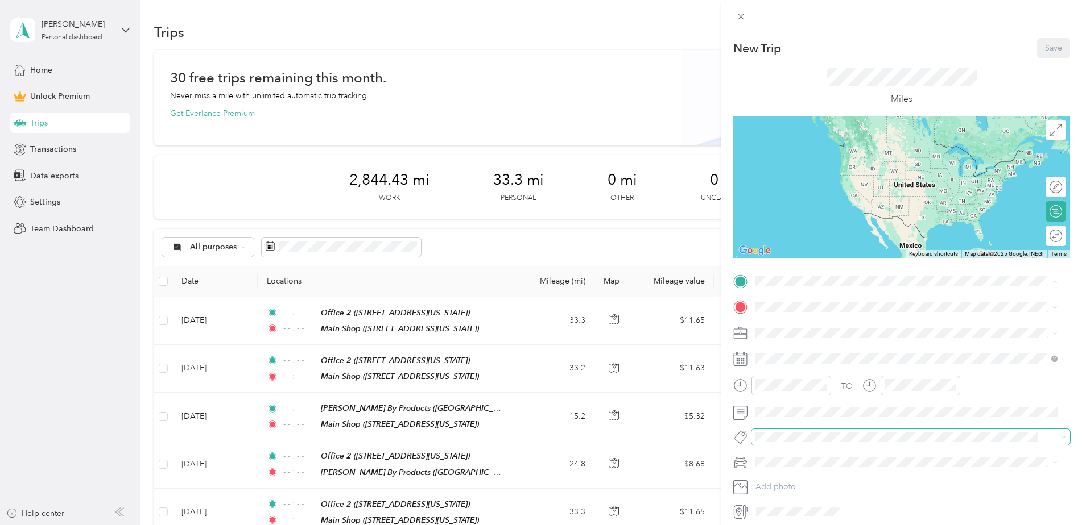
click at [814, 444] on span "[STREET_ADDRESS][US_STATE]" at bounding box center [834, 447] width 114 height 10
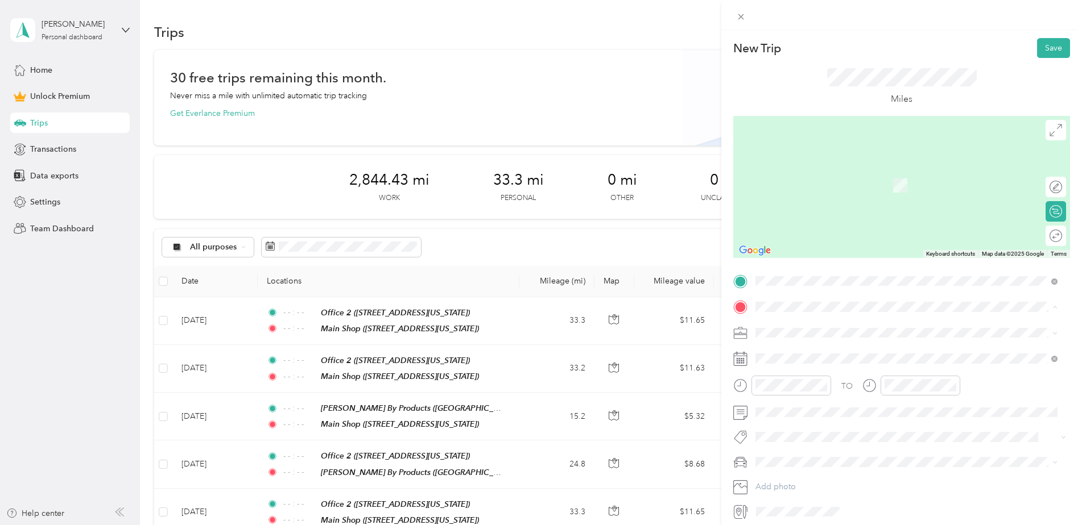
click at [827, 354] on div "Office 2" at bounding box center [834, 352] width 114 height 10
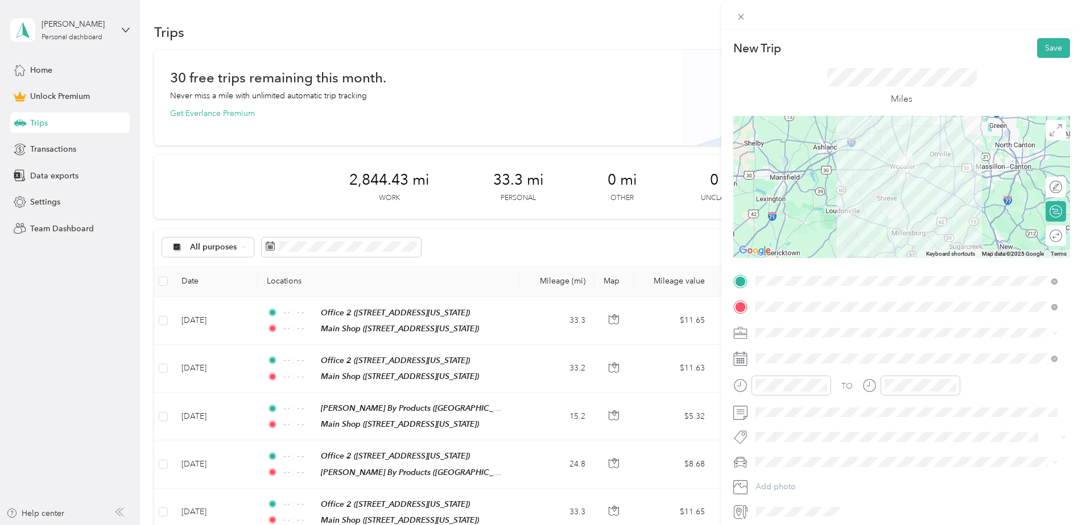
click at [796, 353] on div "Work" at bounding box center [906, 352] width 294 height 12
click at [1057, 364] on span at bounding box center [910, 359] width 318 height 18
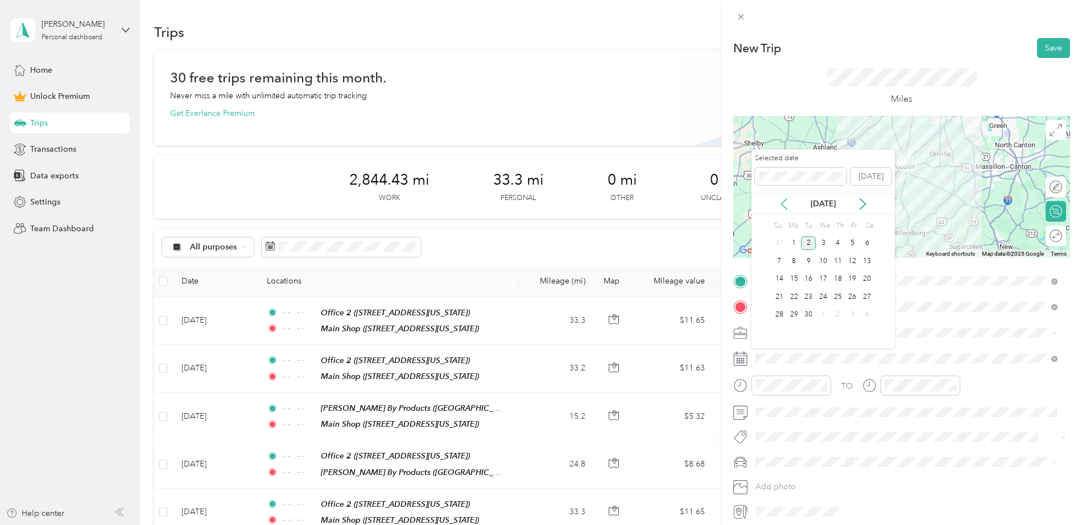
click at [787, 206] on icon at bounding box center [783, 203] width 11 height 11
click at [820, 299] on div "20" at bounding box center [822, 297] width 15 height 14
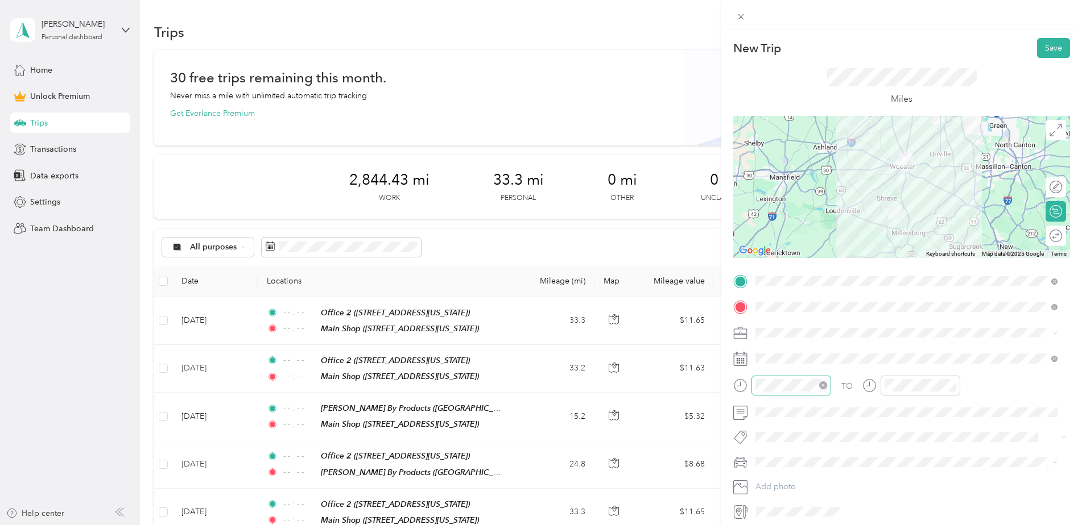
click at [822, 387] on icon "close-circle" at bounding box center [823, 386] width 8 height 8
click at [951, 384] on icon "close-circle" at bounding box center [952, 386] width 8 height 8
click at [1046, 46] on button "Save" at bounding box center [1053, 48] width 33 height 20
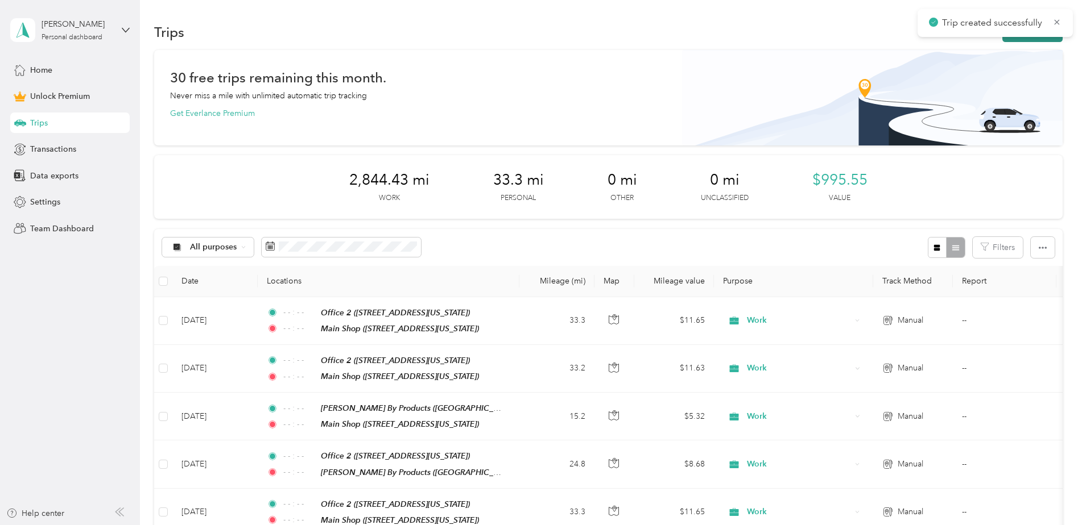
click at [1037, 40] on button "New trip" at bounding box center [1032, 32] width 60 height 20
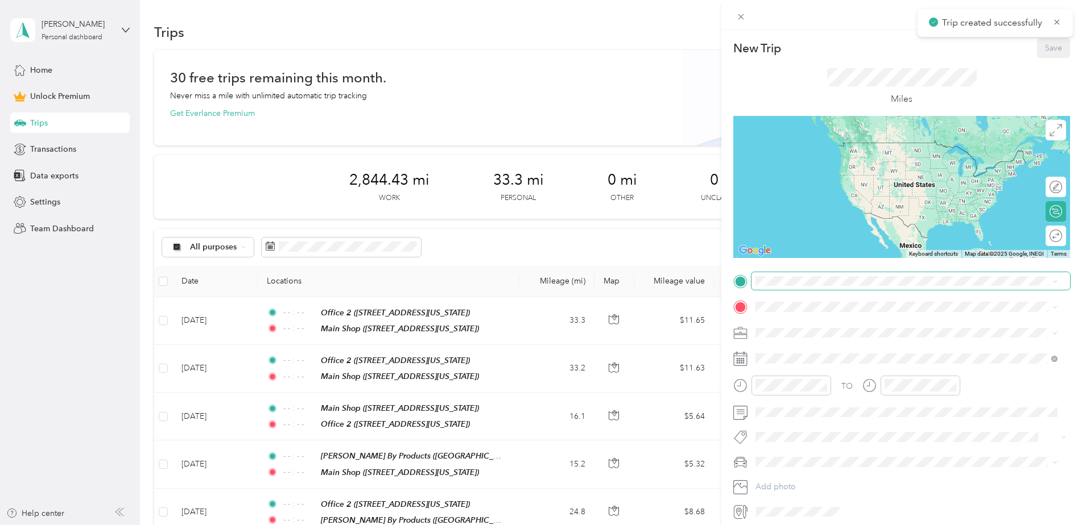
click at [814, 285] on span at bounding box center [910, 281] width 318 height 18
click at [804, 335] on span "[STREET_ADDRESS][US_STATE]" at bounding box center [834, 339] width 114 height 10
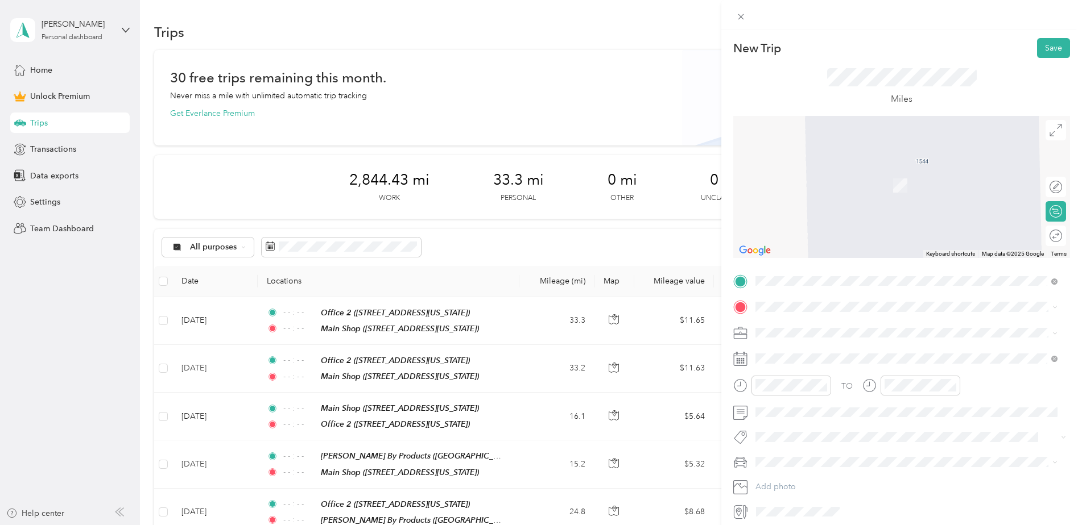
click at [799, 525] on div "New Trip Save This trip cannot be edited because it is either under review, app…" at bounding box center [538, 525] width 1076 height 0
click at [774, 354] on div "Work" at bounding box center [906, 353] width 294 height 12
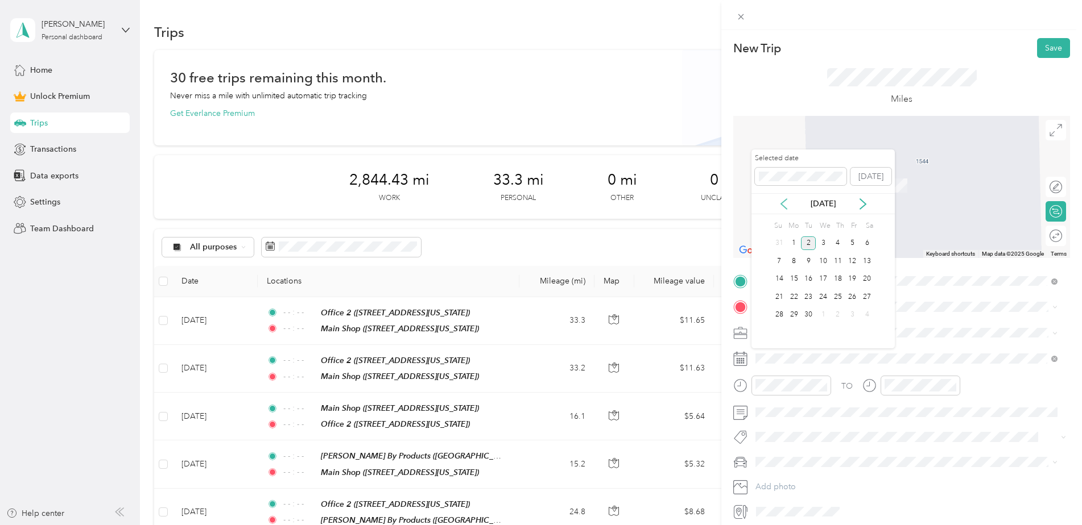
click at [784, 204] on icon at bounding box center [783, 203] width 11 height 11
click at [793, 317] on div "25" at bounding box center [793, 315] width 15 height 14
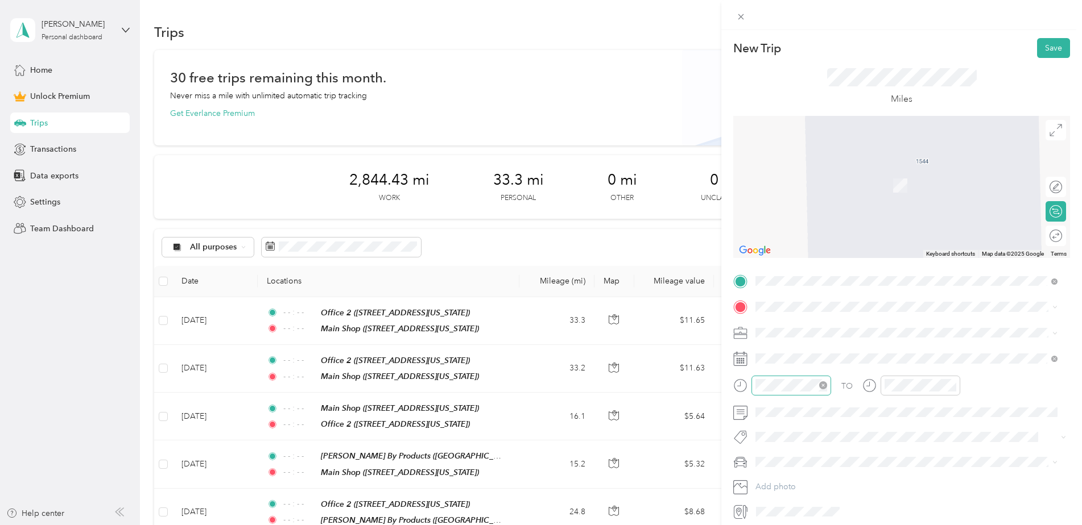
click at [820, 388] on icon "close-circle" at bounding box center [823, 386] width 8 height 8
click at [953, 388] on icon "close-circle" at bounding box center [952, 386] width 8 height 8
click at [846, 458] on div "Main Shop" at bounding box center [834, 459] width 114 height 10
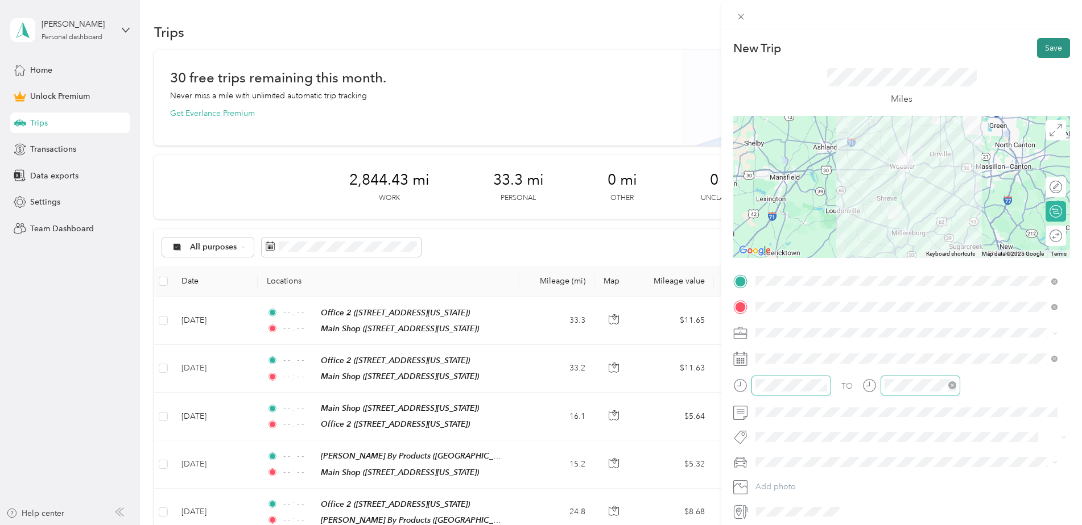
click at [1044, 50] on button "Save" at bounding box center [1053, 48] width 33 height 20
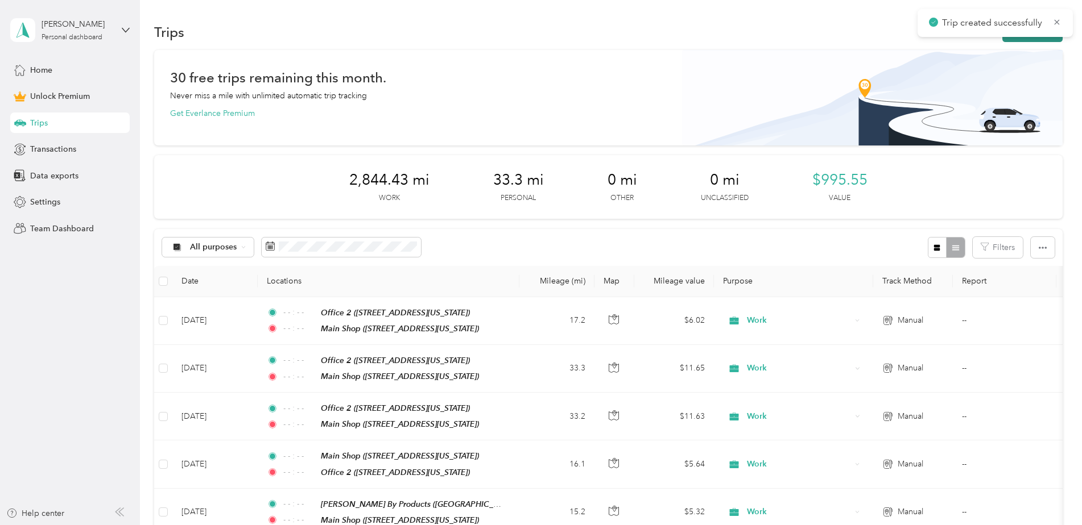
click at [1002, 39] on button "New trip" at bounding box center [1032, 32] width 60 height 20
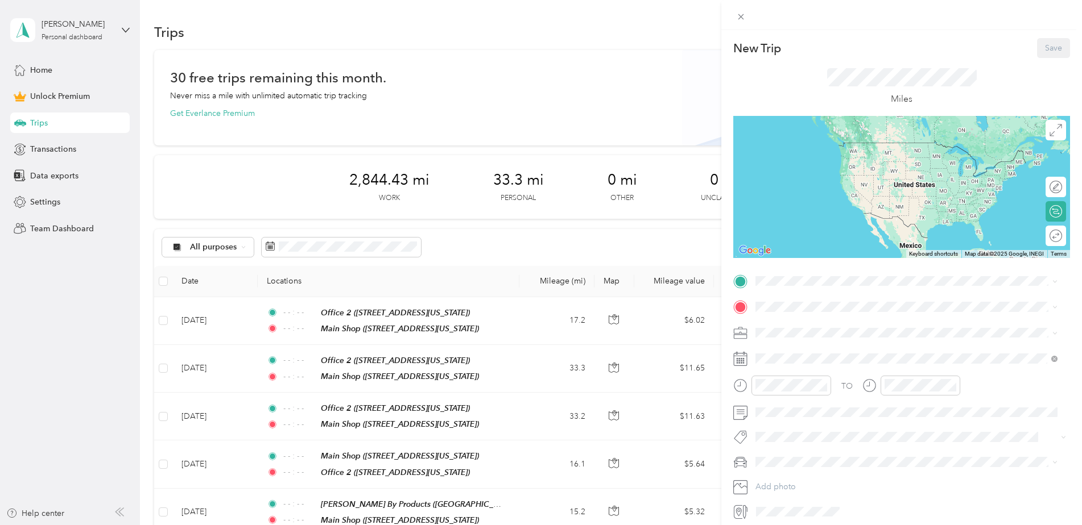
drag, startPoint x: 819, startPoint y: 436, endPoint x: 815, endPoint y: 404, distance: 31.5
click at [819, 436] on div "Main Shop [STREET_ADDRESS][US_STATE]" at bounding box center [834, 441] width 114 height 24
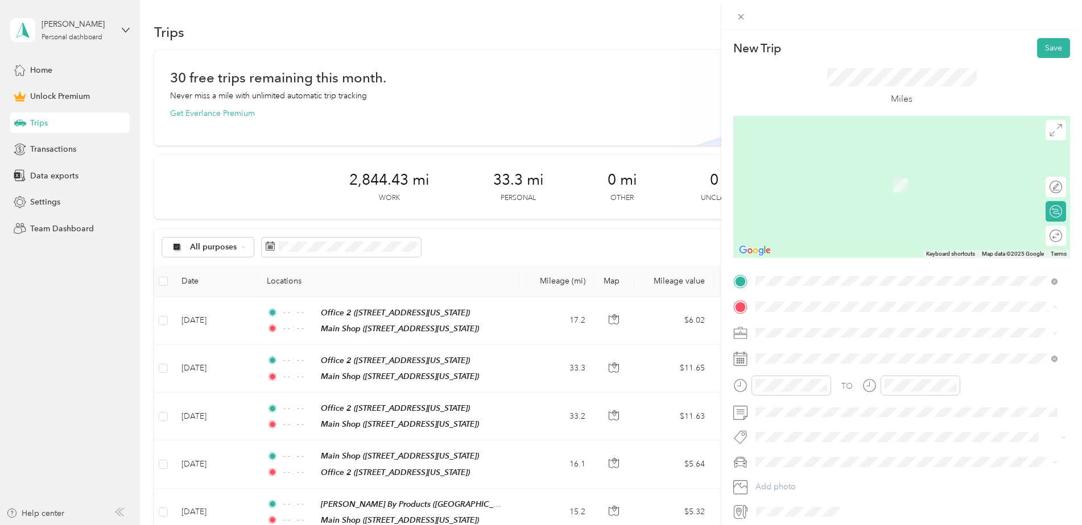
click at [801, 359] on div "Office 2 [STREET_ADDRESS][US_STATE]" at bounding box center [834, 359] width 114 height 24
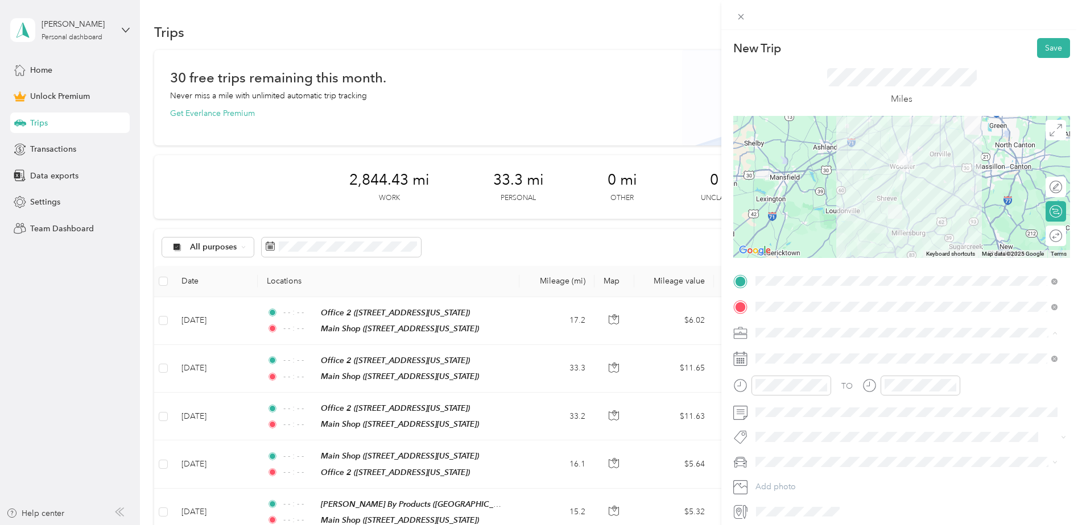
click at [790, 353] on div "Work" at bounding box center [906, 353] width 294 height 12
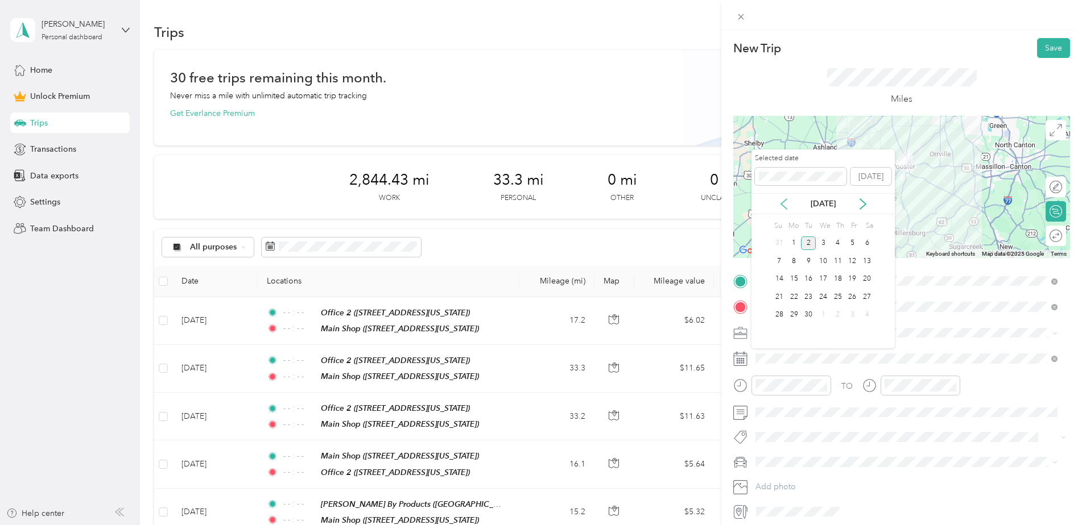
click at [778, 200] on icon at bounding box center [783, 203] width 11 height 11
click at [813, 314] on div "26" at bounding box center [808, 315] width 15 height 14
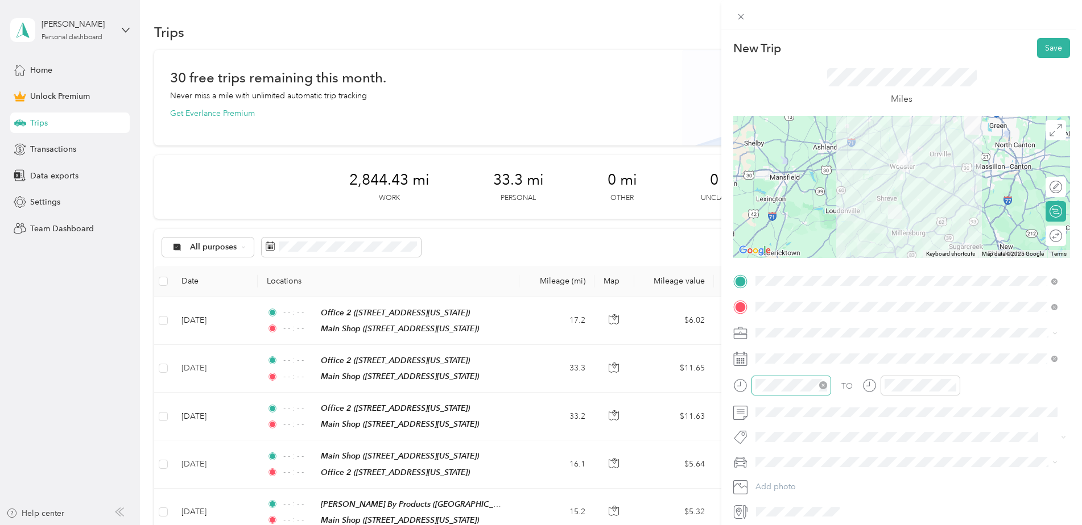
click at [821, 388] on icon "close-circle" at bounding box center [823, 386] width 8 height 8
click at [948, 383] on icon "close-circle" at bounding box center [952, 386] width 8 height 8
click at [1057, 47] on button "Save" at bounding box center [1053, 48] width 33 height 20
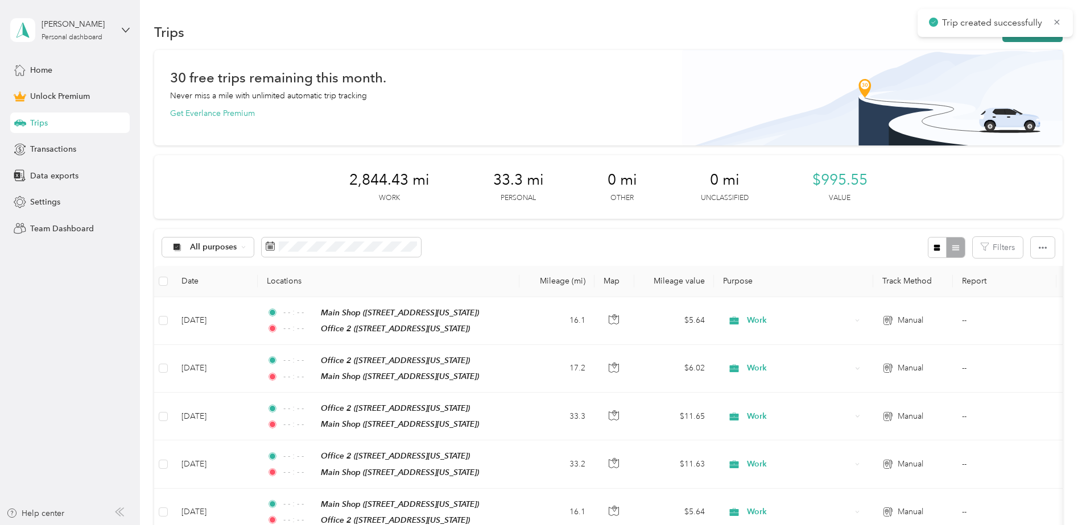
click at [1008, 39] on button "New trip" at bounding box center [1032, 32] width 60 height 20
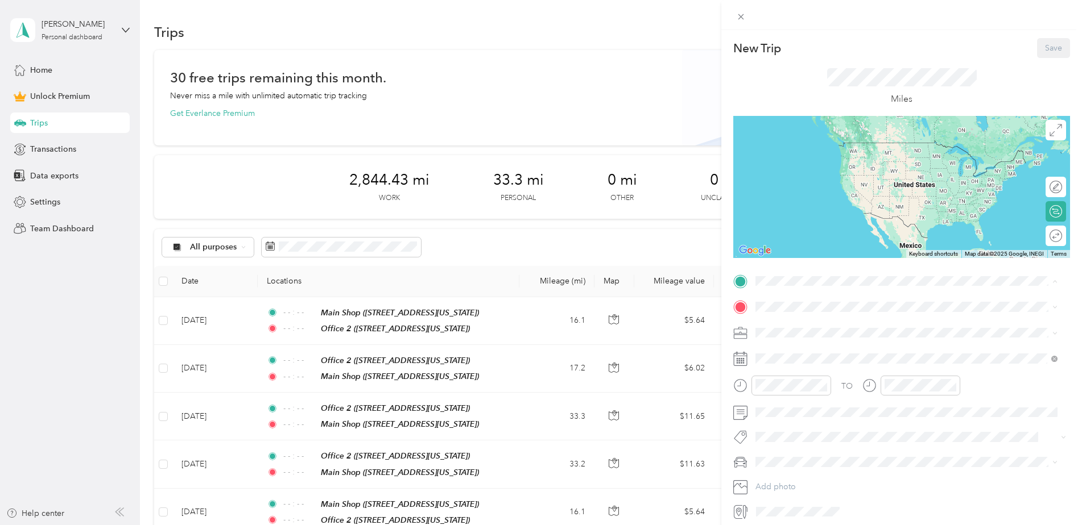
click at [806, 325] on div "Office 2" at bounding box center [834, 326] width 114 height 10
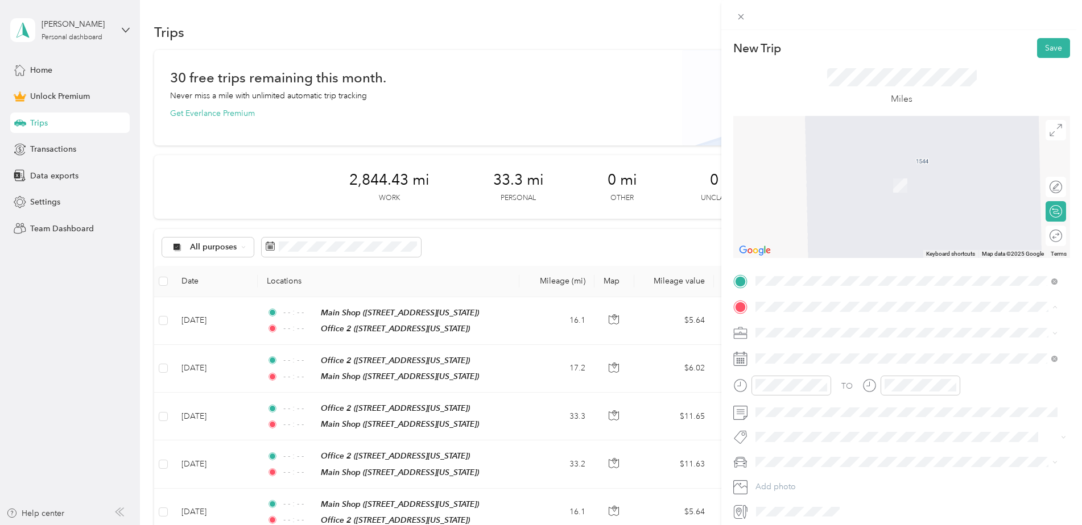
click at [809, 467] on span "[STREET_ADDRESS][US_STATE]" at bounding box center [834, 472] width 114 height 10
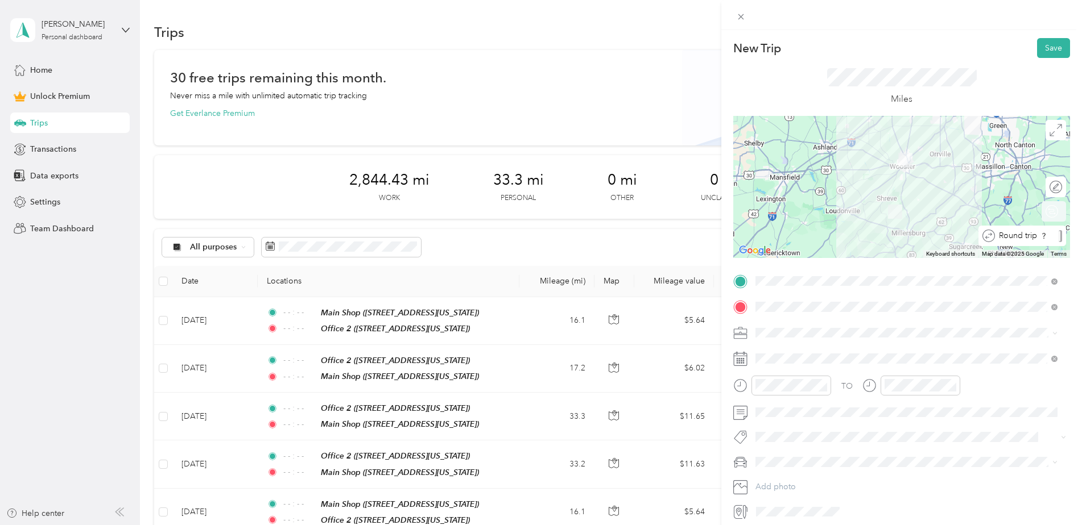
click at [1058, 235] on div at bounding box center [1059, 236] width 3 height 12
click at [858, 346] on div "TO Add photo" at bounding box center [901, 396] width 337 height 249
click at [846, 341] on span at bounding box center [910, 333] width 318 height 18
click at [783, 353] on div "Work" at bounding box center [906, 353] width 294 height 12
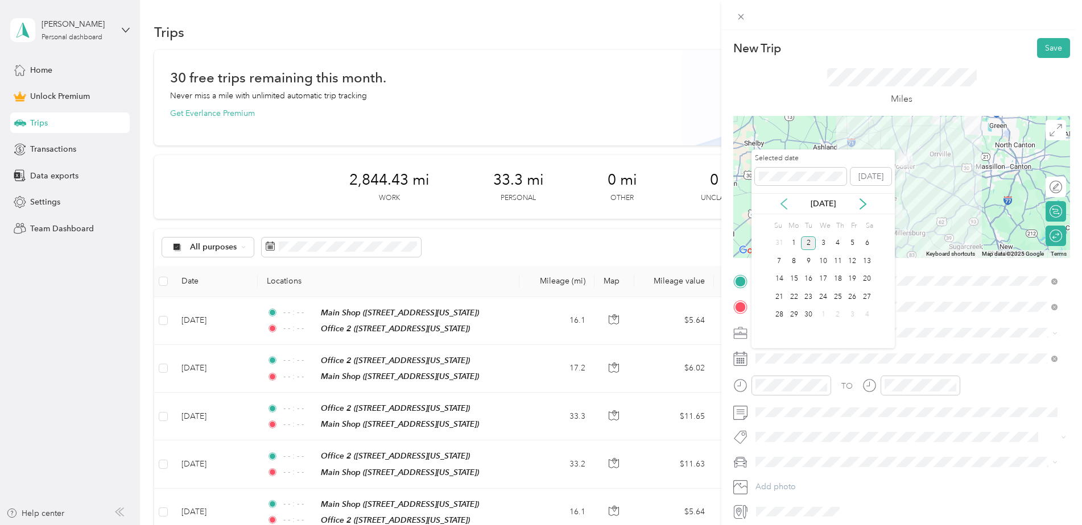
click at [778, 200] on icon at bounding box center [783, 203] width 11 height 11
click at [838, 299] on div "21" at bounding box center [837, 297] width 15 height 14
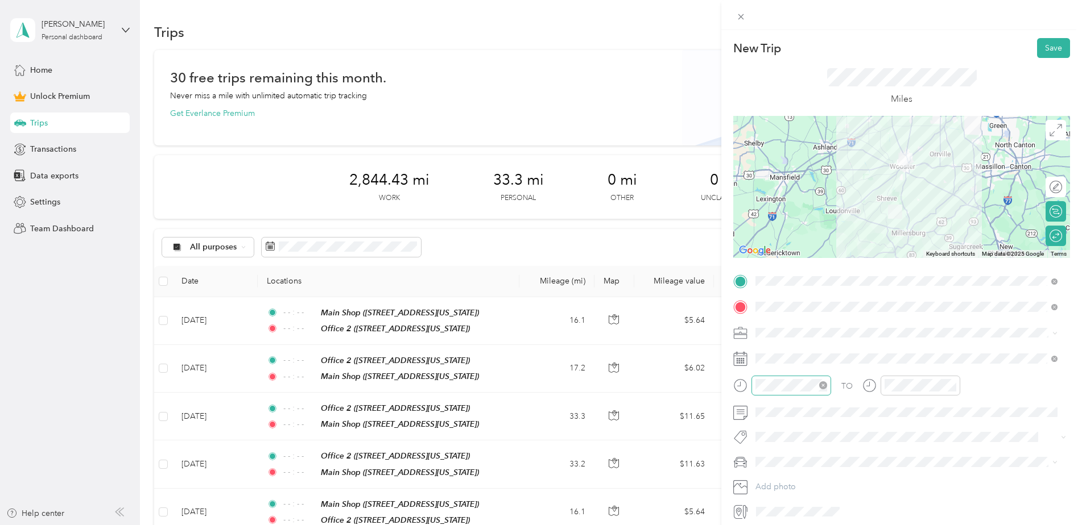
click at [826, 384] on icon "close-circle" at bounding box center [823, 386] width 8 height 8
click at [951, 386] on icon "close-circle" at bounding box center [952, 386] width 8 height 8
click at [1044, 56] on button "Save" at bounding box center [1053, 48] width 33 height 20
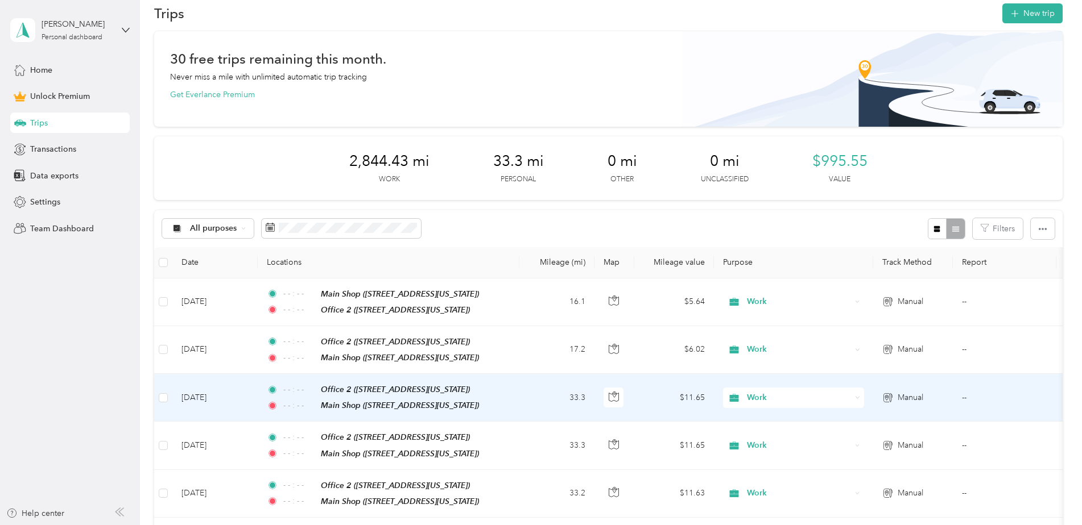
scroll to position [0, 0]
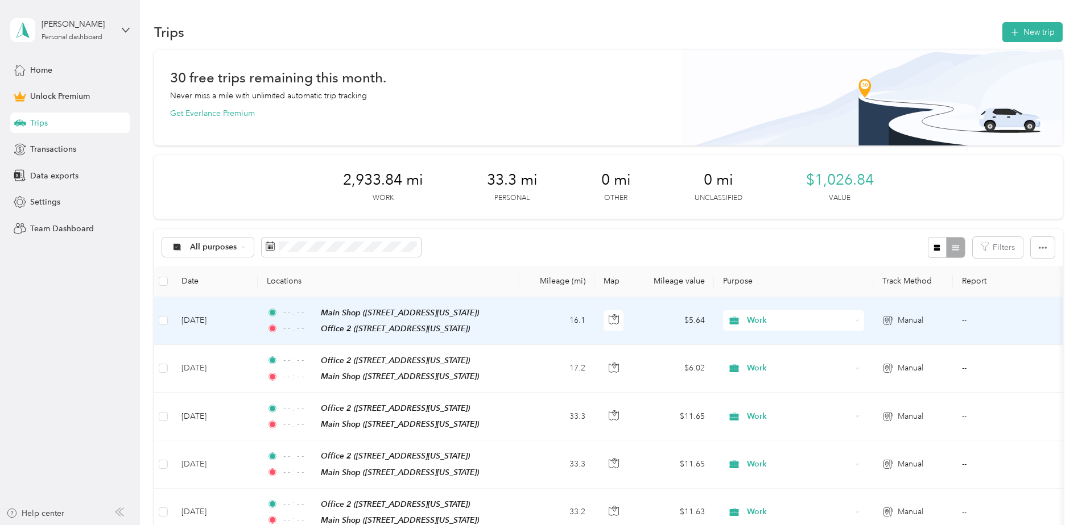
click at [192, 315] on td "[DATE]" at bounding box center [214, 321] width 85 height 48
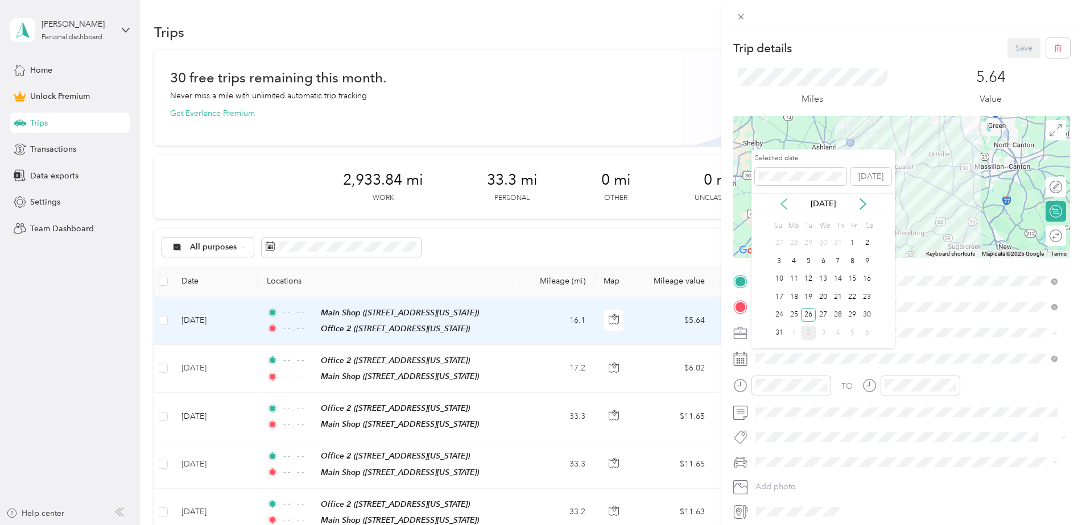
click at [789, 206] on icon at bounding box center [783, 203] width 11 height 11
click at [859, 202] on icon at bounding box center [862, 203] width 11 height 11
click at [838, 319] on div "28" at bounding box center [837, 315] width 15 height 14
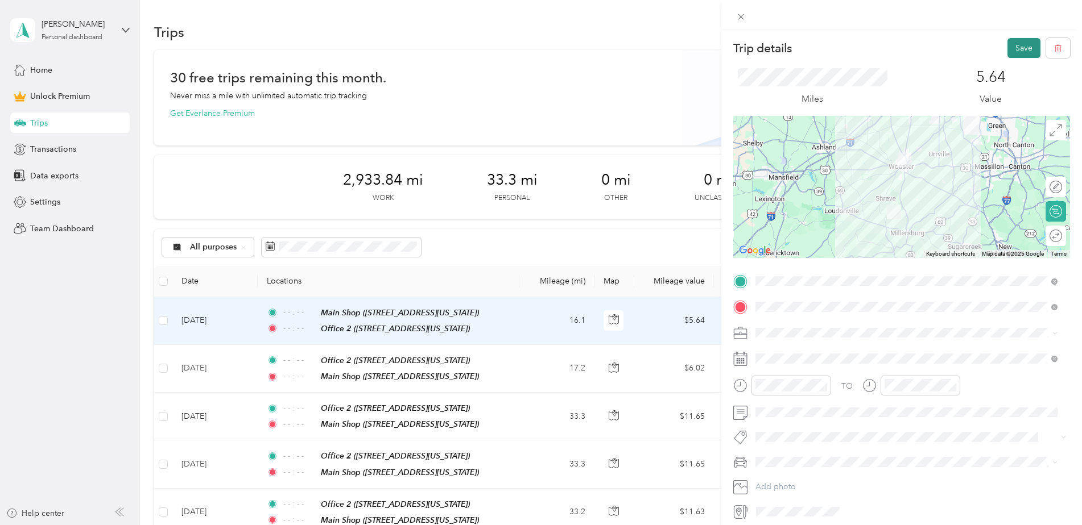
click at [1007, 53] on button "Save" at bounding box center [1023, 48] width 33 height 20
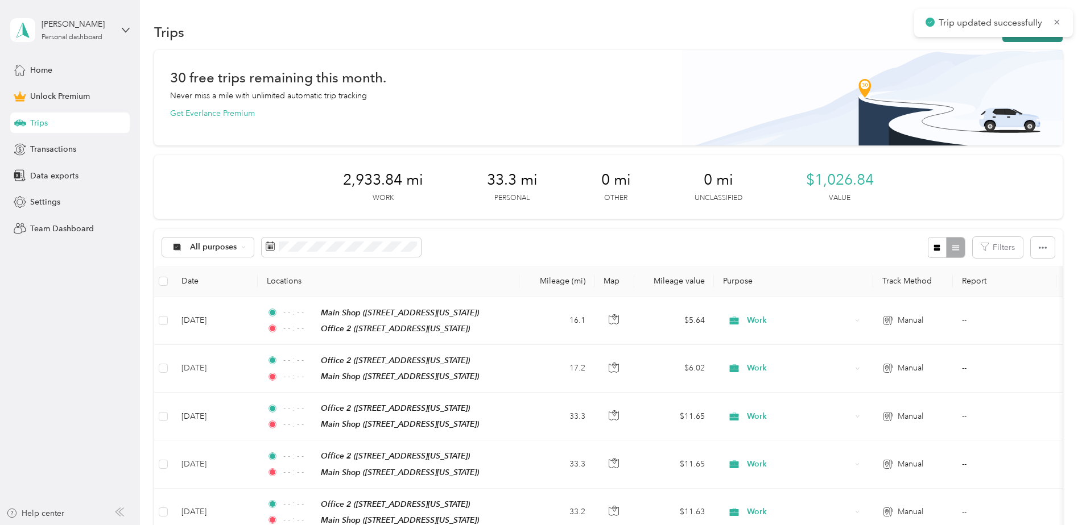
click at [1020, 40] on button "New trip" at bounding box center [1032, 32] width 60 height 20
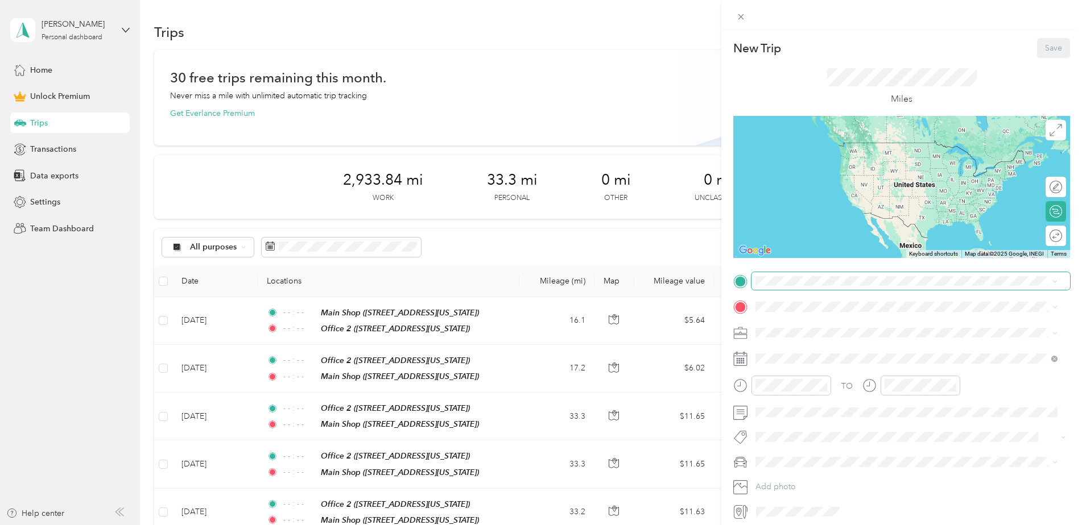
click at [791, 285] on span at bounding box center [910, 281] width 318 height 18
click at [820, 333] on div "Office 2 [STREET_ADDRESS][US_STATE]" at bounding box center [834, 333] width 114 height 24
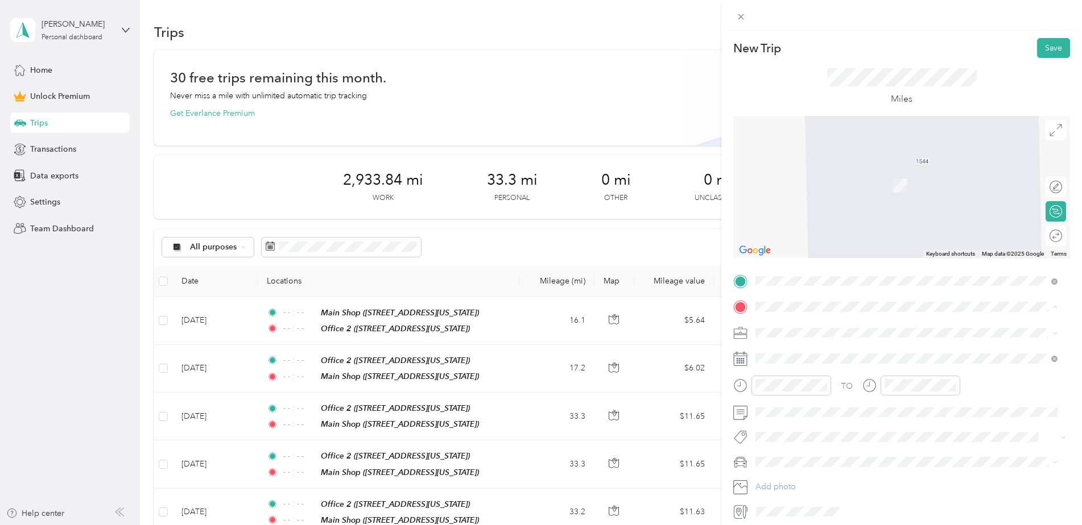
click at [807, 432] on span "[STREET_ADDRESS][US_STATE]" at bounding box center [834, 437] width 114 height 10
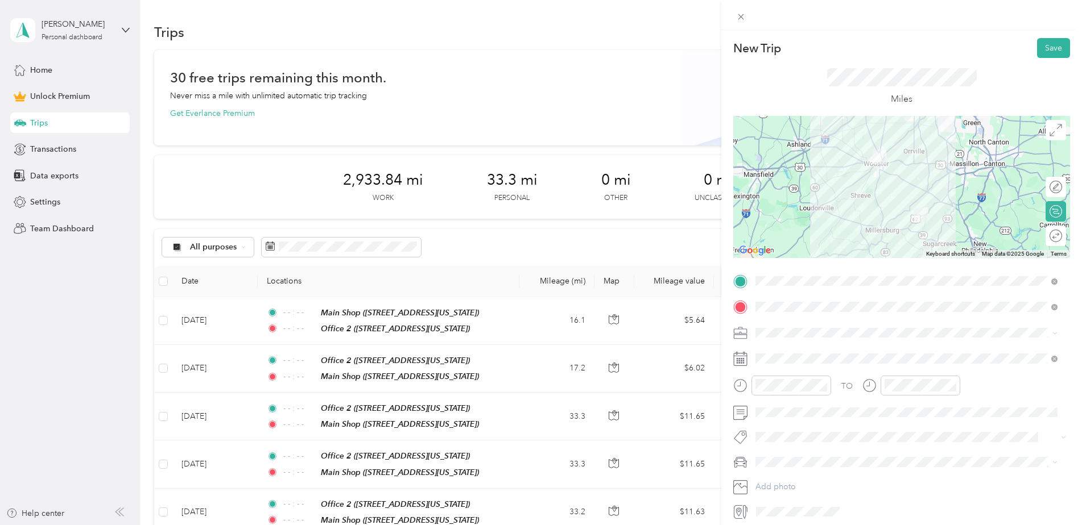
click at [1051, 235] on div "Round trip" at bounding box center [1055, 236] width 20 height 20
click at [1062, 235] on div "Round trip" at bounding box center [1062, 236] width 0 height 12
click at [1045, 235] on div at bounding box center [1050, 236] width 24 height 12
click at [809, 338] on span at bounding box center [910, 333] width 318 height 18
click at [806, 346] on li "Work" at bounding box center [906, 353] width 310 height 20
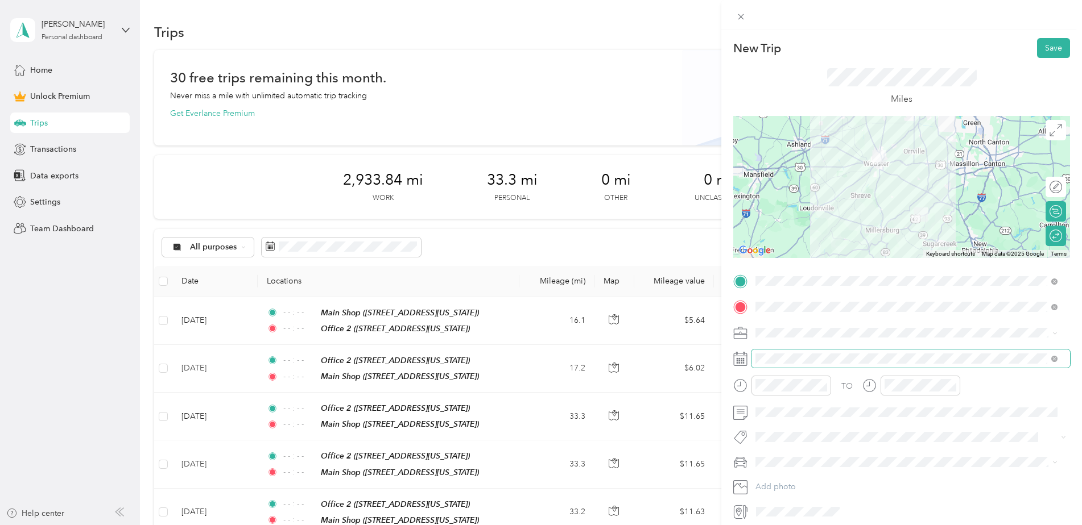
click at [807, 353] on span at bounding box center [910, 359] width 318 height 18
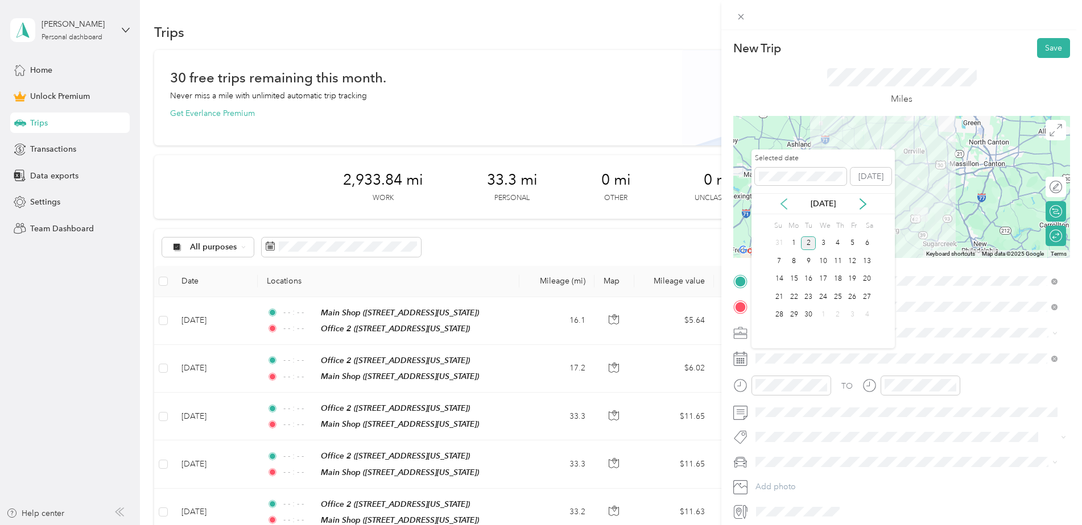
click at [786, 203] on icon at bounding box center [783, 203] width 11 height 11
click at [848, 316] on div "29" at bounding box center [852, 315] width 15 height 14
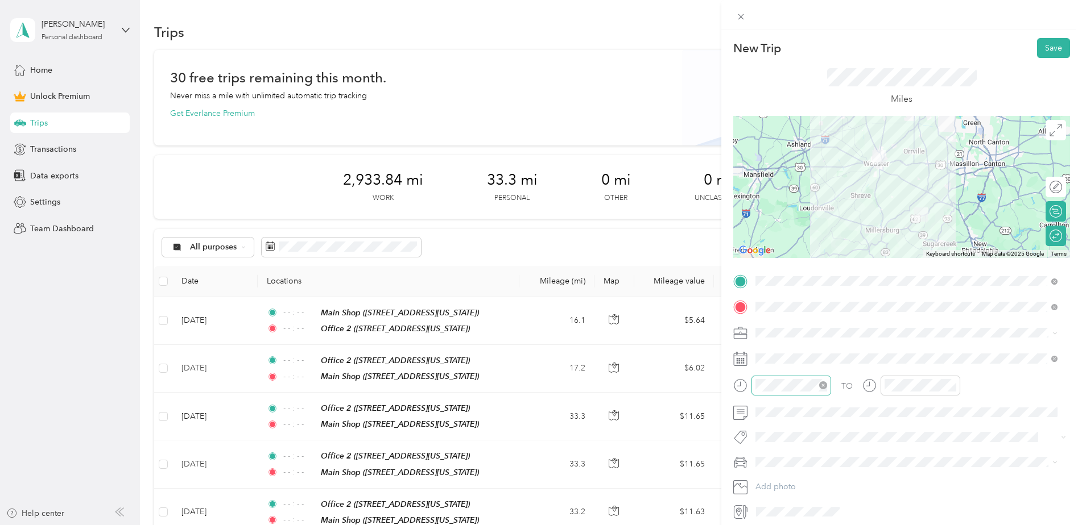
drag, startPoint x: 830, startPoint y: 388, endPoint x: 820, endPoint y: 386, distance: 10.5
click at [820, 386] on icon "close-circle" at bounding box center [823, 386] width 8 height 8
click at [950, 389] on div at bounding box center [920, 385] width 72 height 13
click at [950, 388] on icon "close-circle" at bounding box center [952, 386] width 8 height 8
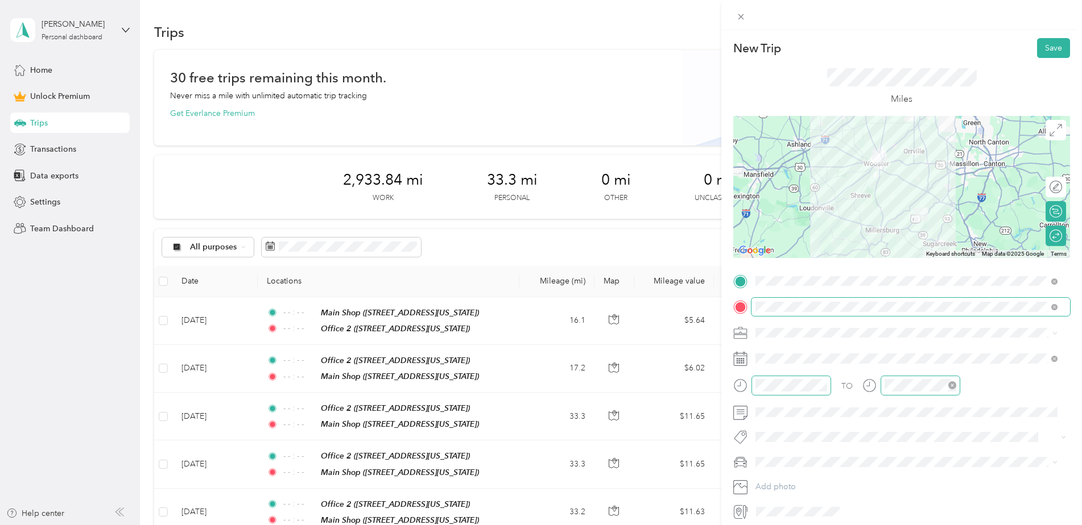
click at [813, 299] on span at bounding box center [910, 307] width 318 height 18
click at [827, 459] on div "Main Shop" at bounding box center [834, 459] width 114 height 10
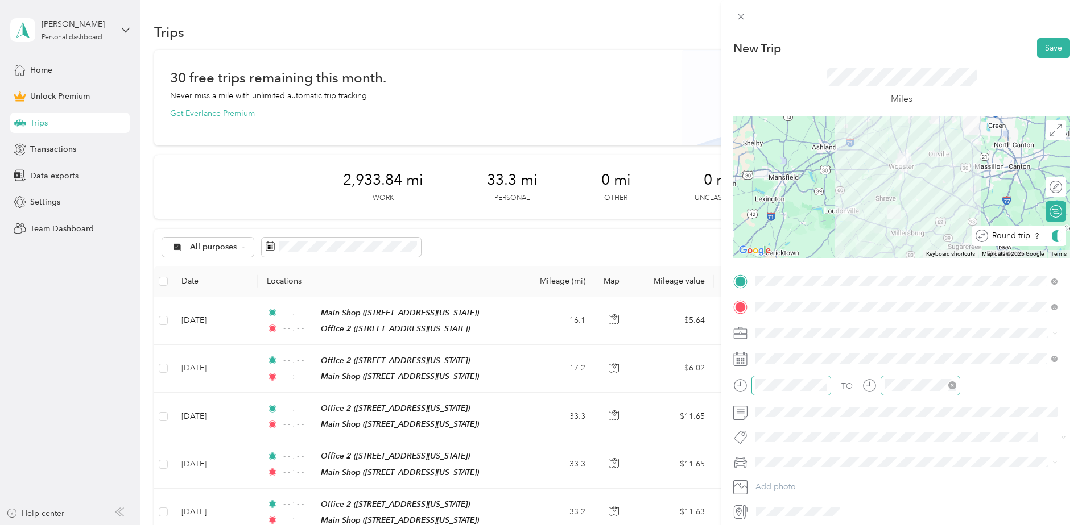
click at [1050, 239] on div "Round trip" at bounding box center [1025, 236] width 74 height 12
click at [1042, 239] on div "Round trip" at bounding box center [1025, 236] width 74 height 12
click at [1041, 239] on div at bounding box center [1050, 236] width 24 height 12
click at [1041, 43] on button "Save" at bounding box center [1053, 48] width 33 height 20
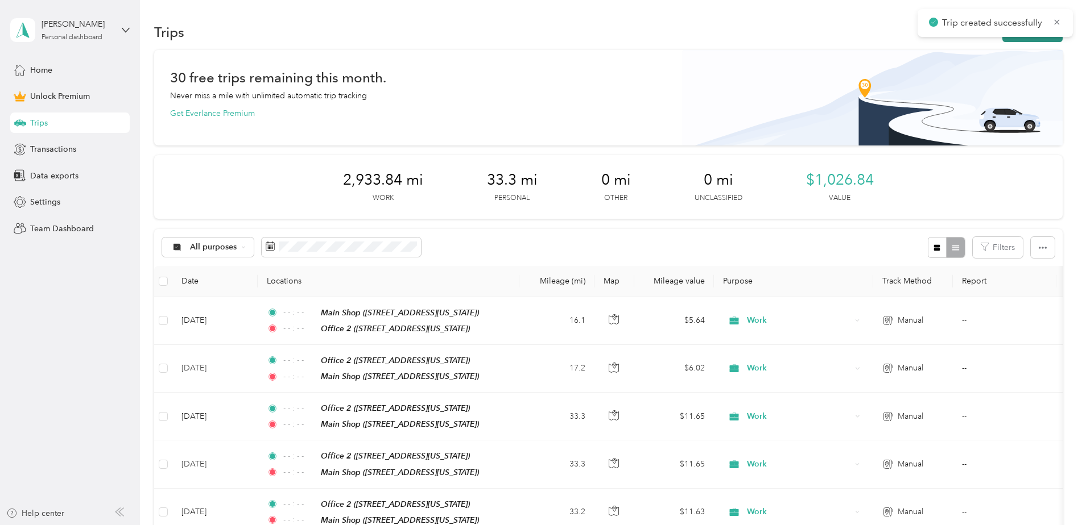
click at [1024, 39] on button "New trip" at bounding box center [1032, 32] width 60 height 20
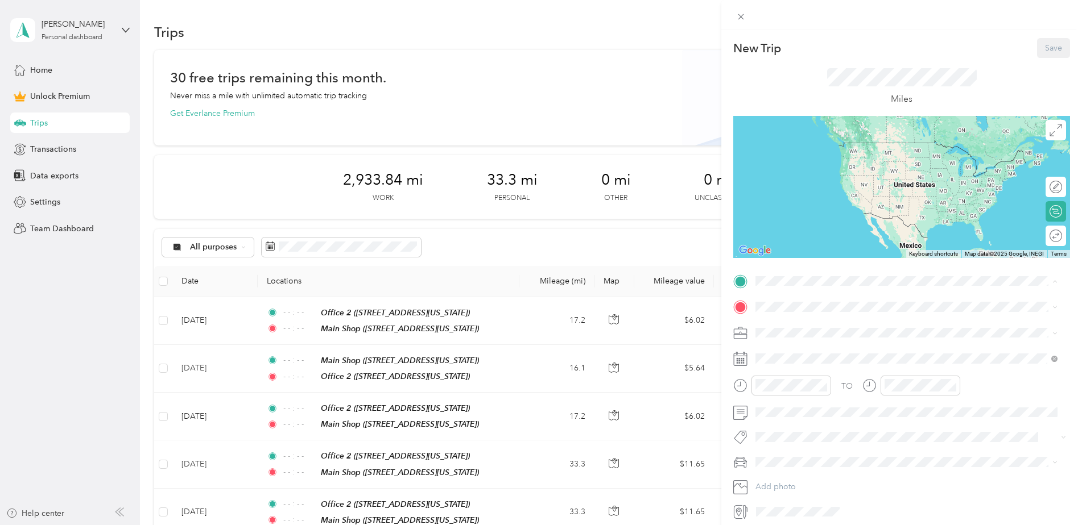
click at [813, 439] on div "Main Shop [STREET_ADDRESS][US_STATE]" at bounding box center [834, 441] width 114 height 24
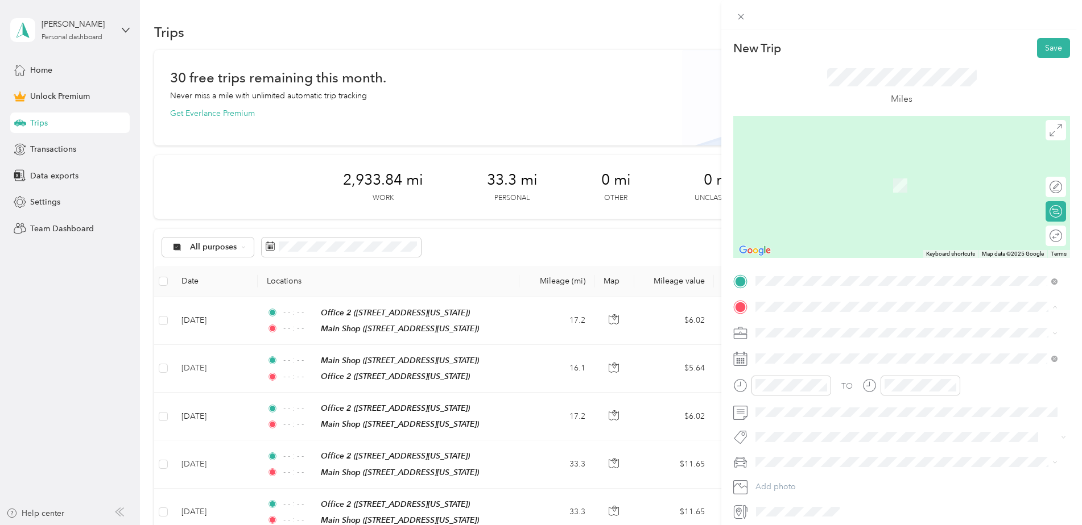
drag, startPoint x: 808, startPoint y: 428, endPoint x: 812, endPoint y: 419, distance: 9.4
click at [808, 427] on div "Mavin 2871 US Route 62, 44624, [GEOGRAPHIC_DATA], [US_STATE], [GEOGRAPHIC_DATA]" at bounding box center [834, 431] width 114 height 24
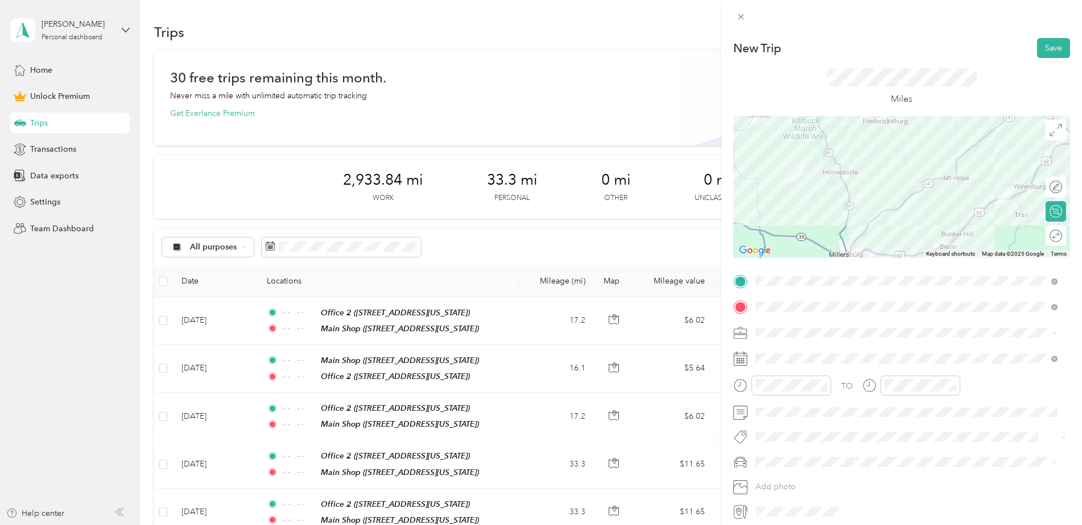
click at [783, 356] on li "Work" at bounding box center [906, 353] width 310 height 20
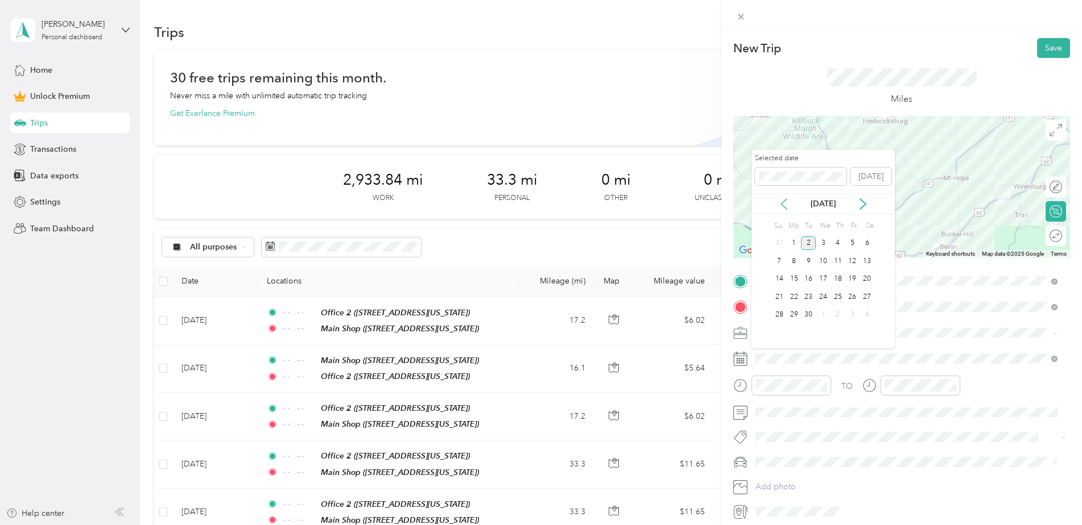
click at [785, 204] on icon at bounding box center [783, 203] width 11 height 11
click at [852, 317] on div "29" at bounding box center [852, 315] width 15 height 14
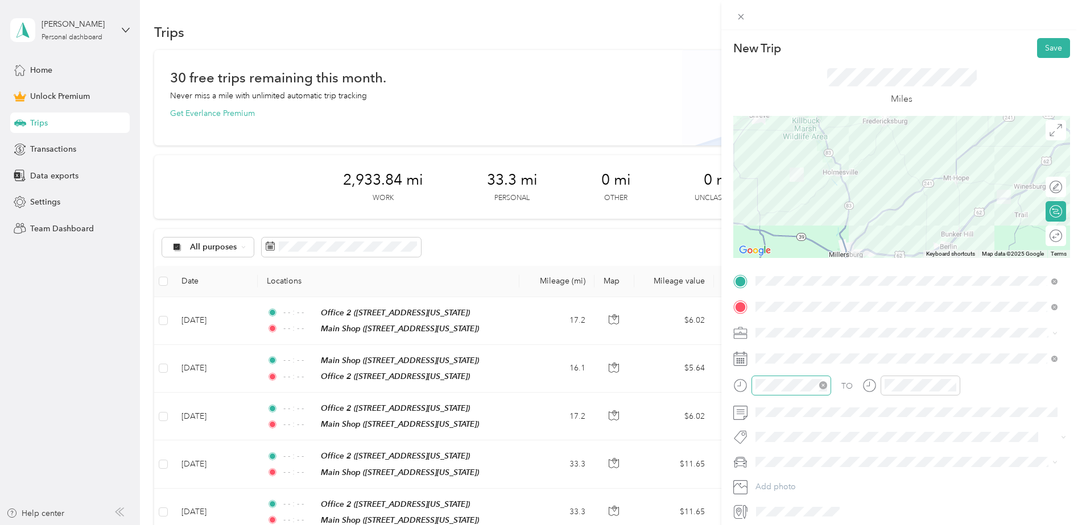
click at [821, 383] on icon "close-circle" at bounding box center [823, 386] width 8 height 8
click at [950, 385] on icon "close-circle" at bounding box center [952, 386] width 8 height 8
click at [1042, 47] on button "Save" at bounding box center [1053, 48] width 33 height 20
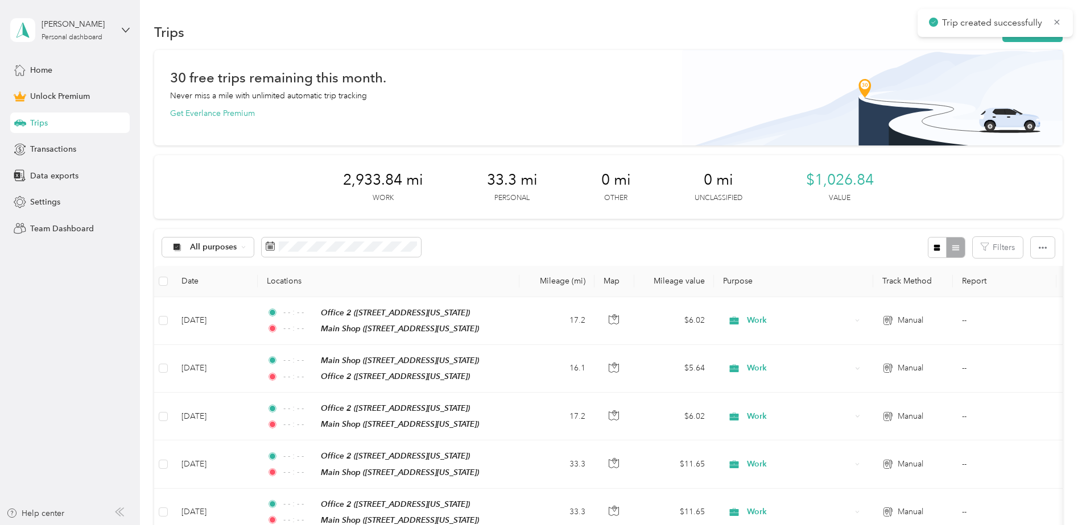
click at [1014, 36] on div "Trip created successfully" at bounding box center [994, 23] width 155 height 28
click at [1018, 39] on button "New trip" at bounding box center [1032, 32] width 60 height 20
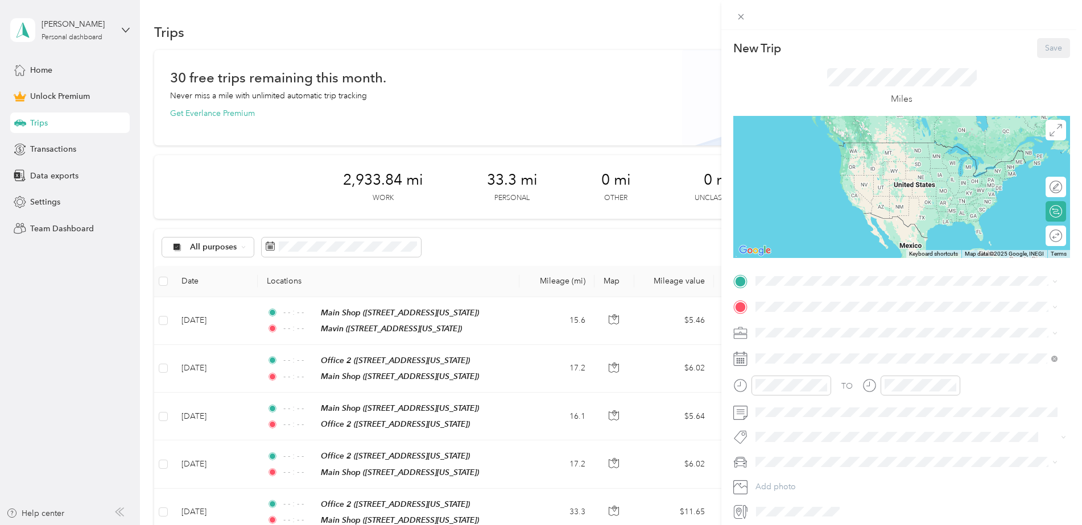
click at [809, 408] on span "[STREET_ADDRESS][US_STATE]" at bounding box center [834, 411] width 114 height 10
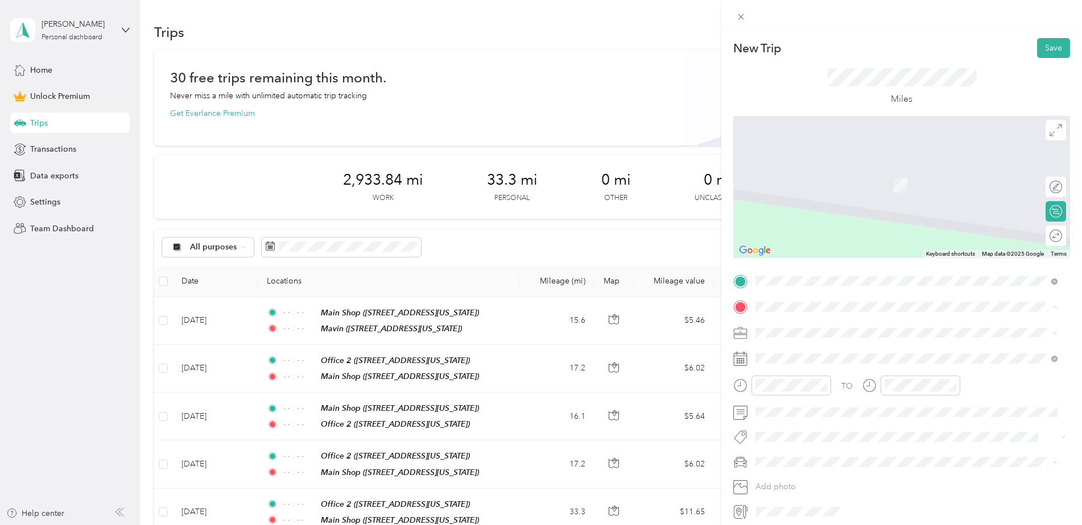
click at [819, 353] on div "Office 2" at bounding box center [834, 352] width 114 height 10
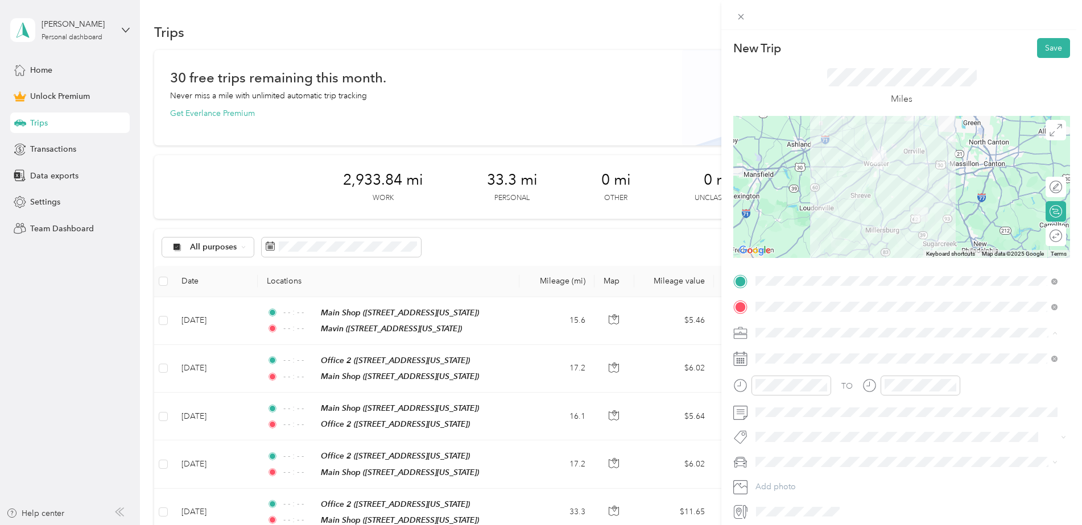
click at [792, 351] on div "Work" at bounding box center [906, 353] width 294 height 12
click at [823, 384] on icon "close-circle" at bounding box center [823, 386] width 8 height 8
click at [951, 384] on icon "close-circle" at bounding box center [952, 386] width 8 height 8
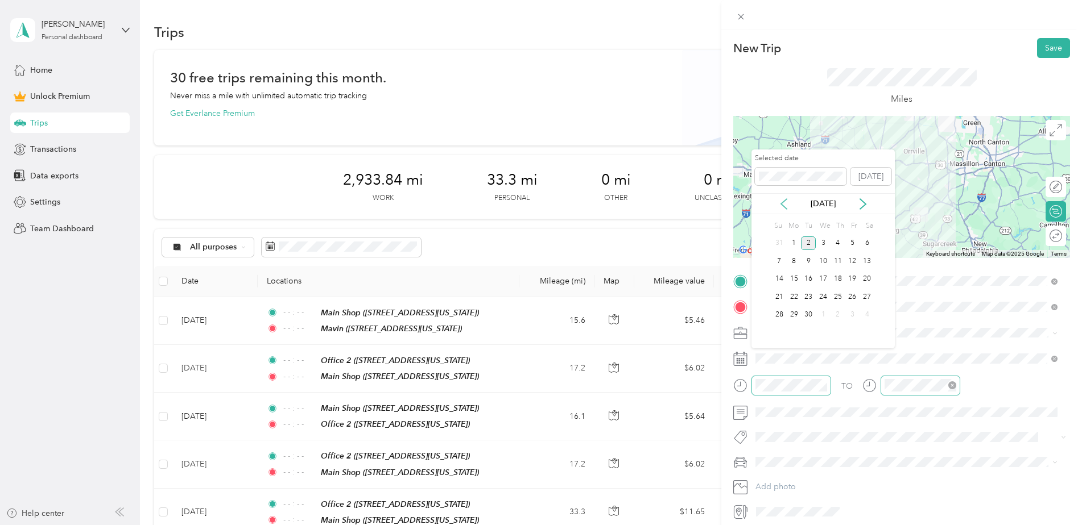
click at [786, 202] on icon at bounding box center [783, 203] width 11 height 11
click at [848, 319] on div "29" at bounding box center [852, 315] width 15 height 14
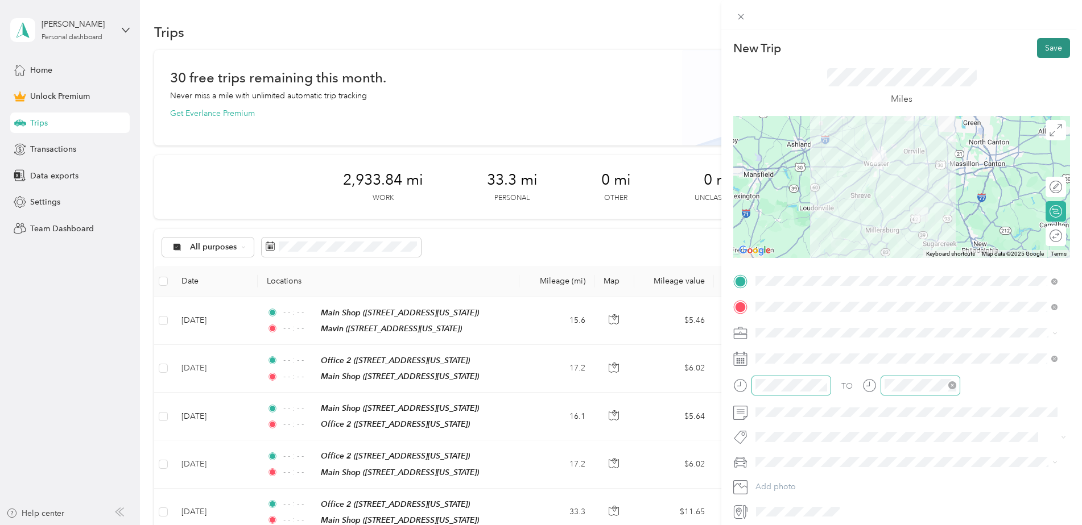
click at [1041, 49] on button "Save" at bounding box center [1053, 48] width 33 height 20
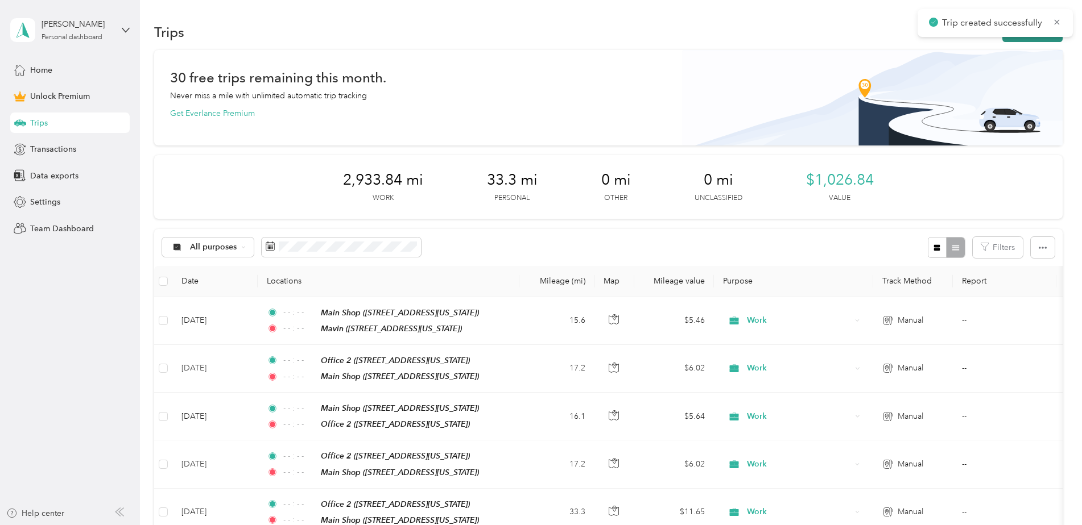
click at [1034, 39] on button "New trip" at bounding box center [1032, 32] width 60 height 20
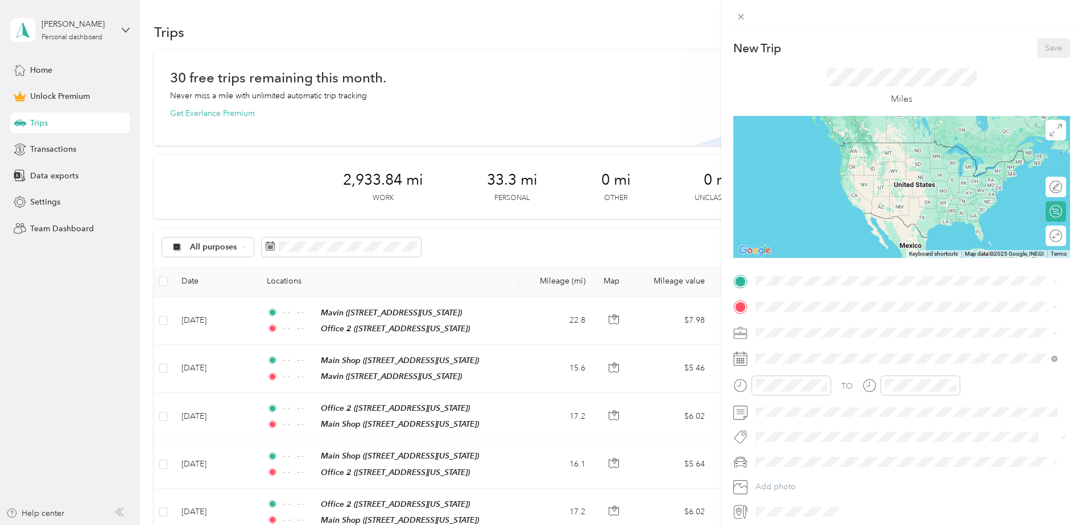
click at [802, 339] on span "[STREET_ADDRESS][US_STATE]" at bounding box center [834, 338] width 114 height 10
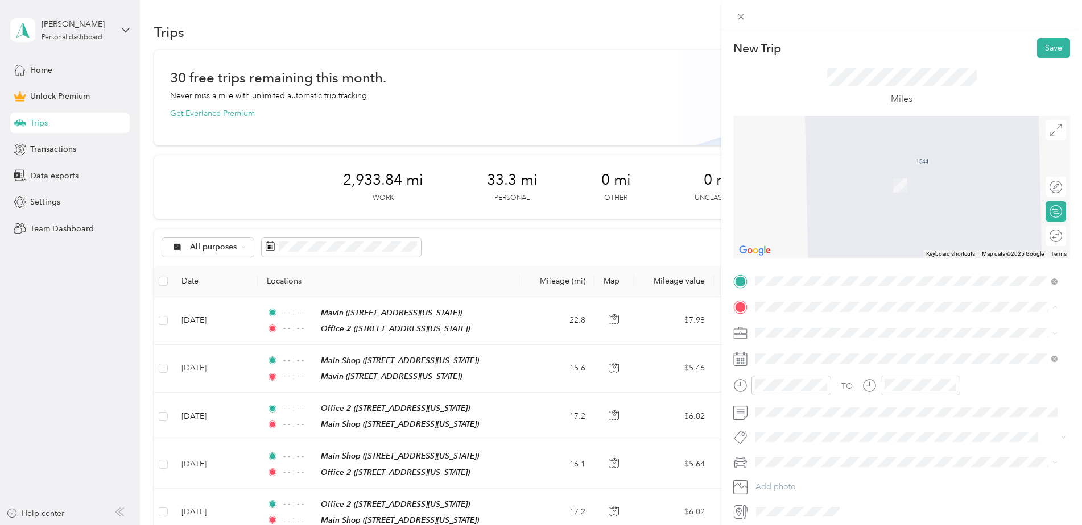
click at [795, 463] on div "Main Shop [STREET_ADDRESS][US_STATE]" at bounding box center [834, 466] width 114 height 24
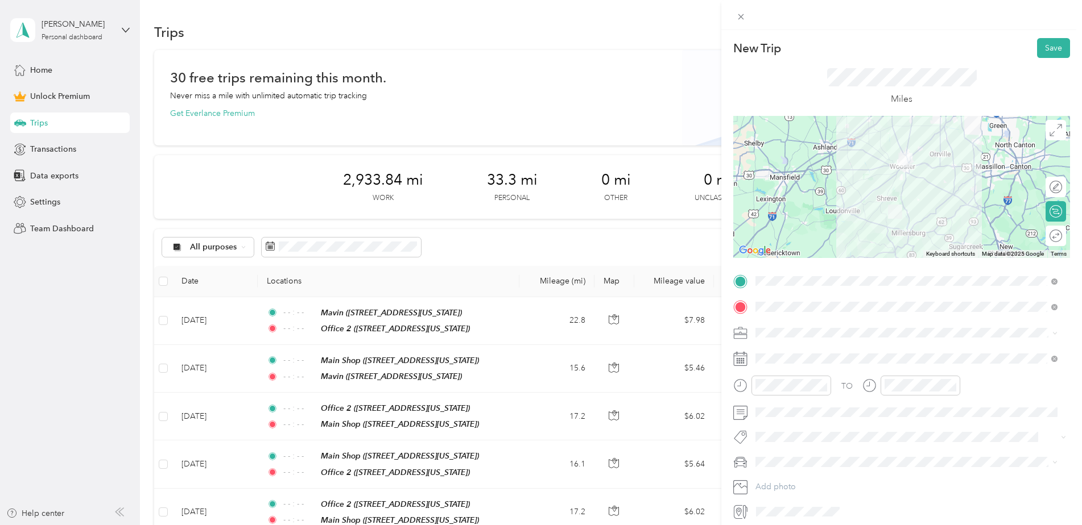
click at [678, 146] on div "New Trip Save This trip cannot be edited because it is either under review, app…" at bounding box center [541, 262] width 1082 height 525
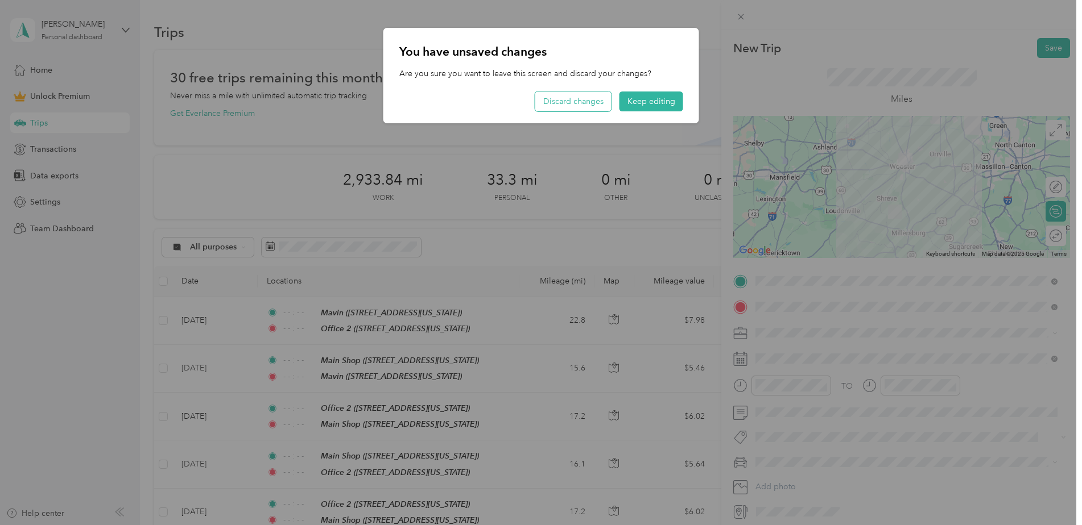
click at [593, 98] on button "Discard changes" at bounding box center [573, 102] width 76 height 20
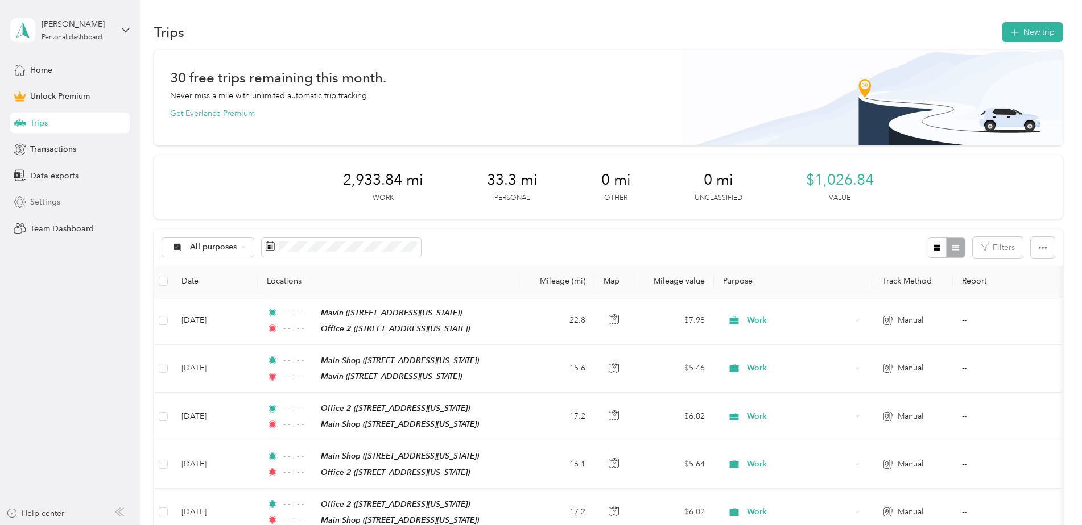
click at [48, 194] on div "Settings" at bounding box center [69, 202] width 119 height 20
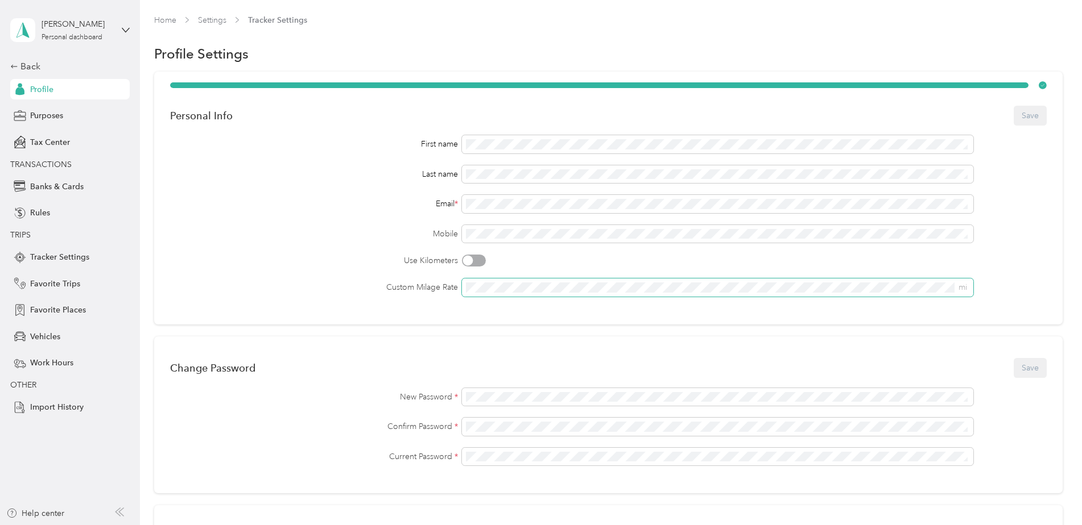
click at [499, 283] on span "mi" at bounding box center [717, 288] width 511 height 18
click at [1013, 106] on button "Save" at bounding box center [1029, 116] width 33 height 20
click at [44, 65] on div "Back" at bounding box center [67, 67] width 114 height 14
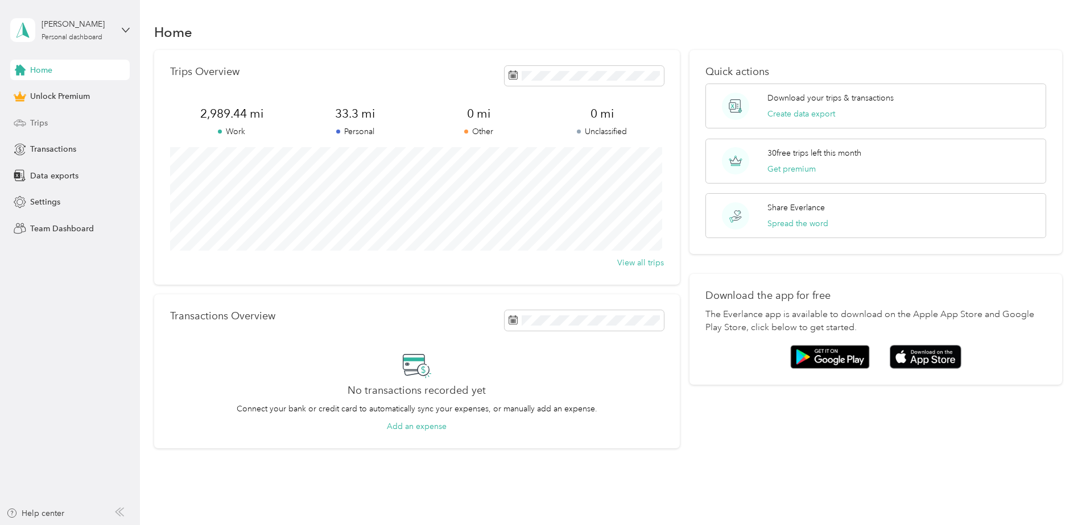
click at [65, 120] on div "Trips" at bounding box center [69, 123] width 119 height 20
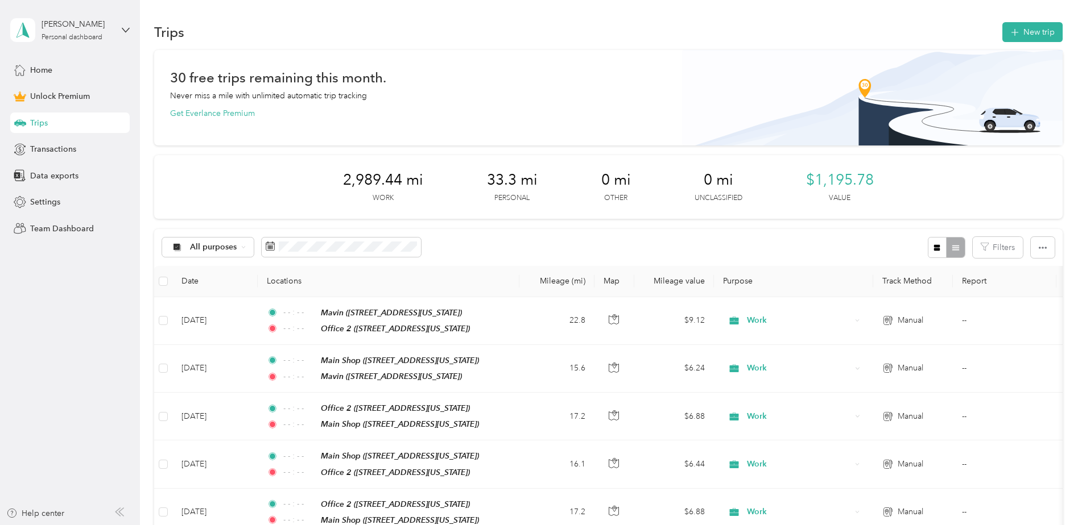
drag, startPoint x: 114, startPoint y: 52, endPoint x: 397, endPoint y: 7, distance: 286.6
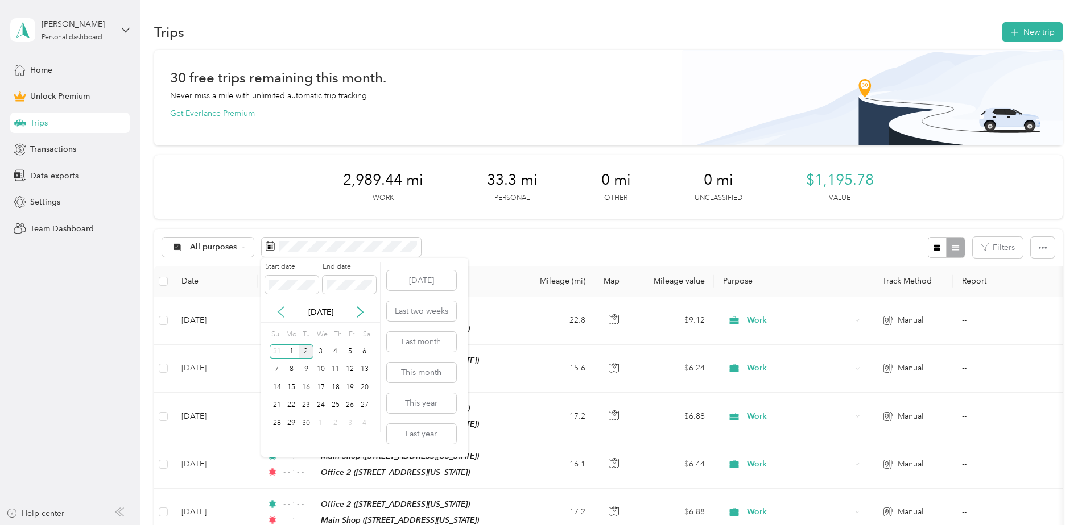
click at [276, 315] on icon at bounding box center [280, 311] width 11 height 11
click at [276, 316] on icon at bounding box center [280, 311] width 11 height 11
click at [278, 315] on icon at bounding box center [280, 311] width 11 height 11
click at [279, 349] on div "1" at bounding box center [277, 352] width 15 height 14
click at [361, 312] on icon at bounding box center [359, 311] width 11 height 11
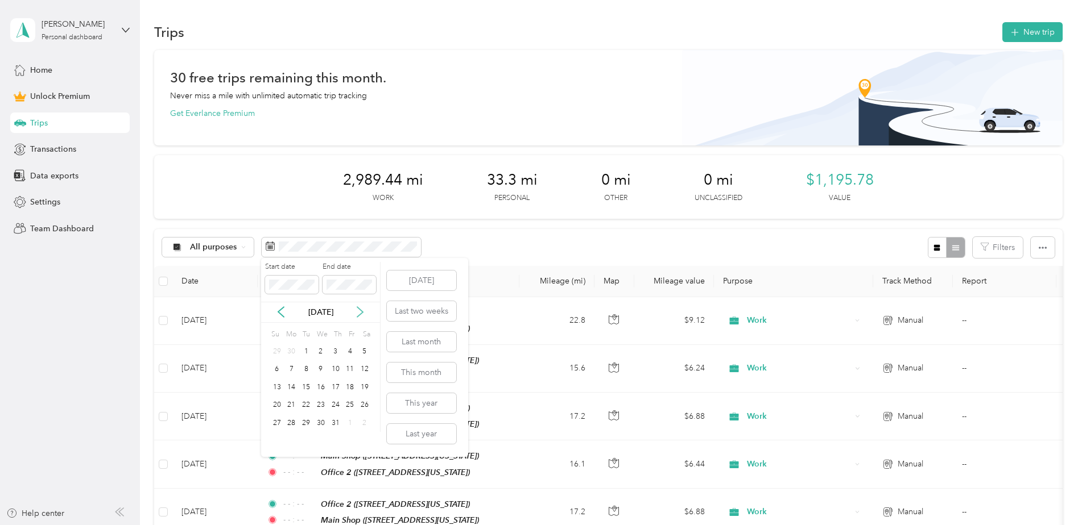
click at [361, 312] on icon at bounding box center [359, 311] width 11 height 11
click at [278, 440] on div "31" at bounding box center [277, 441] width 15 height 14
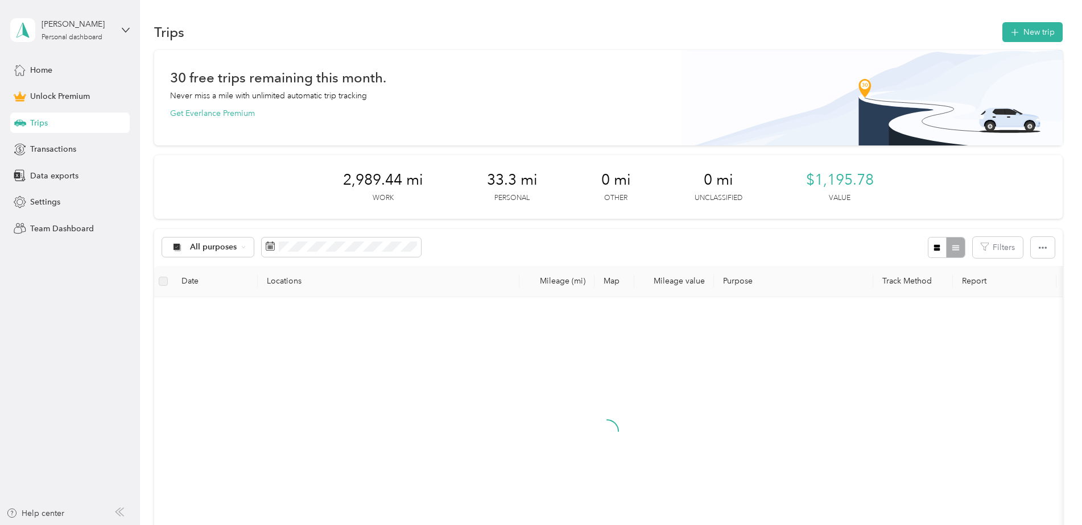
click at [440, 102] on div "30 free trips remaining this month. Never miss a mile with unlimited automatic …" at bounding box center [608, 96] width 876 height 48
